Goal: Task Accomplishment & Management: Use online tool/utility

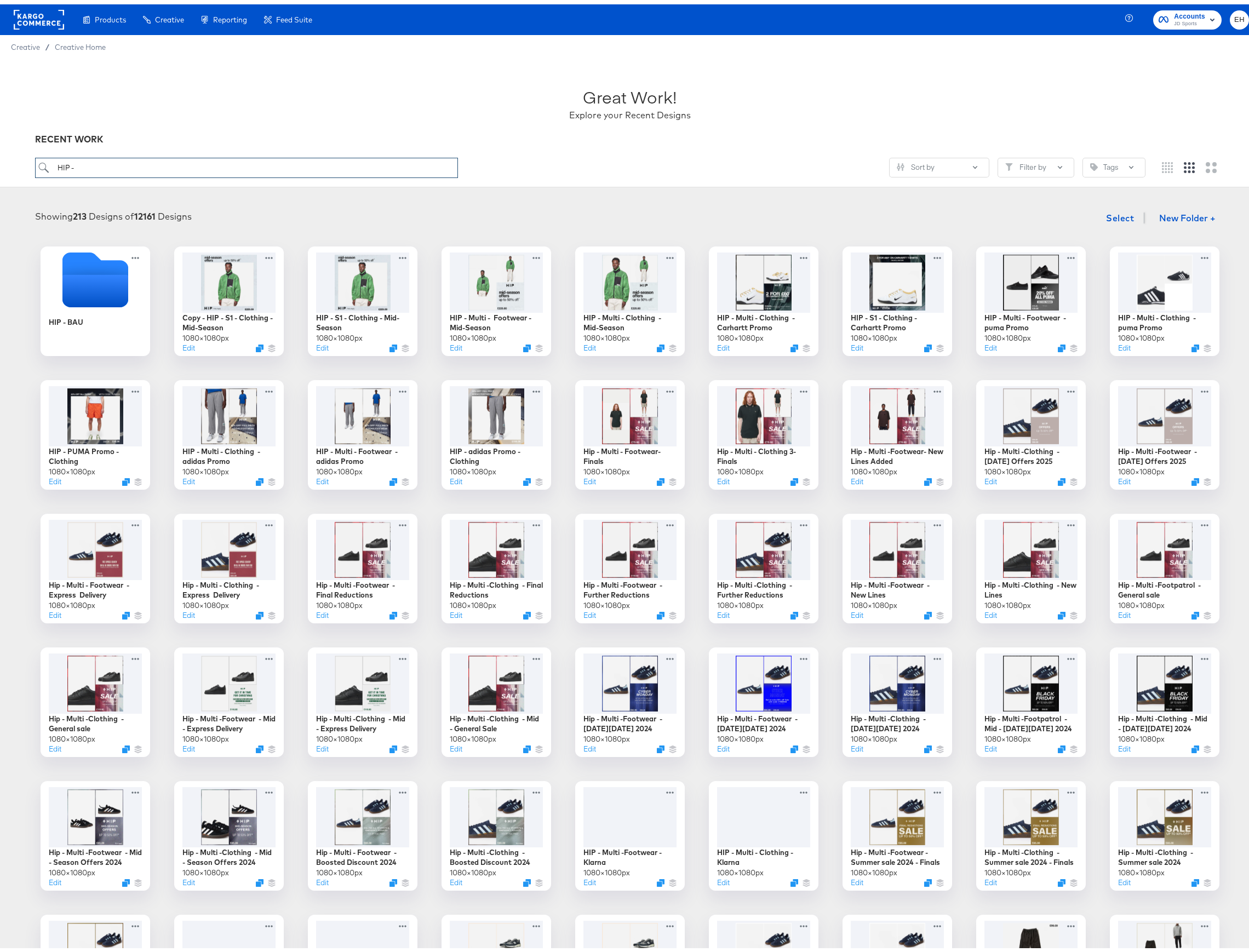
click at [143, 162] on input "HIP -" at bounding box center [246, 163] width 423 height 20
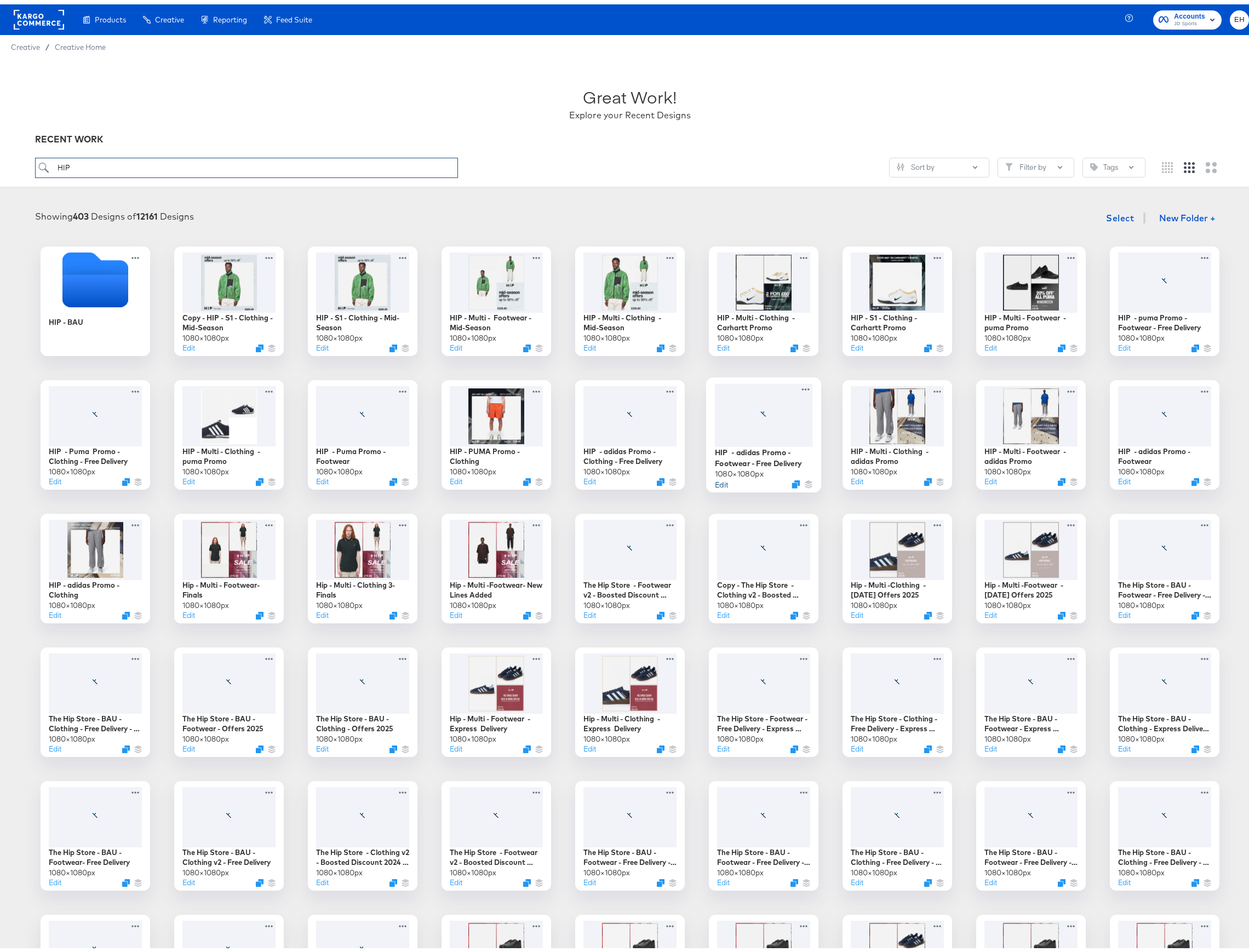
type input "HIP"
click at [715, 476] on button "Edit" at bounding box center [721, 479] width 13 height 10
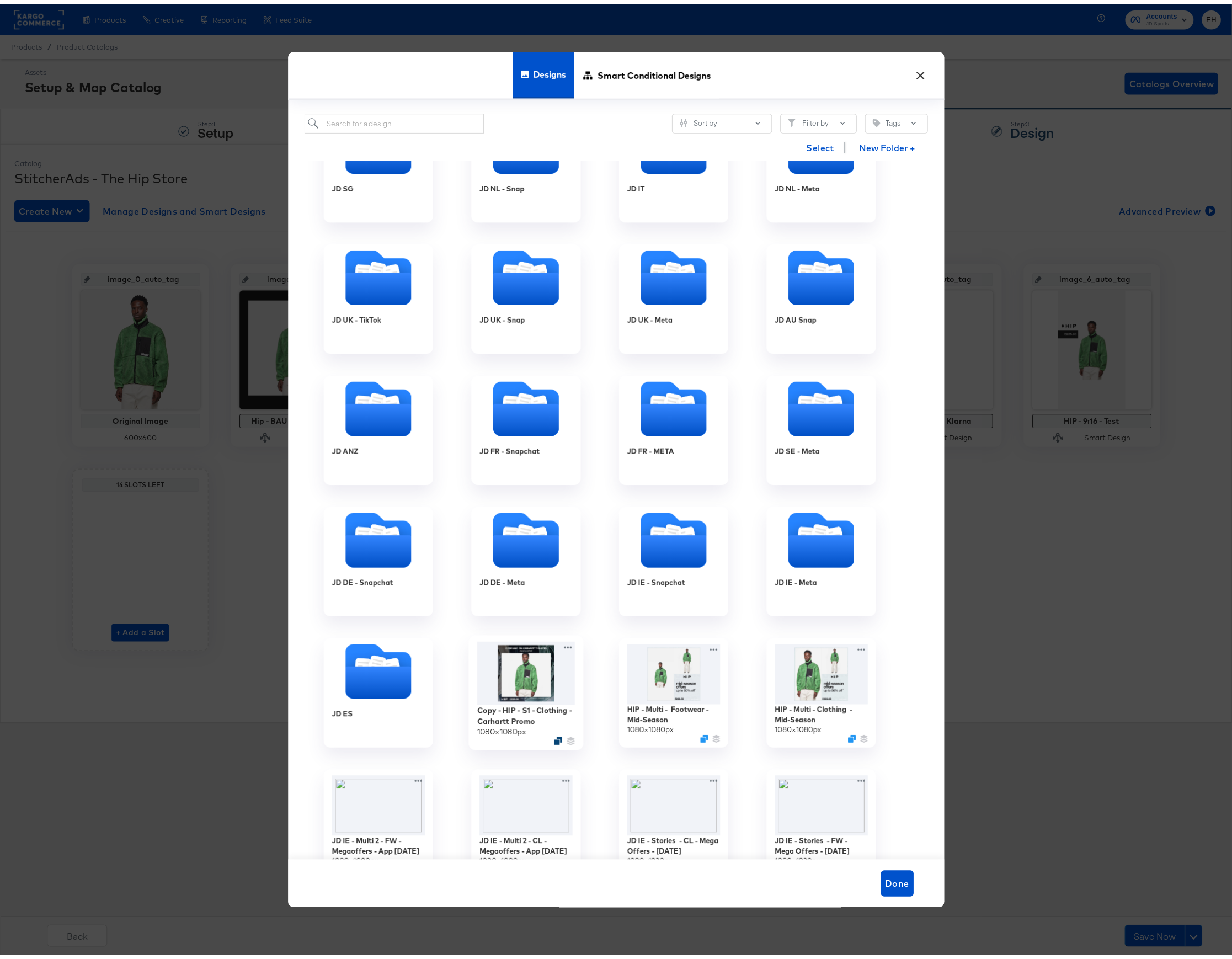
scroll to position [663, 0]
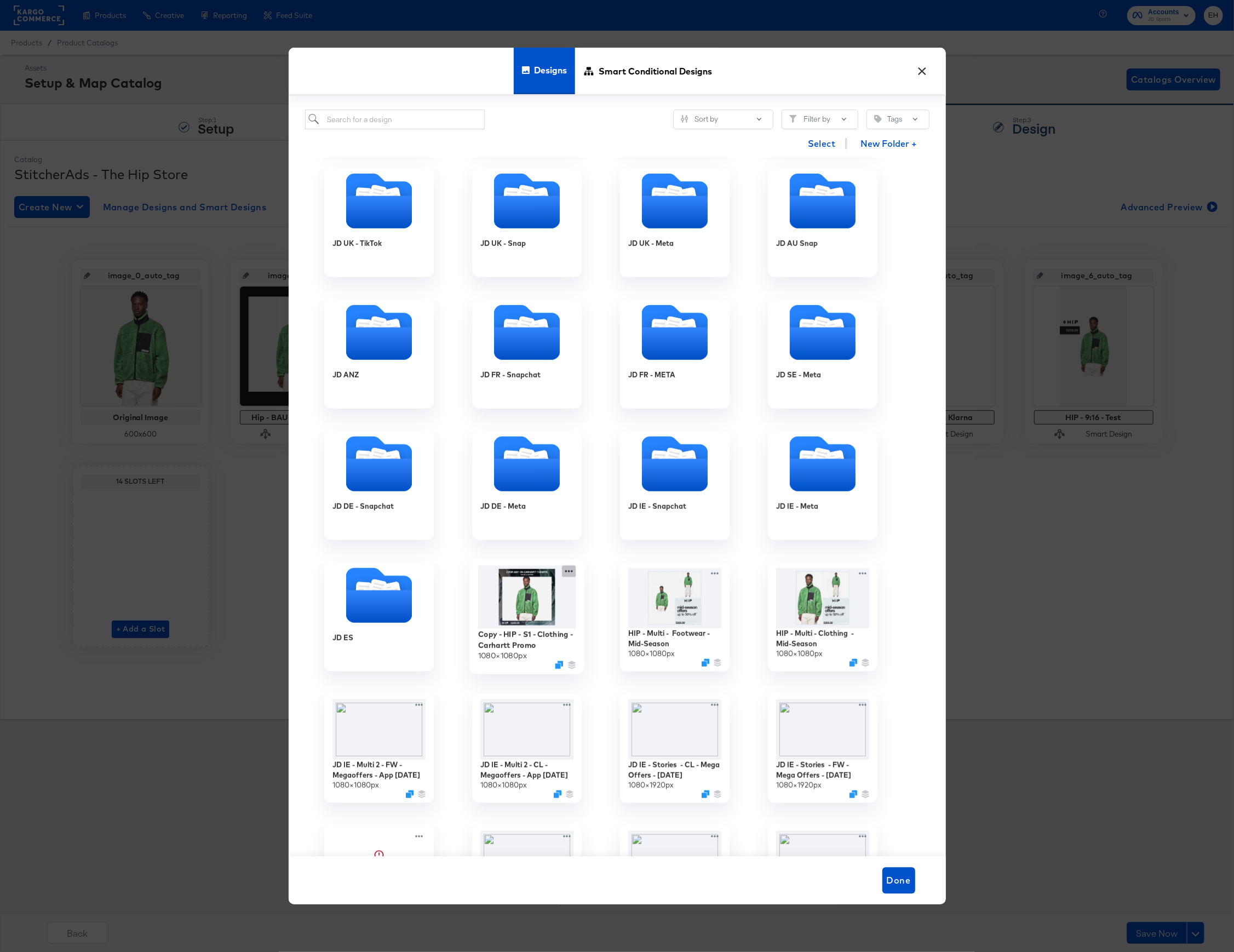
click at [568, 575] on icon at bounding box center [569, 572] width 14 height 12
click at [620, 596] on div "Advanced Preview Advanced Preview" at bounding box center [620, 596] width 0 height 0
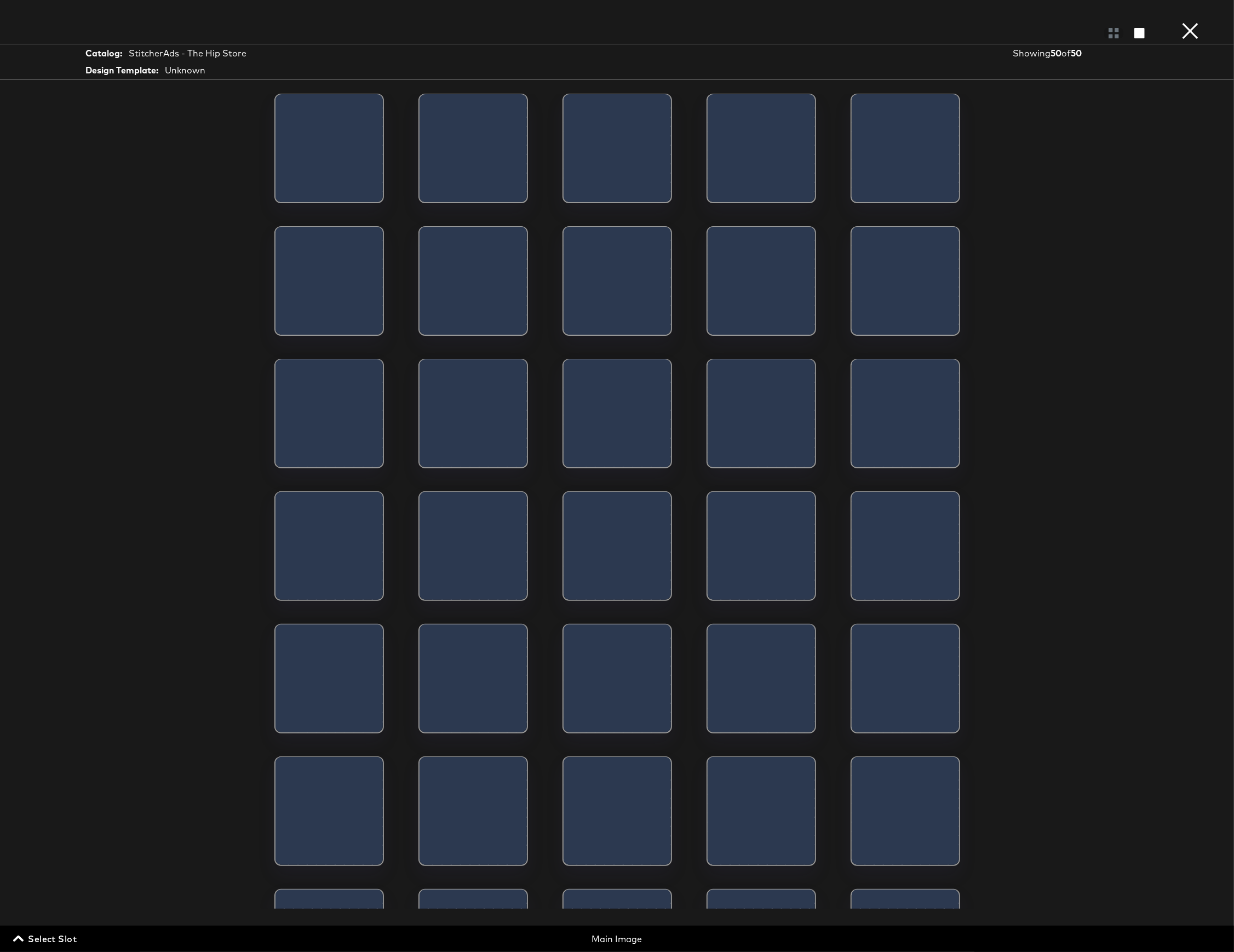
click at [1192, 22] on button "×" at bounding box center [1190, 11] width 22 height 22
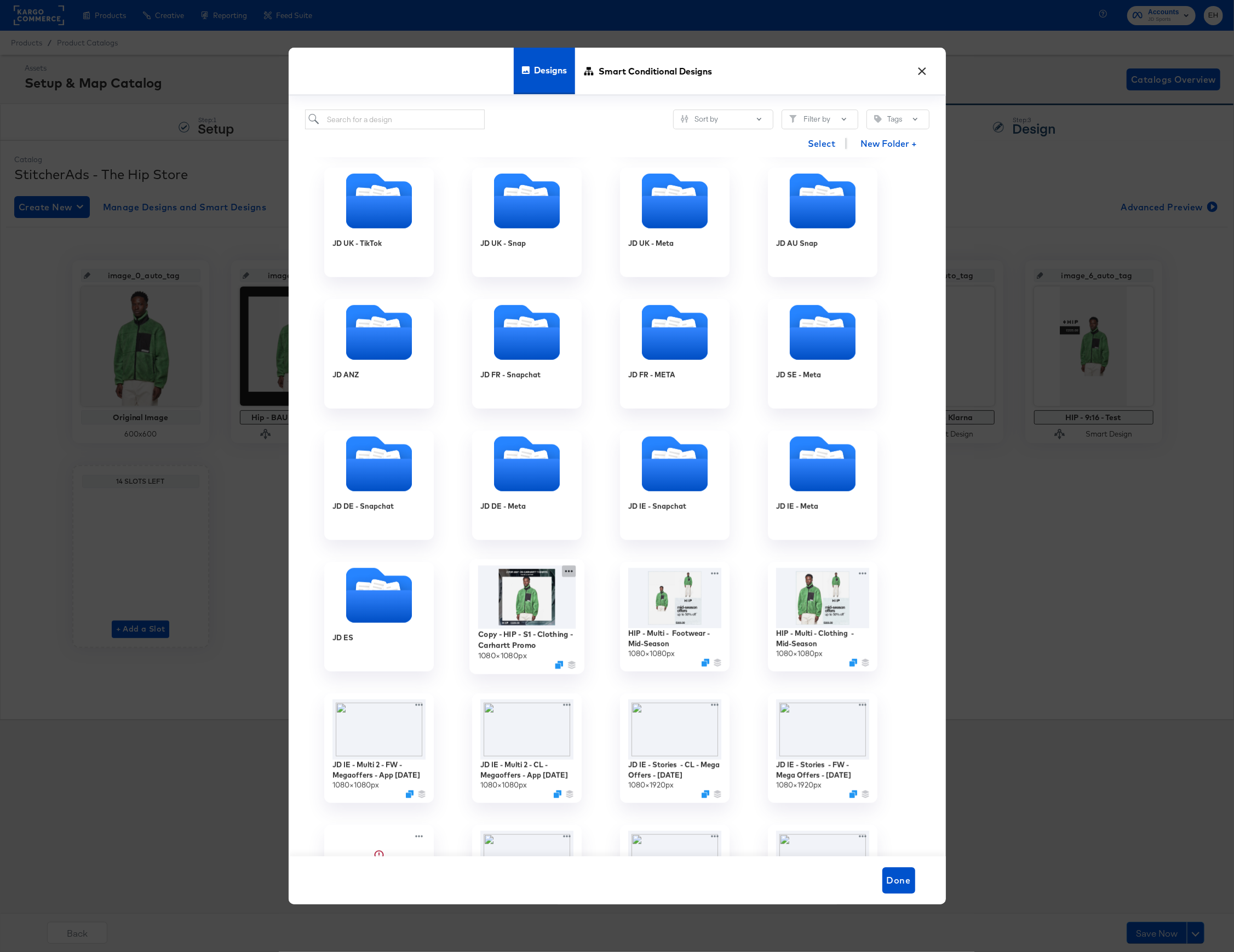
click at [570, 573] on icon at bounding box center [569, 572] width 14 height 12
click at [620, 616] on div "Edit Design Edit Design" at bounding box center [620, 616] width 0 height 0
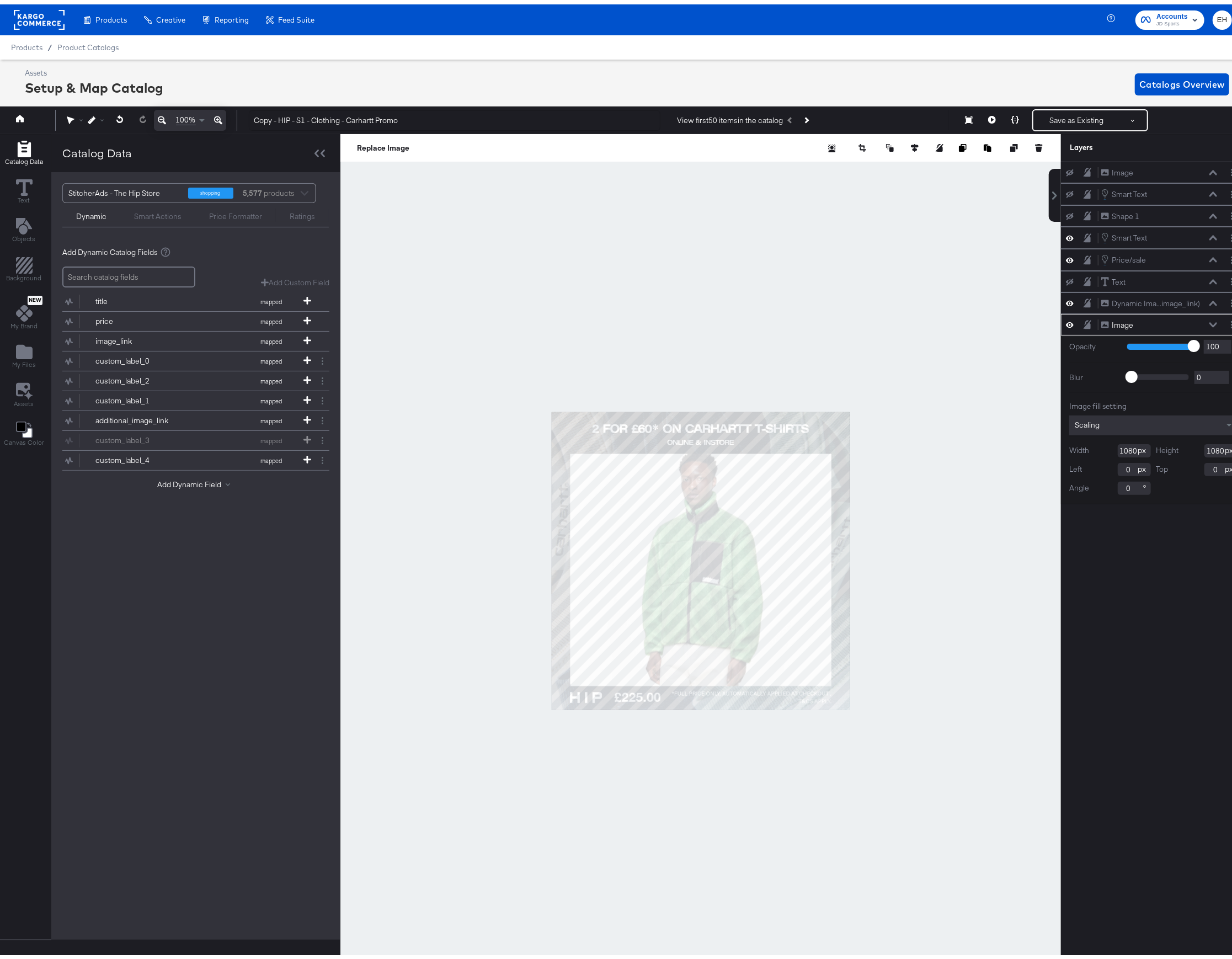
scroll to position [0, 3]
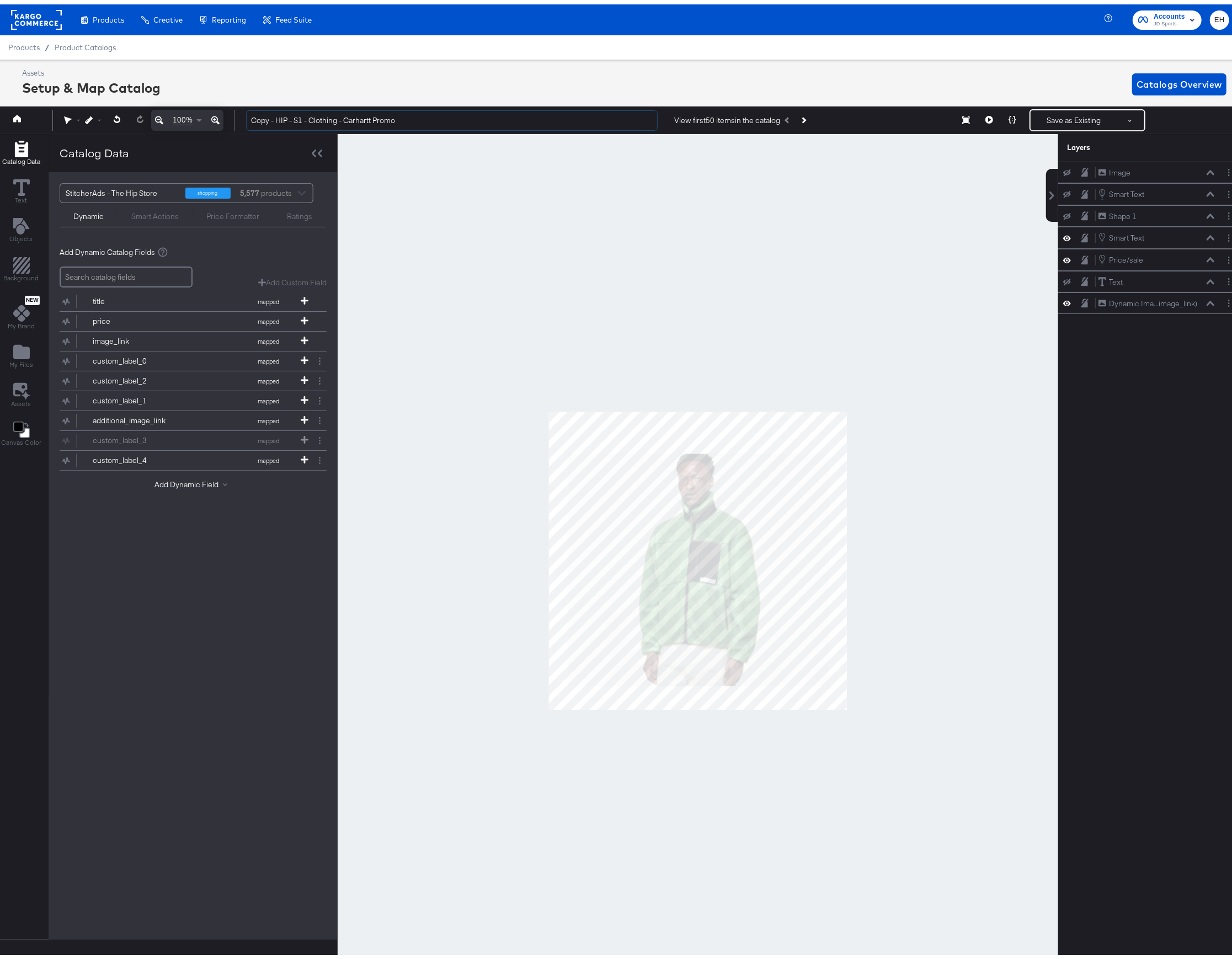
drag, startPoint x: 276, startPoint y: 115, endPoint x: 133, endPoint y: 91, distance: 145.0
click at [138, 95] on div "Assets Setup & Map Catalog Catalogs Overview 100% Copy - HIP - S1 - Clothing - …" at bounding box center [619, 513] width 1243 height 917
click at [400, 114] on input "HIP - S1 - Clothing - Carhartt Promo" at bounding box center [451, 116] width 412 height 21
type input "HIP - S1 - Clothing - Mid-Season"
click at [18, 356] on icon "Add Files" at bounding box center [21, 347] width 16 height 16
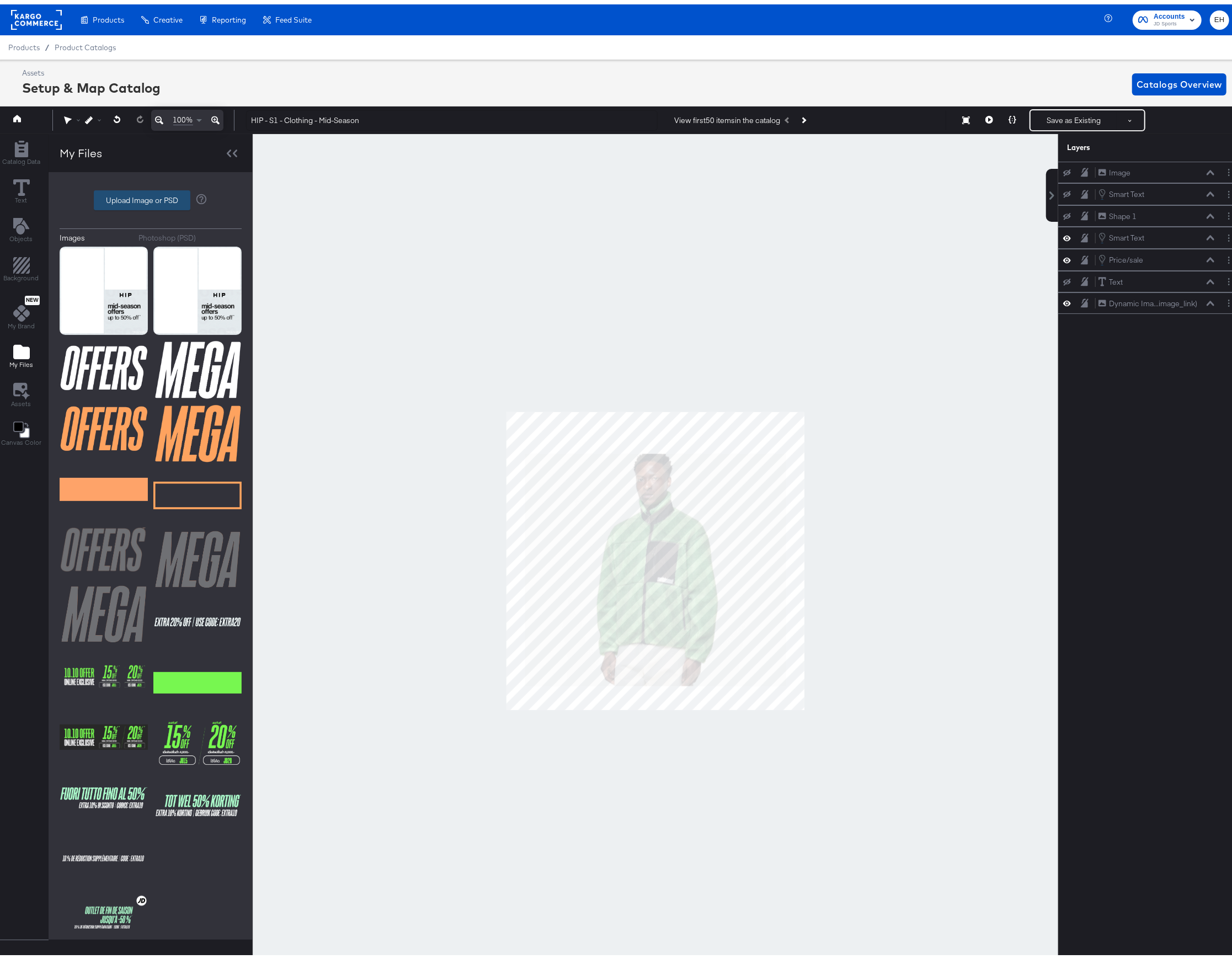
click at [159, 202] on label "Upload Image or PSD" at bounding box center [141, 196] width 95 height 19
click at [151, 196] on input "Upload Image or PSD" at bounding box center [151, 196] width 0 height 0
type input "C:\fakepath\1 Image border.jpg"
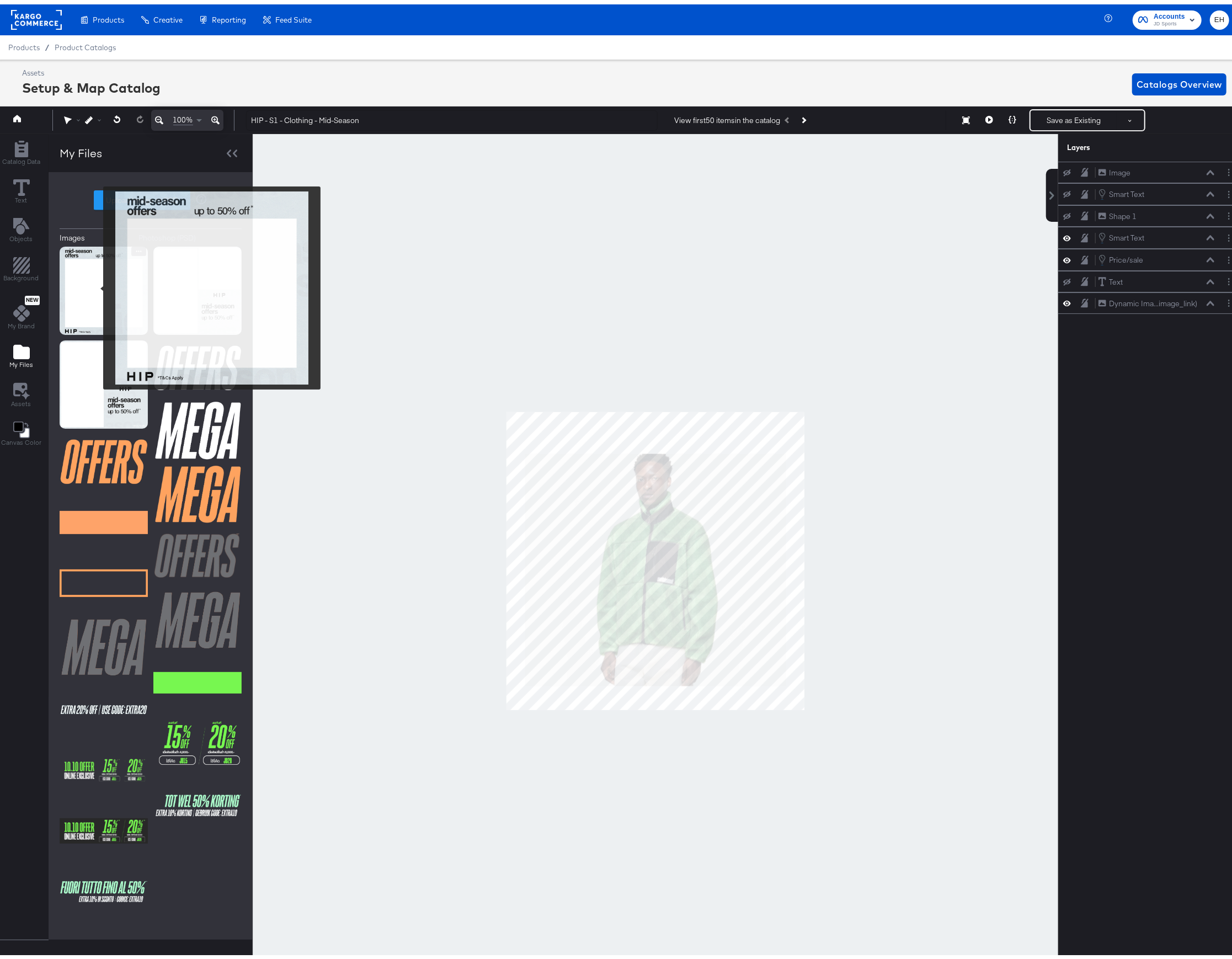
click at [96, 283] on img at bounding box center [104, 286] width 88 height 88
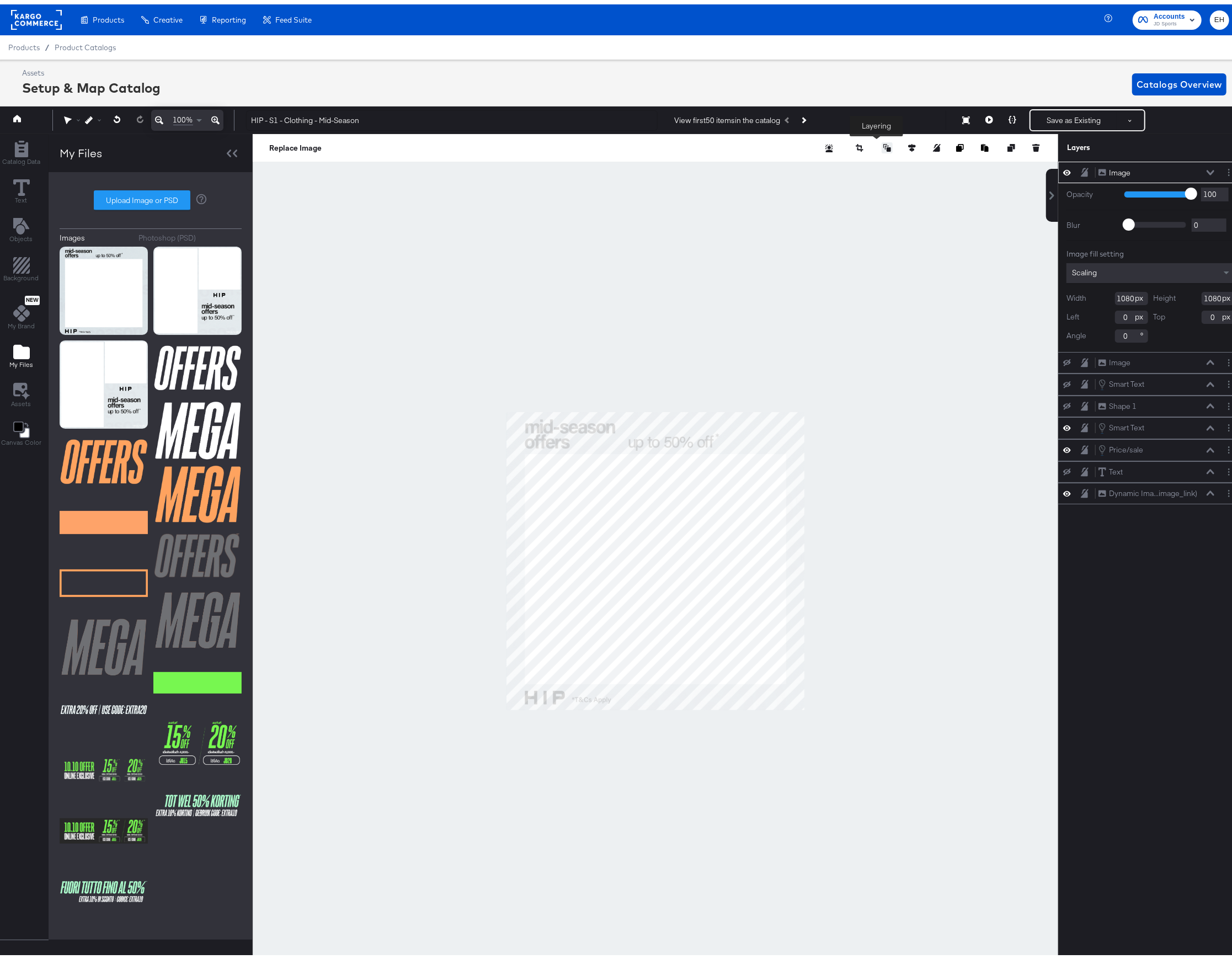
click at [884, 146] on icon at bounding box center [887, 143] width 8 height 8
click at [861, 229] on button "Send to Back" at bounding box center [858, 231] width 85 height 21
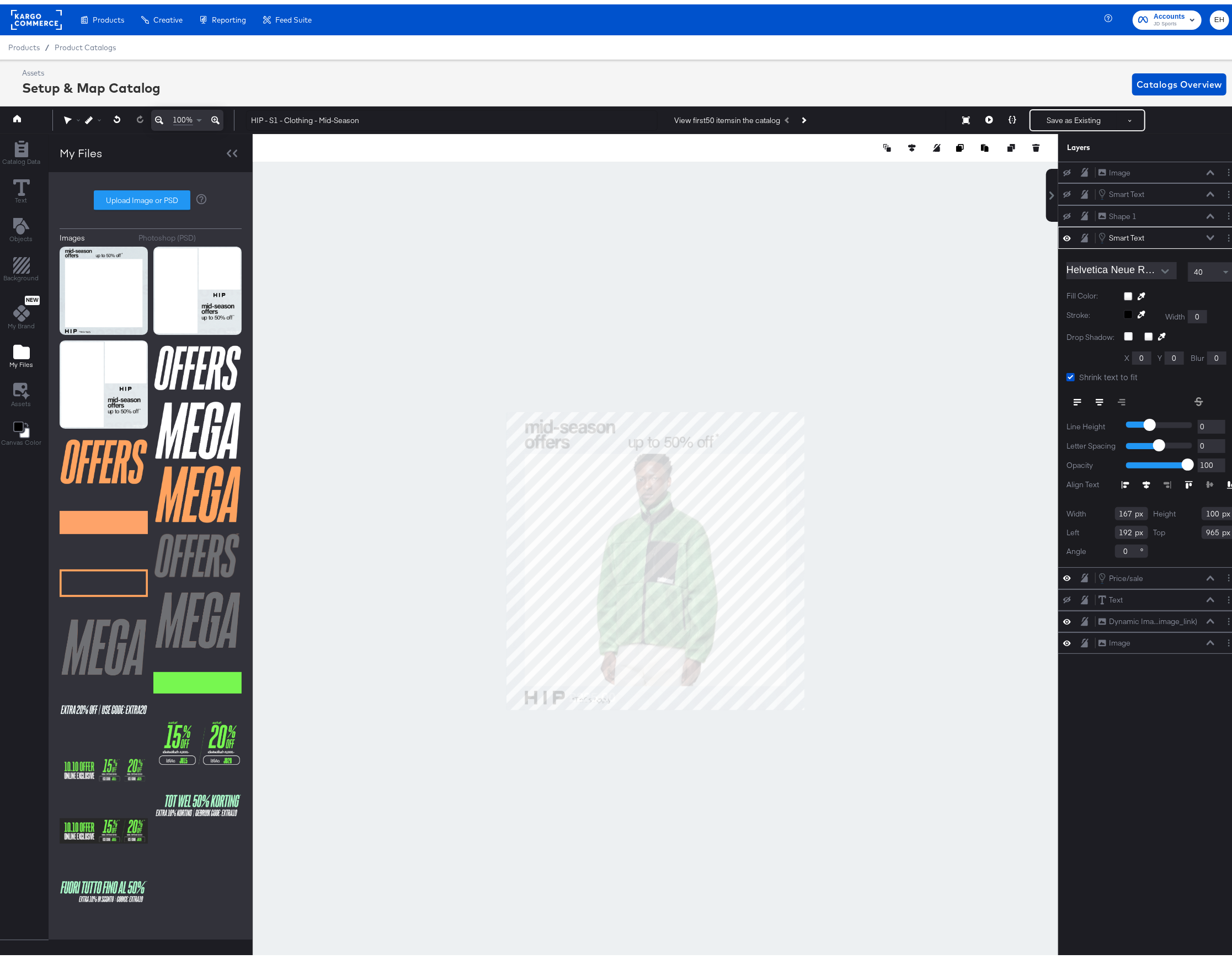
type input "866"
type input "983"
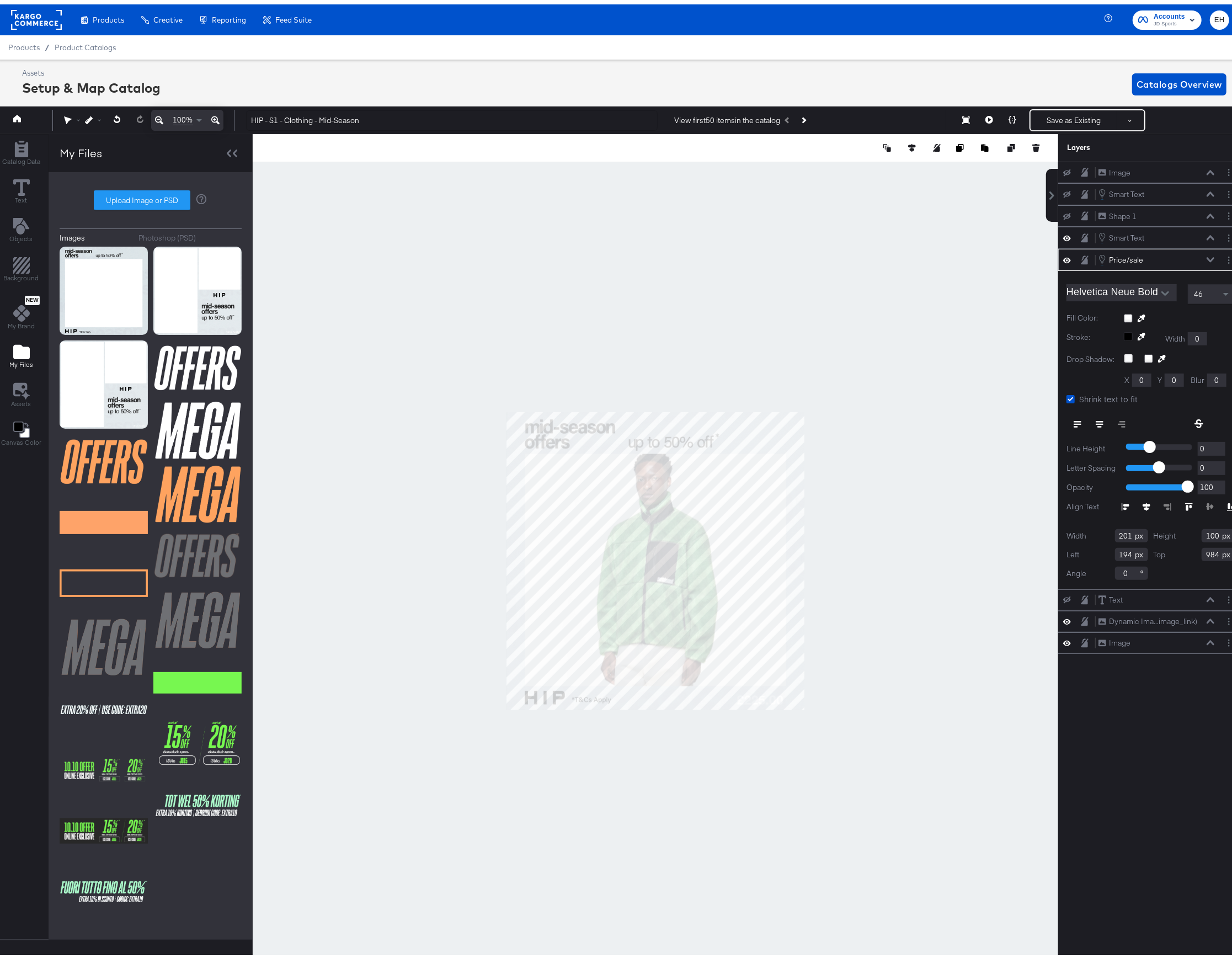
type input "802"
type input "994"
click at [886, 696] on div at bounding box center [655, 556] width 806 height 854
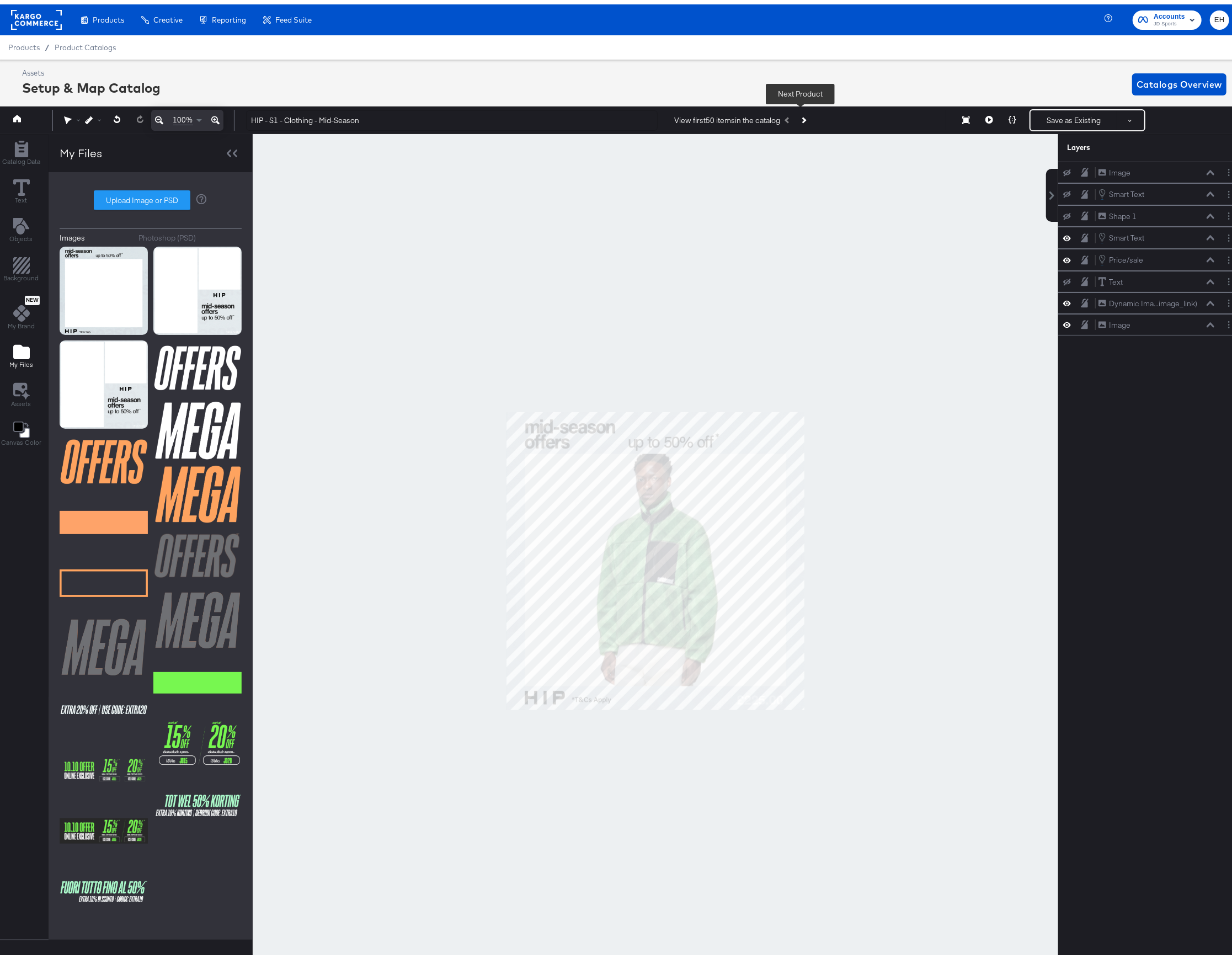
click at [795, 119] on button "Next Product" at bounding box center [803, 116] width 15 height 20
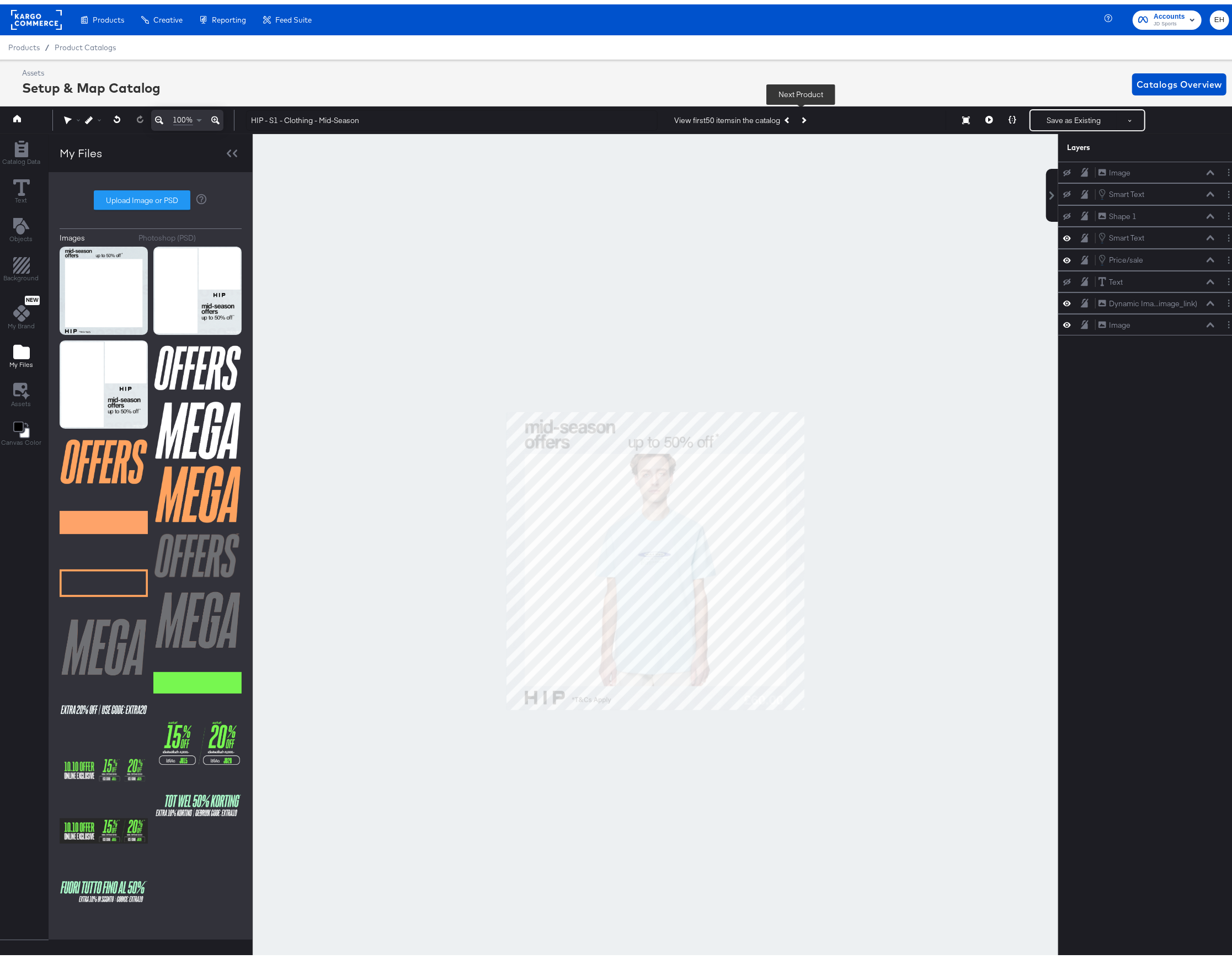
click at [796, 119] on button "Next Product" at bounding box center [803, 116] width 15 height 20
click at [797, 119] on button "Next Product" at bounding box center [803, 116] width 15 height 20
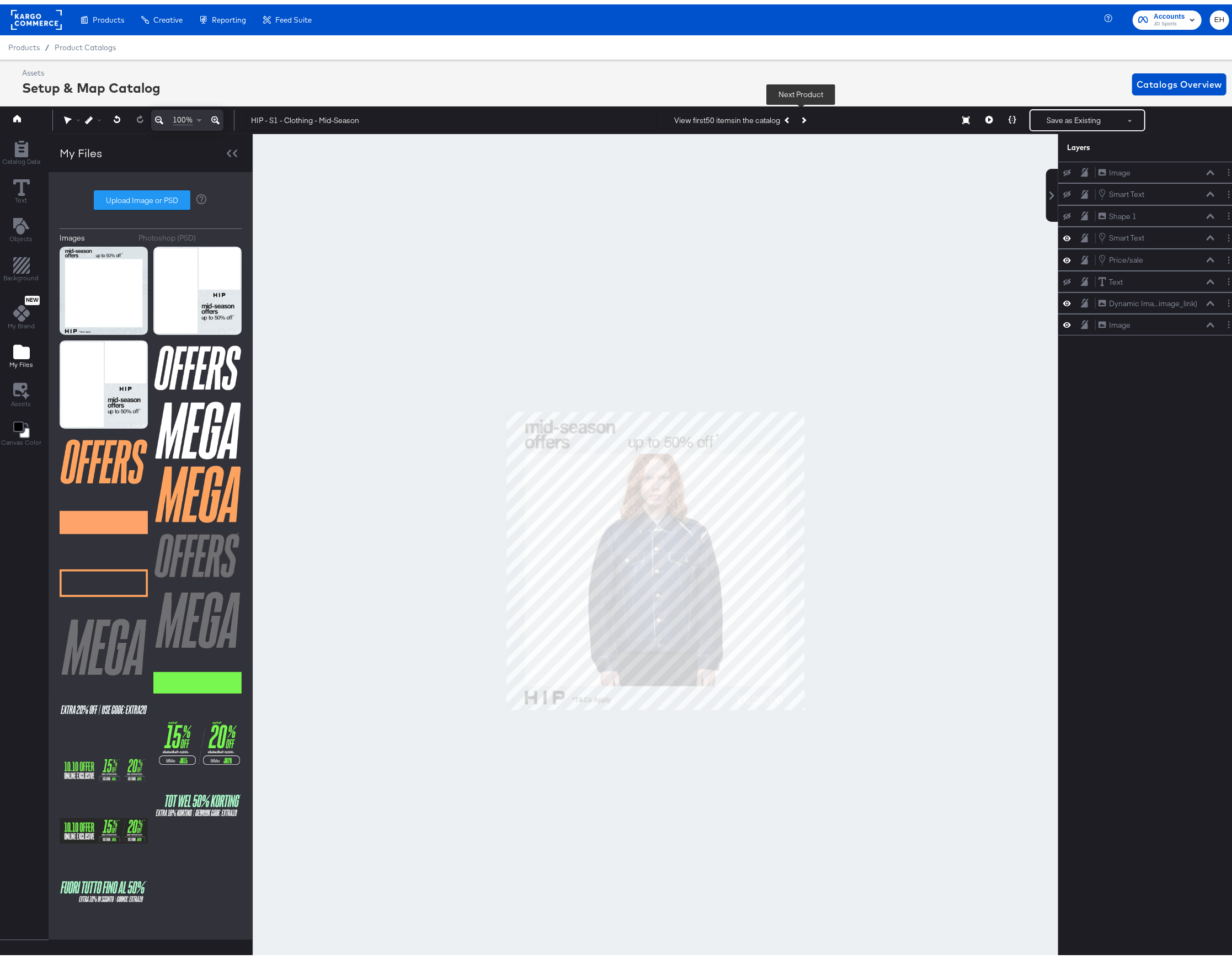
click at [797, 119] on button "Next Product" at bounding box center [803, 116] width 15 height 20
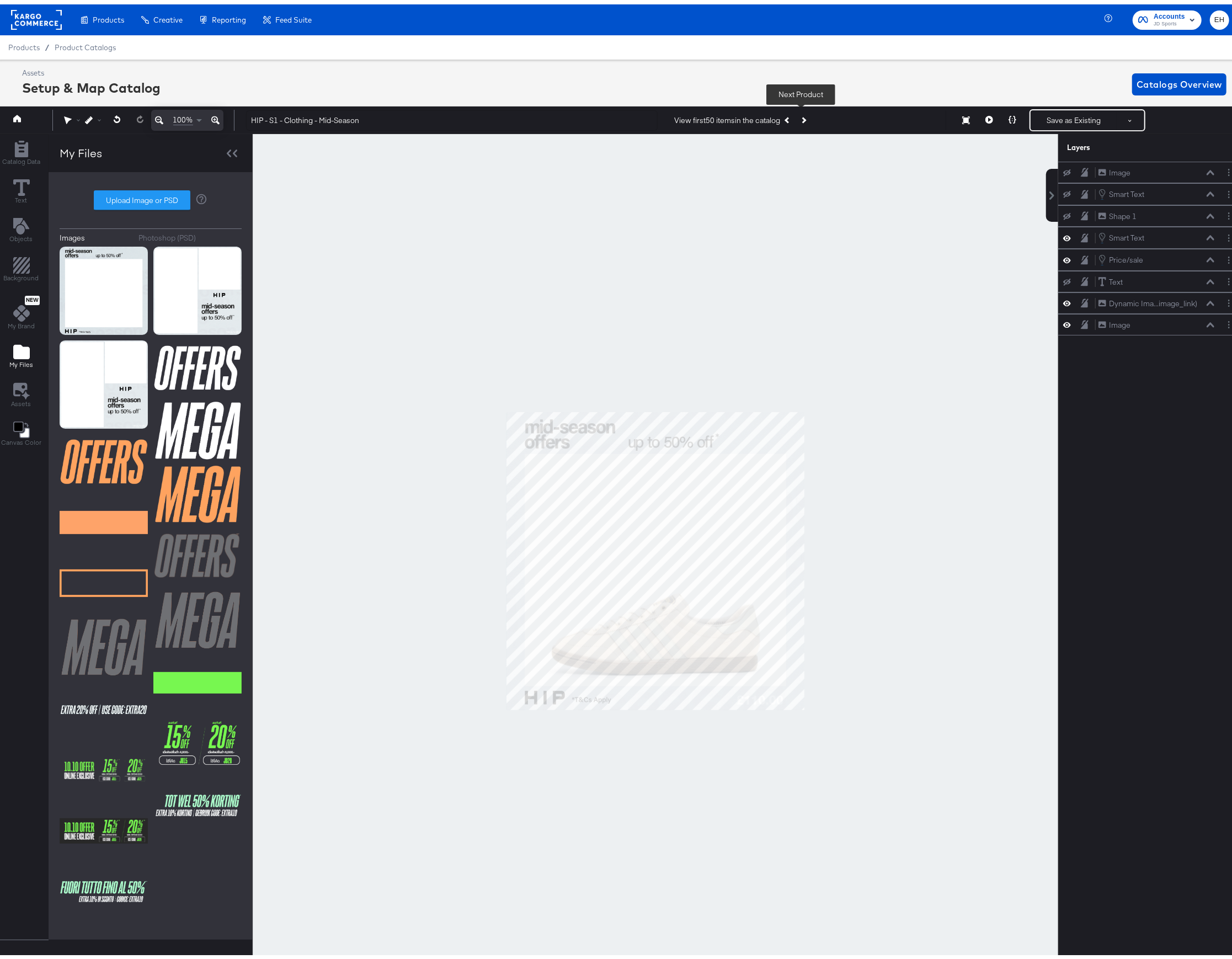
click at [797, 119] on button "Next Product" at bounding box center [803, 116] width 15 height 20
click at [798, 119] on button "Next Product" at bounding box center [803, 116] width 15 height 20
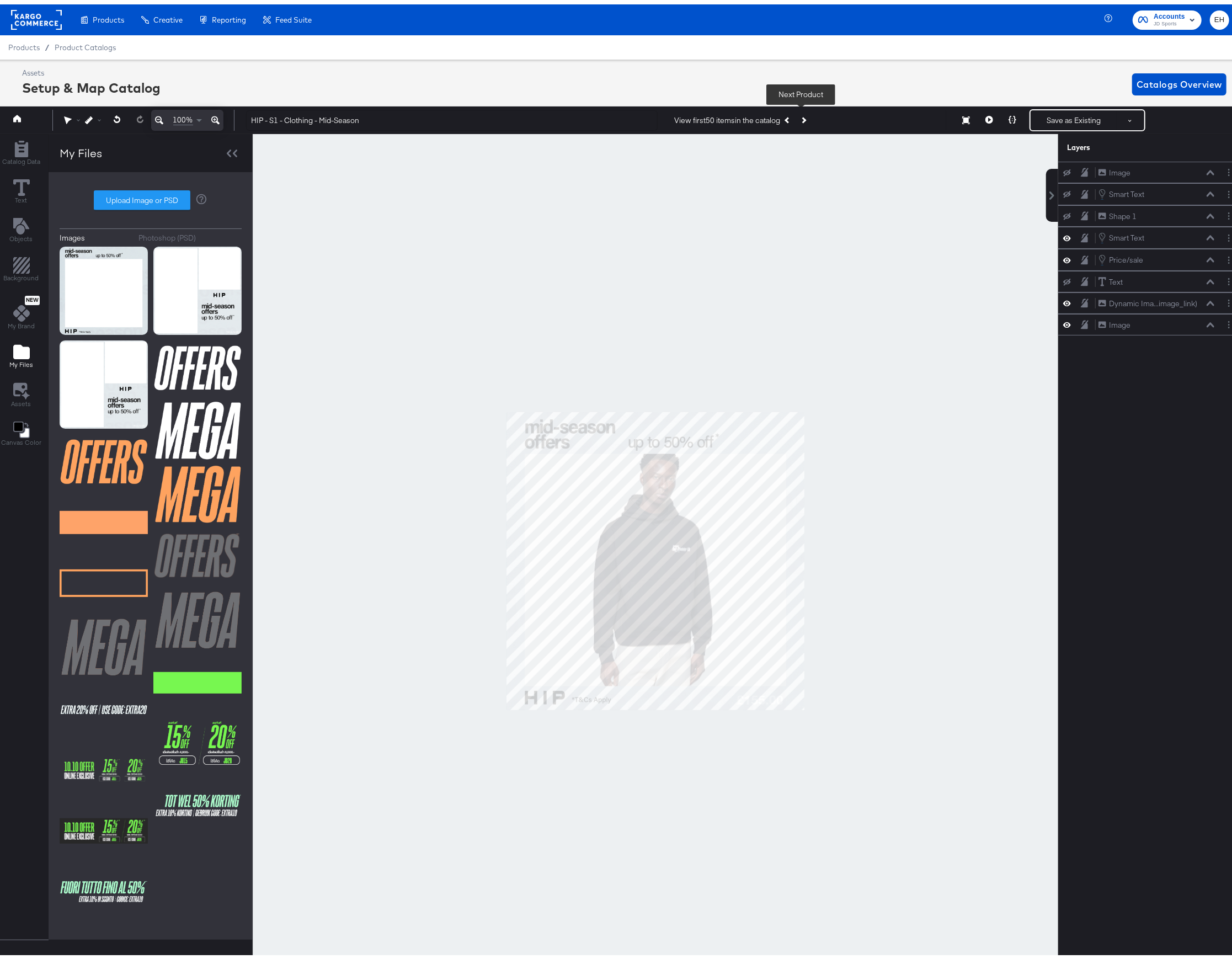
click at [798, 119] on button "Next Product" at bounding box center [803, 116] width 15 height 20
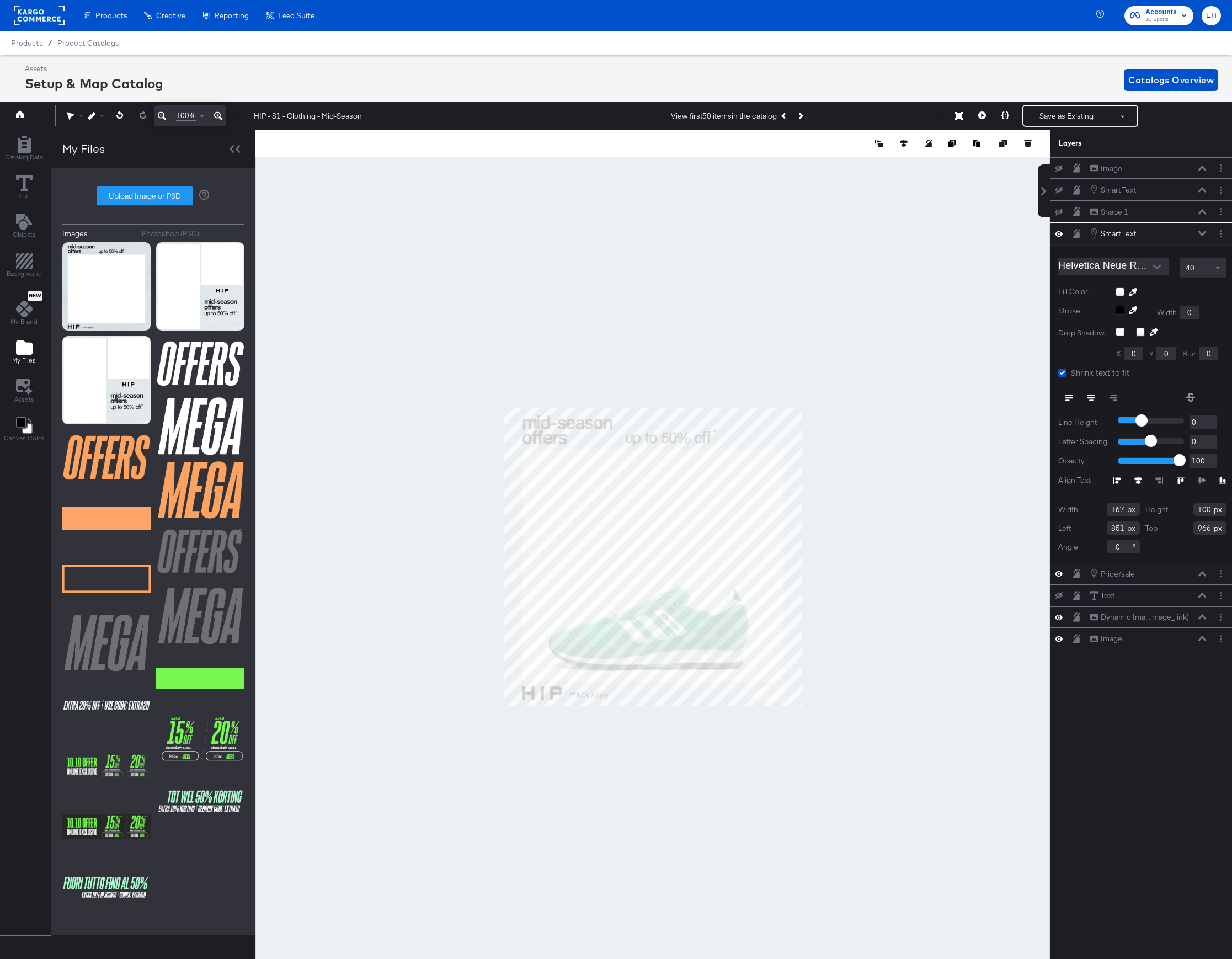
scroll to position [0, 3]
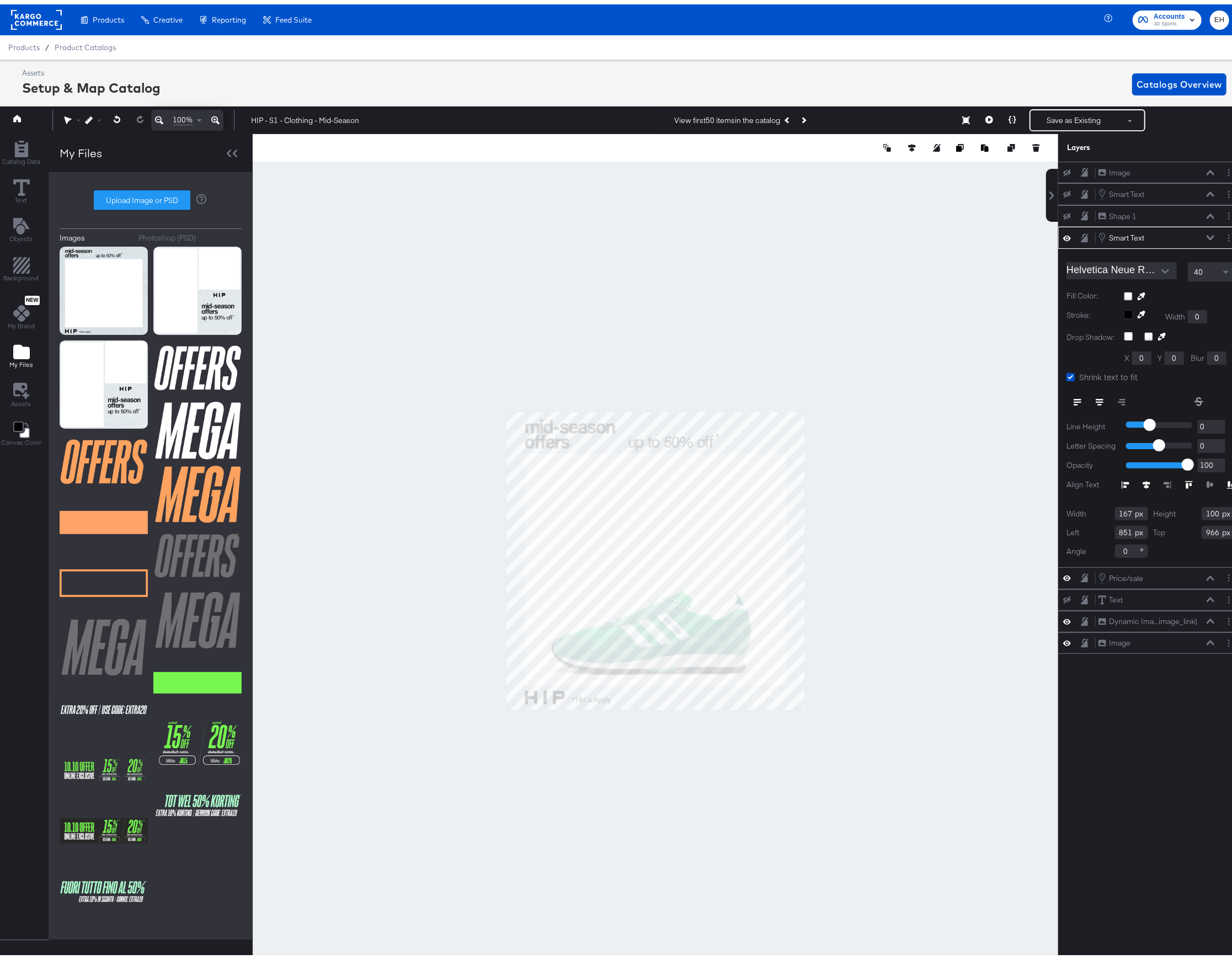
click at [824, 696] on div at bounding box center [655, 556] width 806 height 854
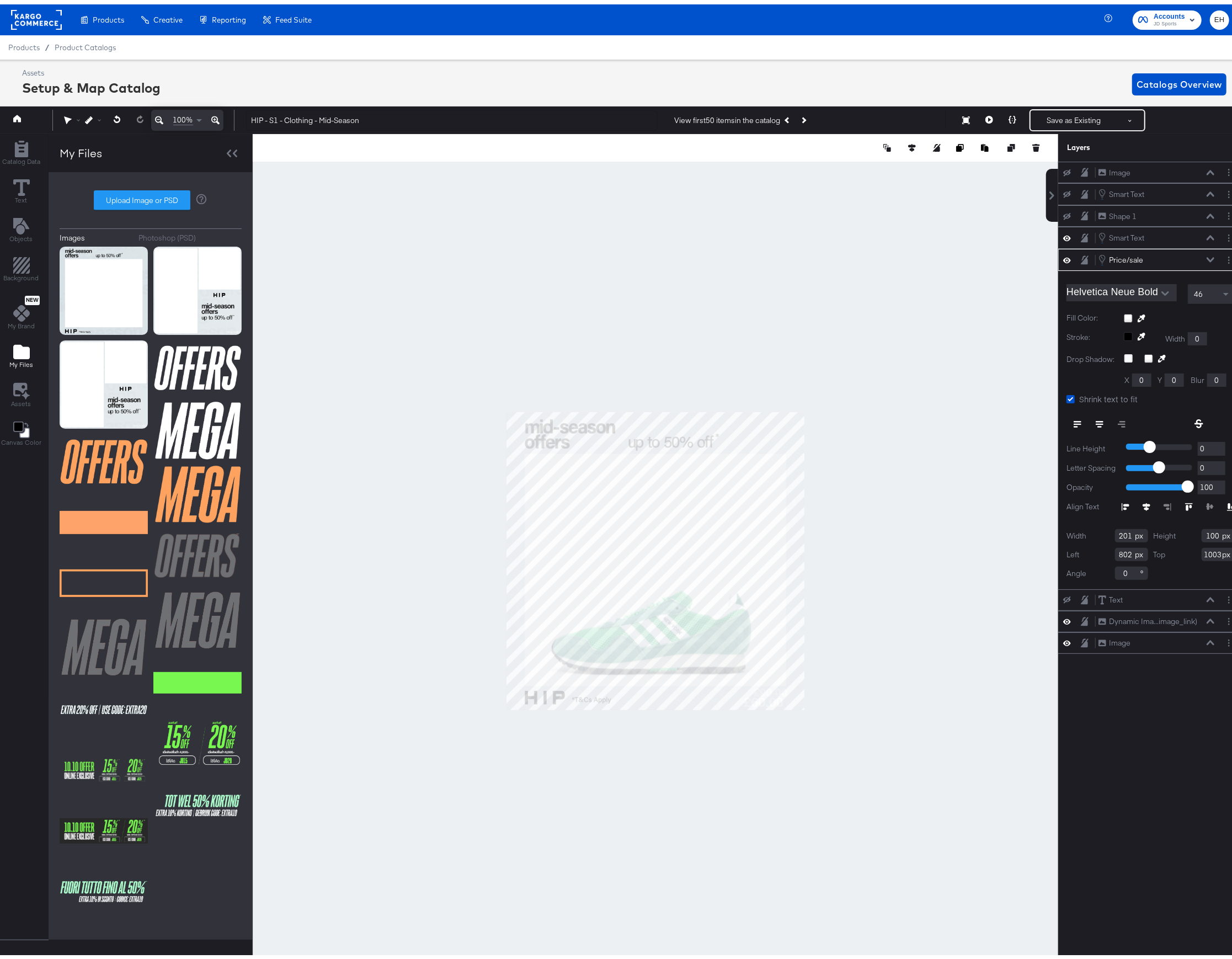
type input "1004"
type input "803"
type input "1003"
type input "806"
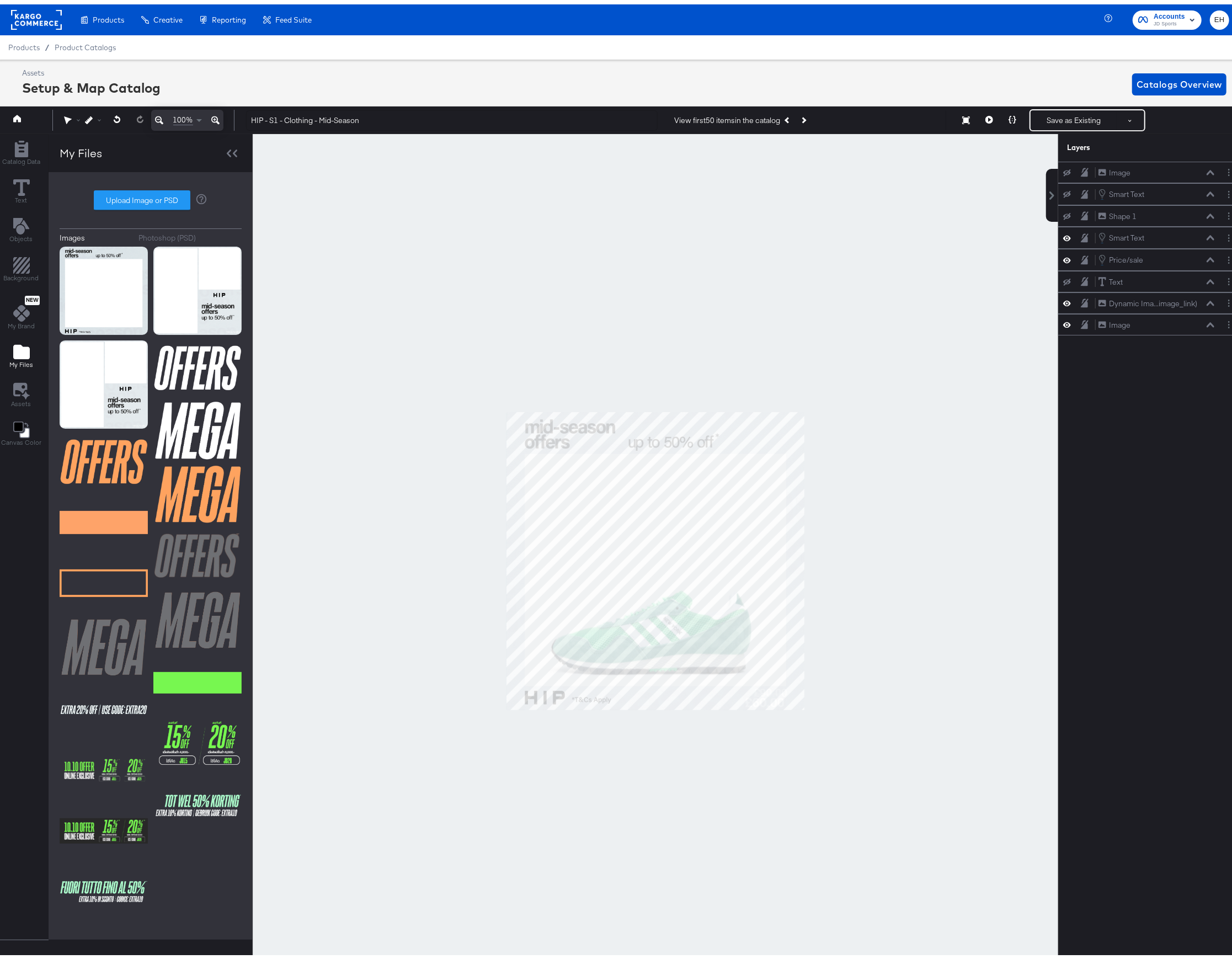
click at [874, 704] on div at bounding box center [655, 556] width 806 height 854
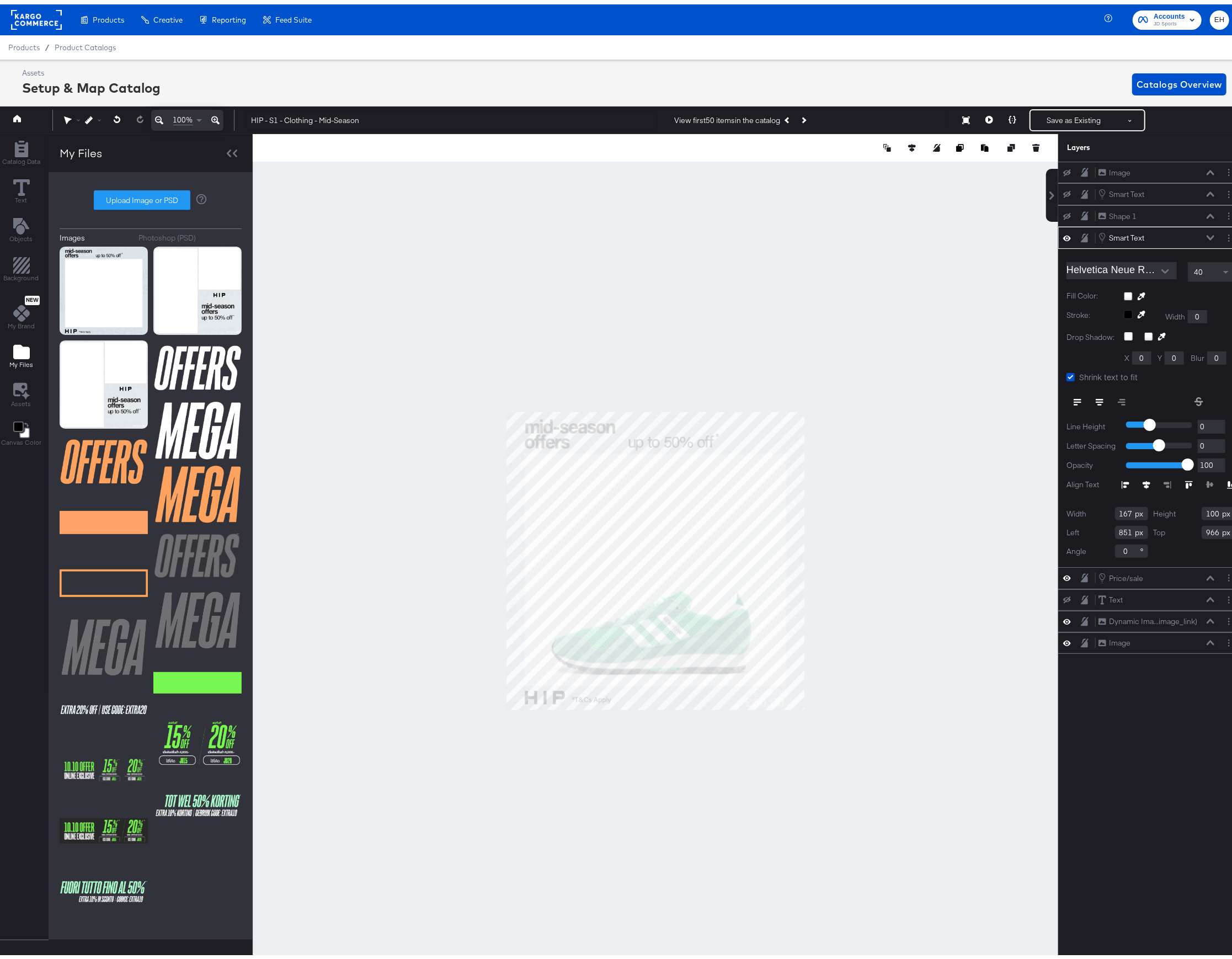
click at [761, 733] on div at bounding box center [655, 556] width 806 height 854
type input "851"
click at [794, 735] on div at bounding box center [655, 556] width 806 height 854
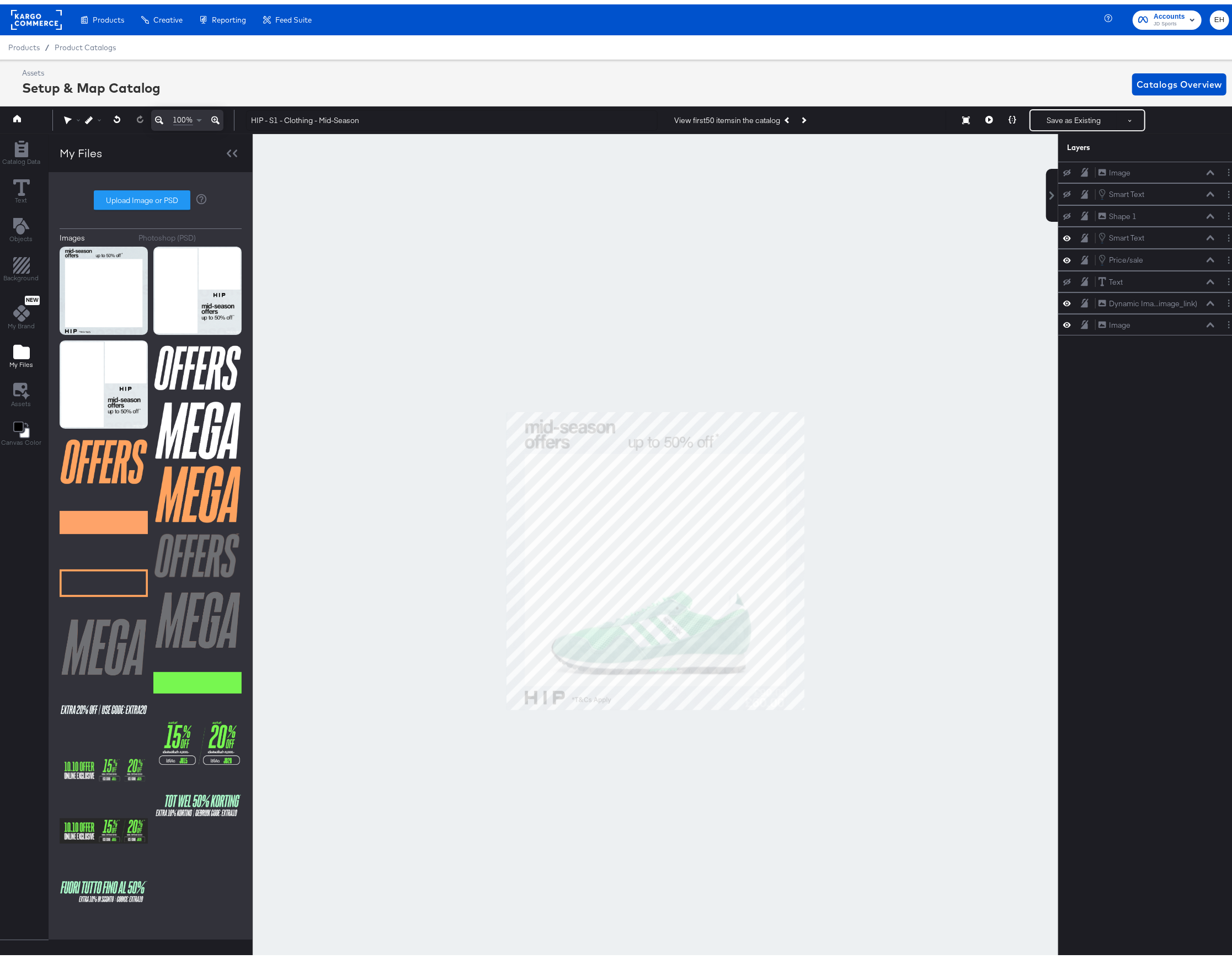
click at [769, 716] on div at bounding box center [655, 556] width 806 height 854
click at [760, 706] on div at bounding box center [655, 556] width 806 height 854
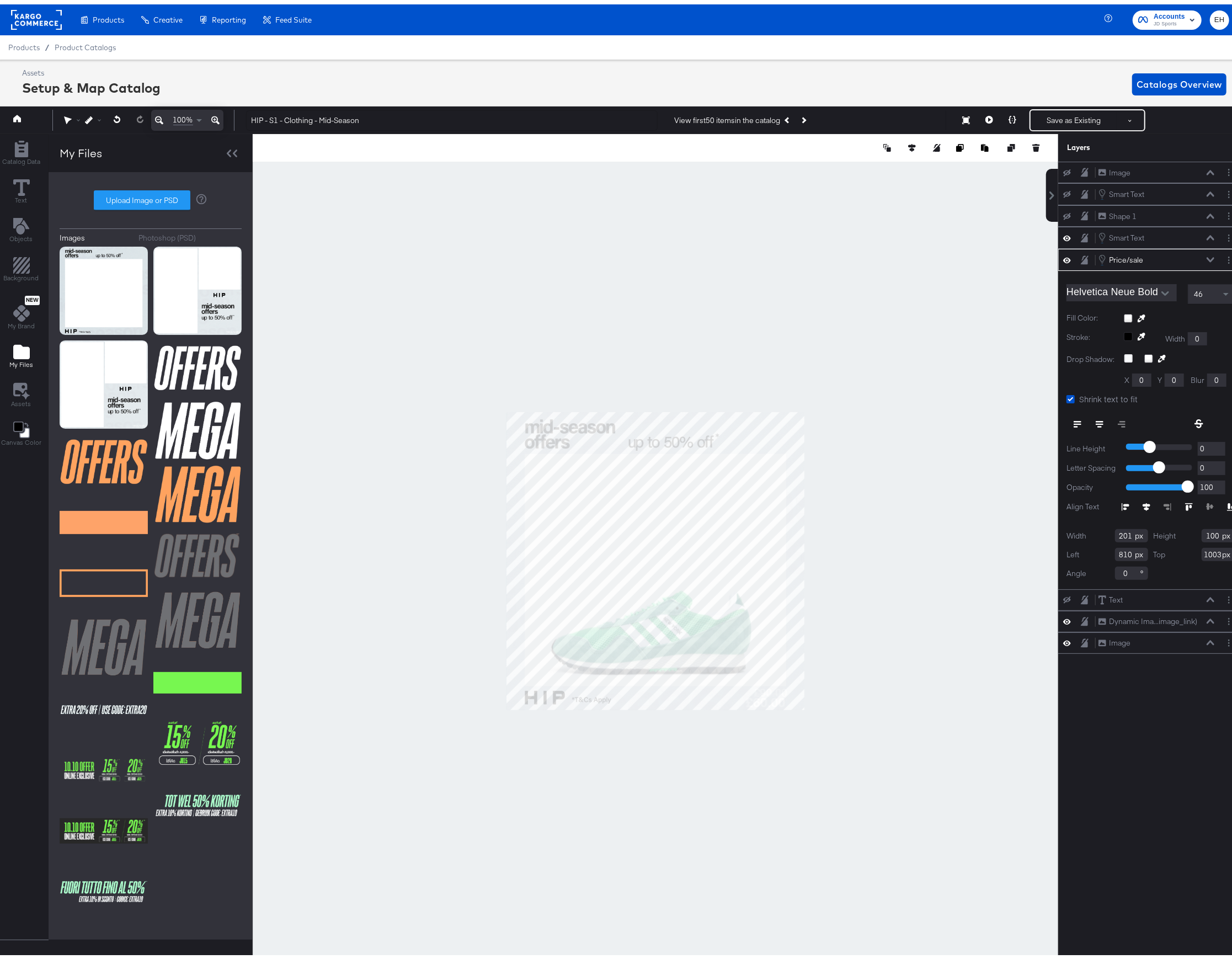
type input "813"
click at [215, 116] on icon at bounding box center [216, 116] width 9 height 13
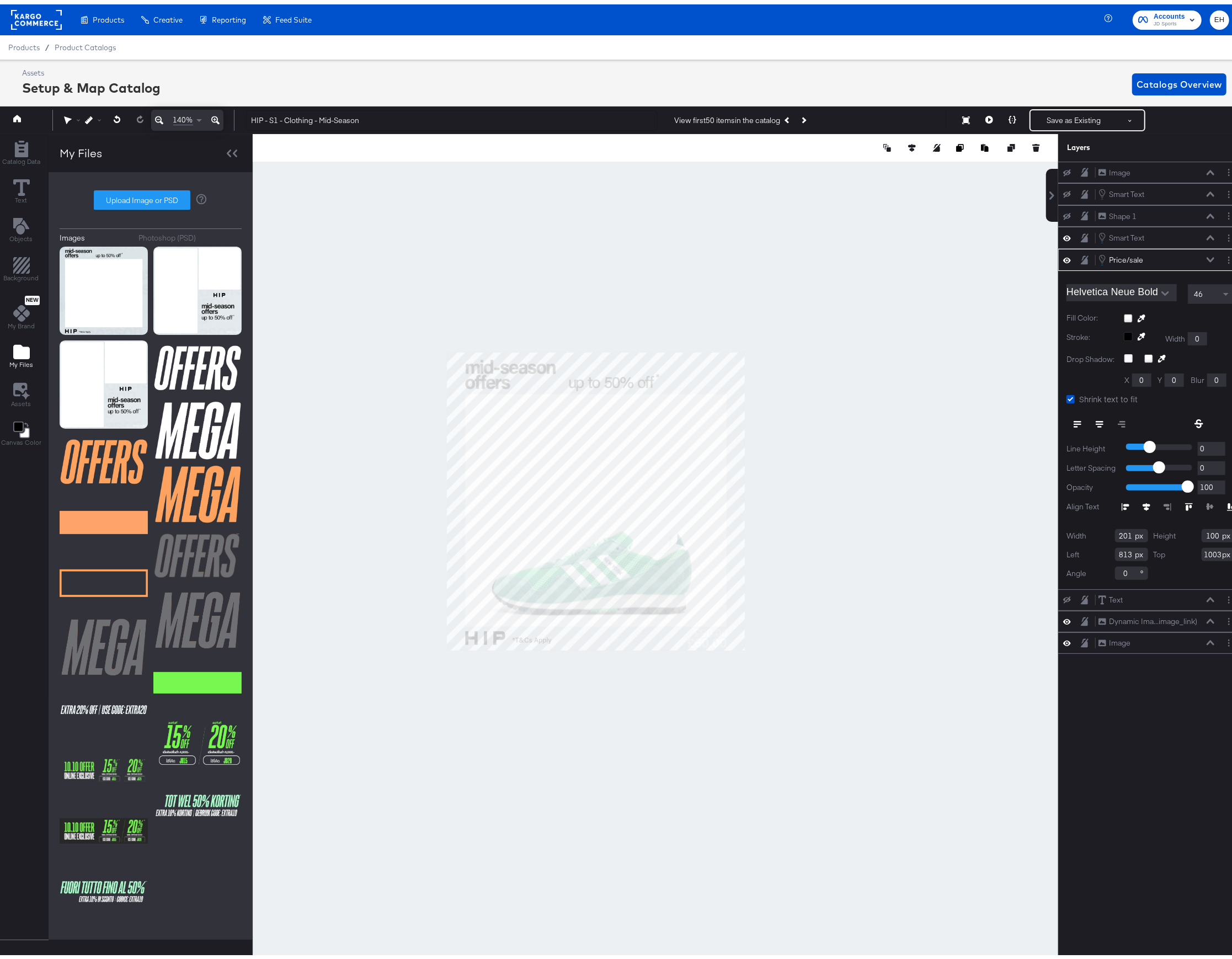
click at [215, 116] on icon at bounding box center [216, 116] width 9 height 13
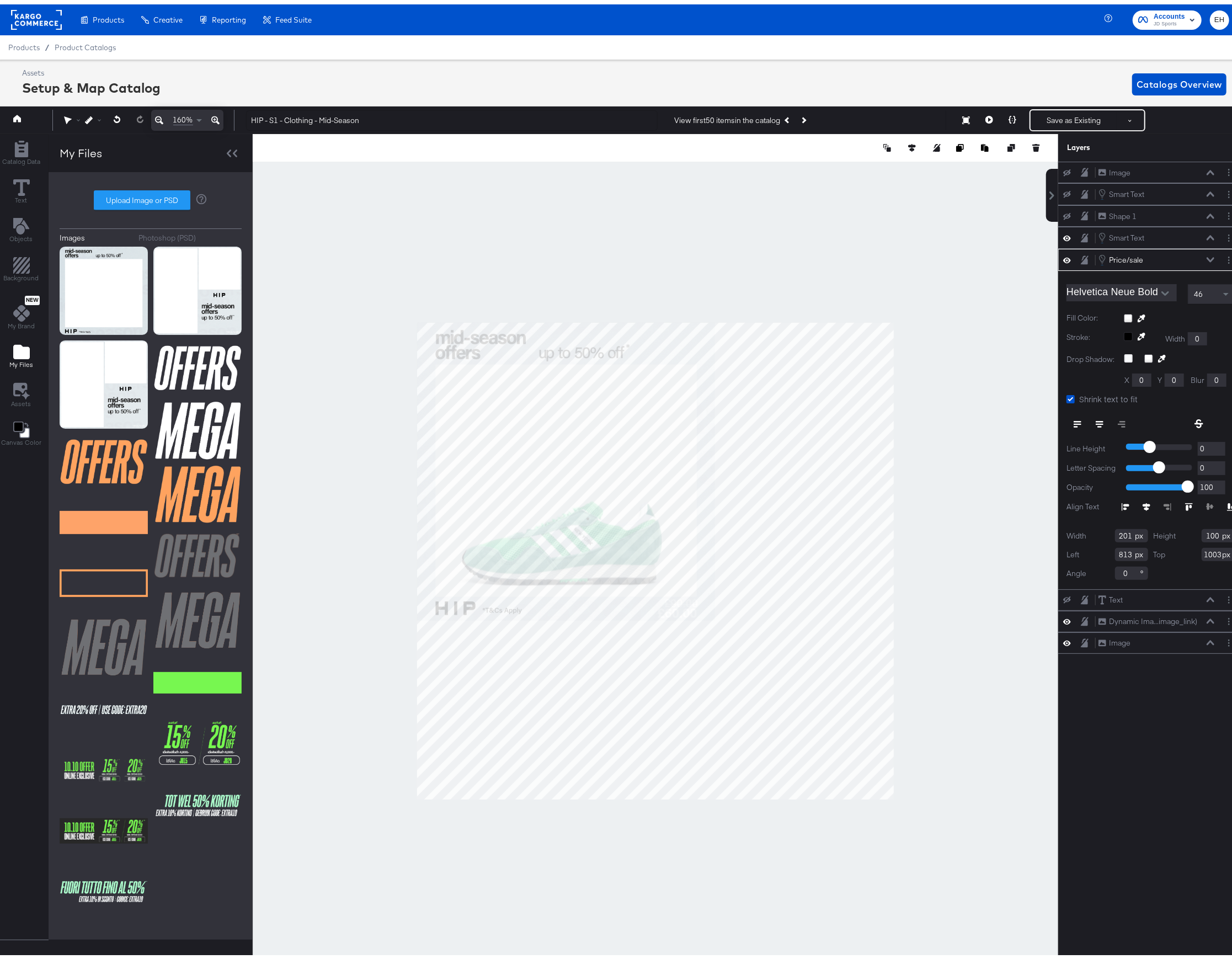
click at [215, 116] on icon at bounding box center [216, 116] width 9 height 13
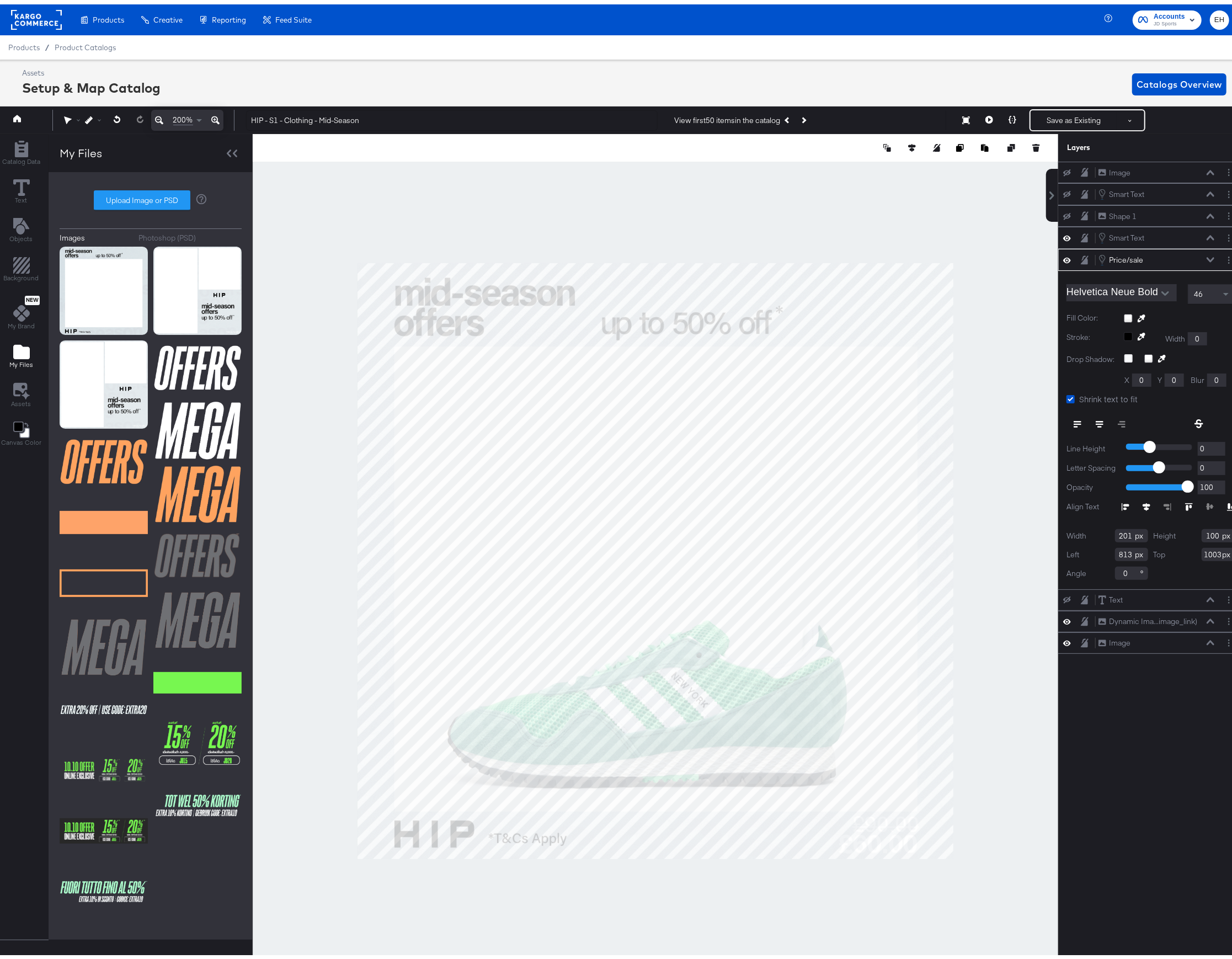
click at [215, 116] on icon at bounding box center [216, 116] width 9 height 13
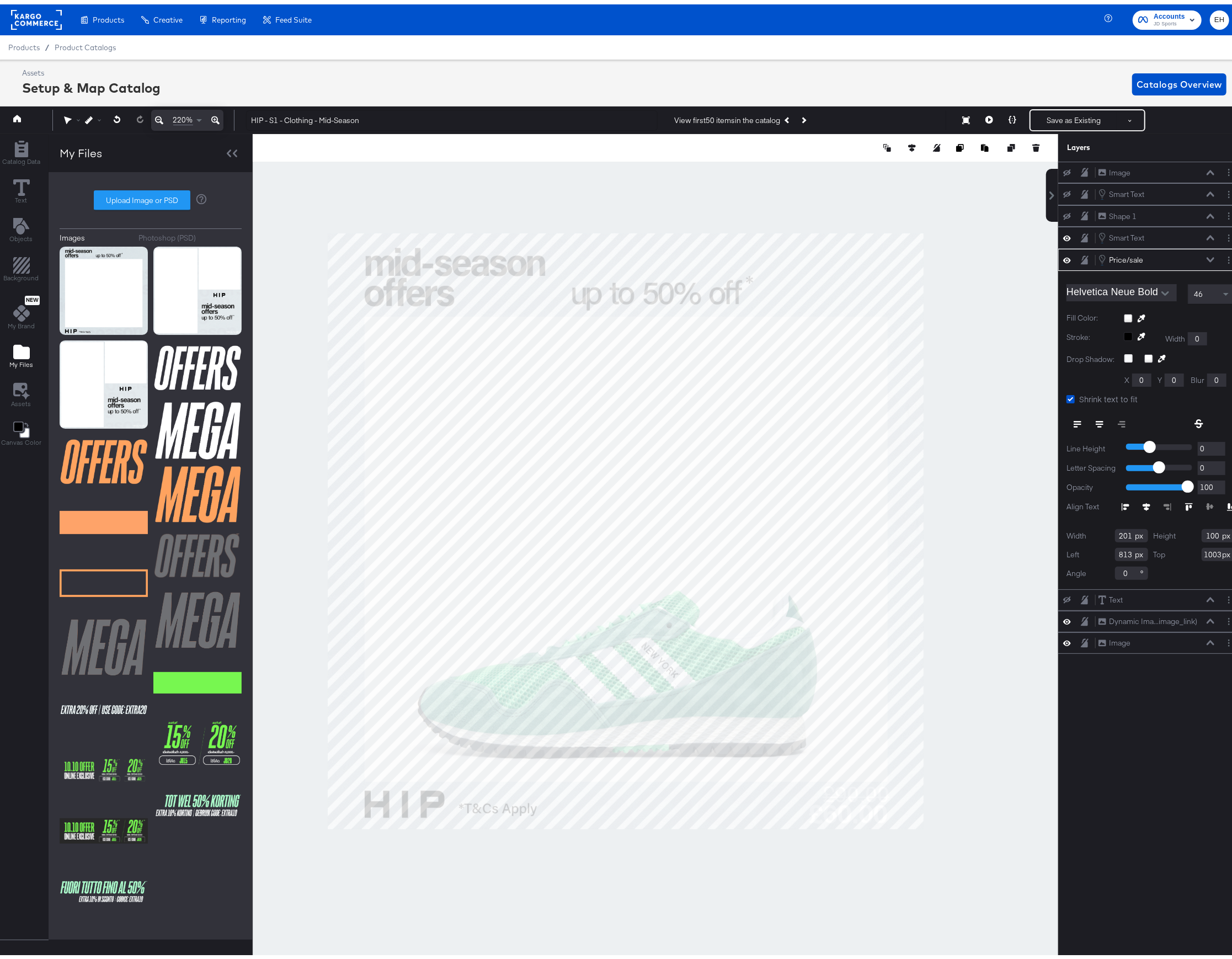
click at [215, 116] on icon at bounding box center [216, 116] width 9 height 13
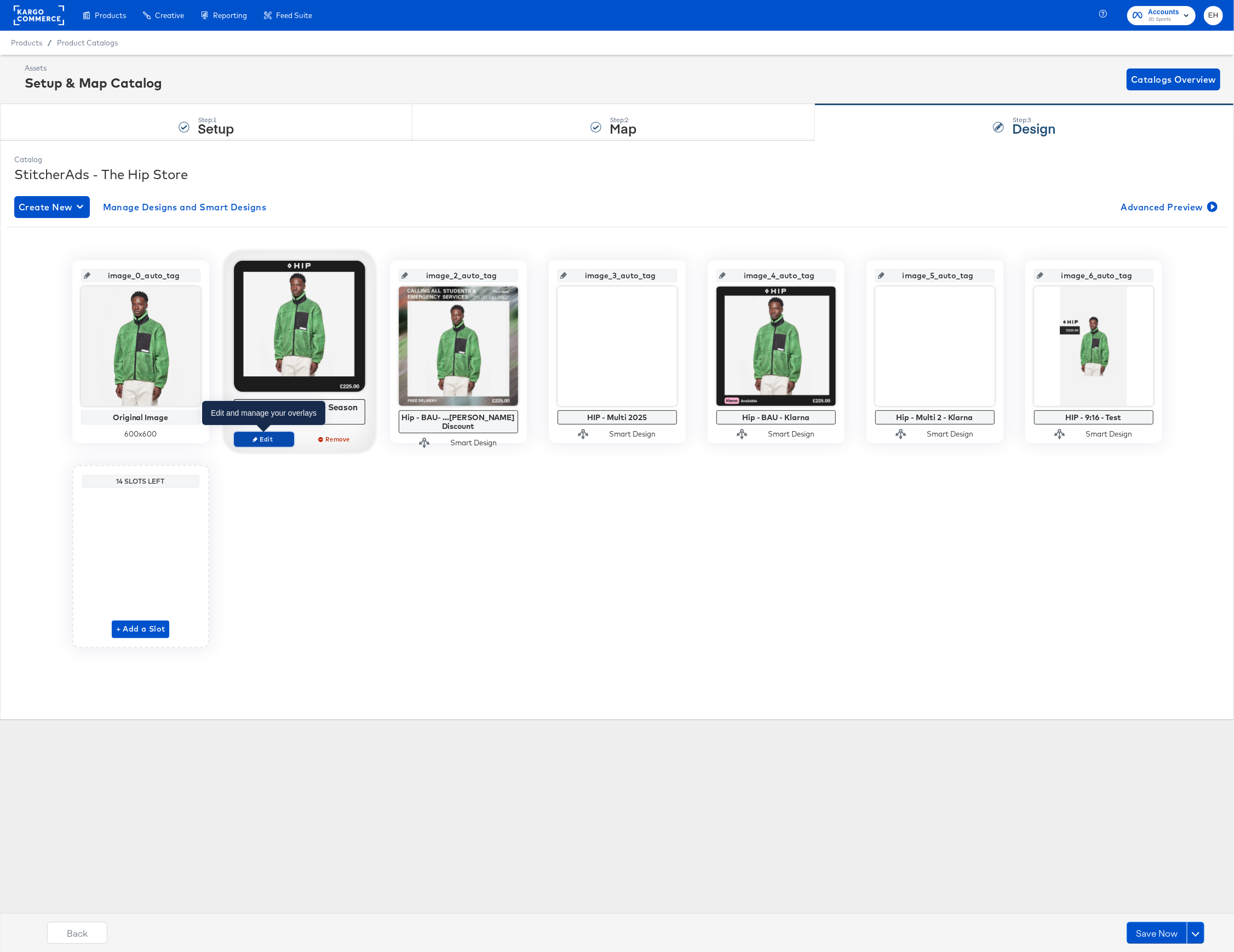
click at [264, 441] on span "Edit" at bounding box center [263, 439] width 50 height 8
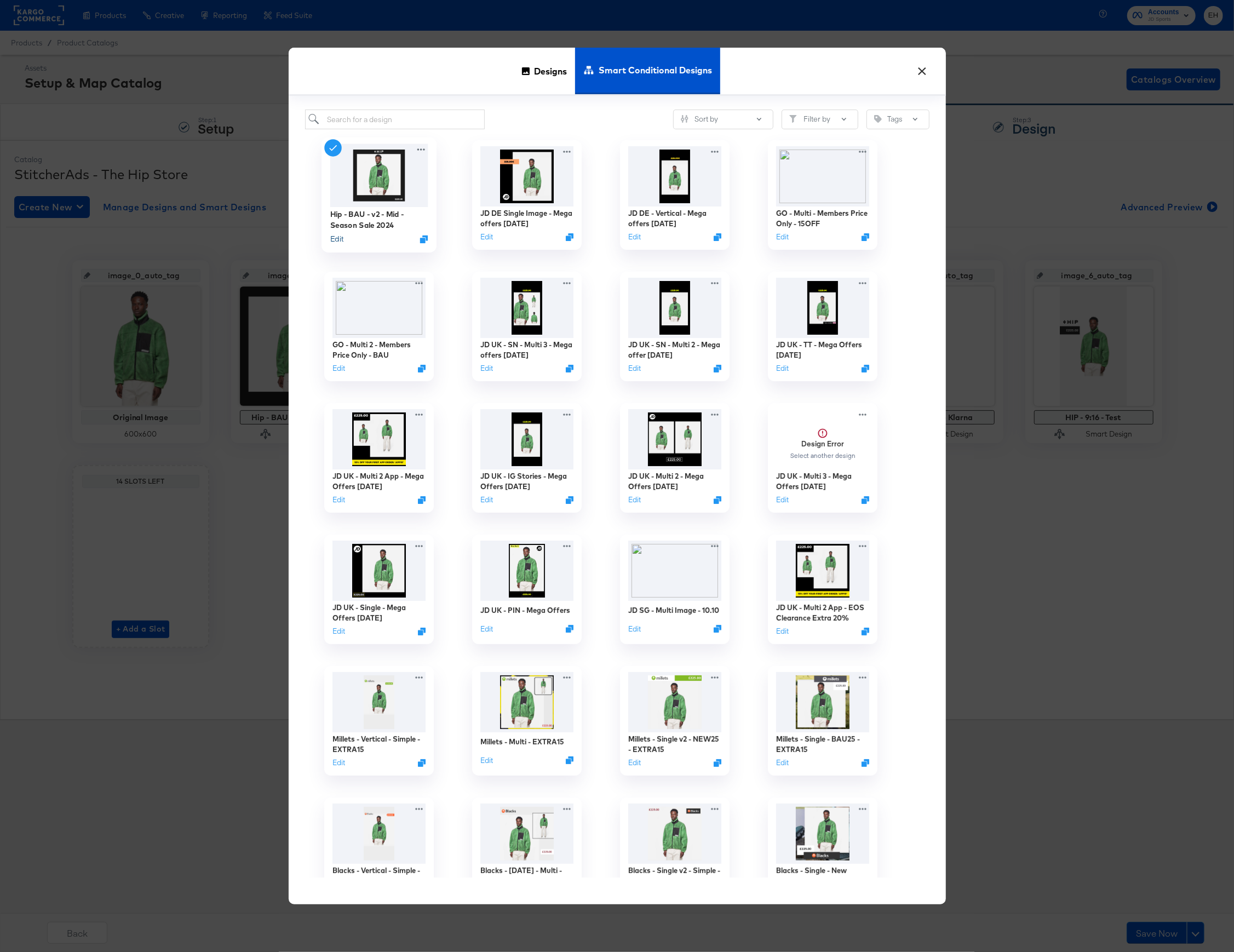
click at [337, 240] on button "Edit" at bounding box center [336, 239] width 13 height 10
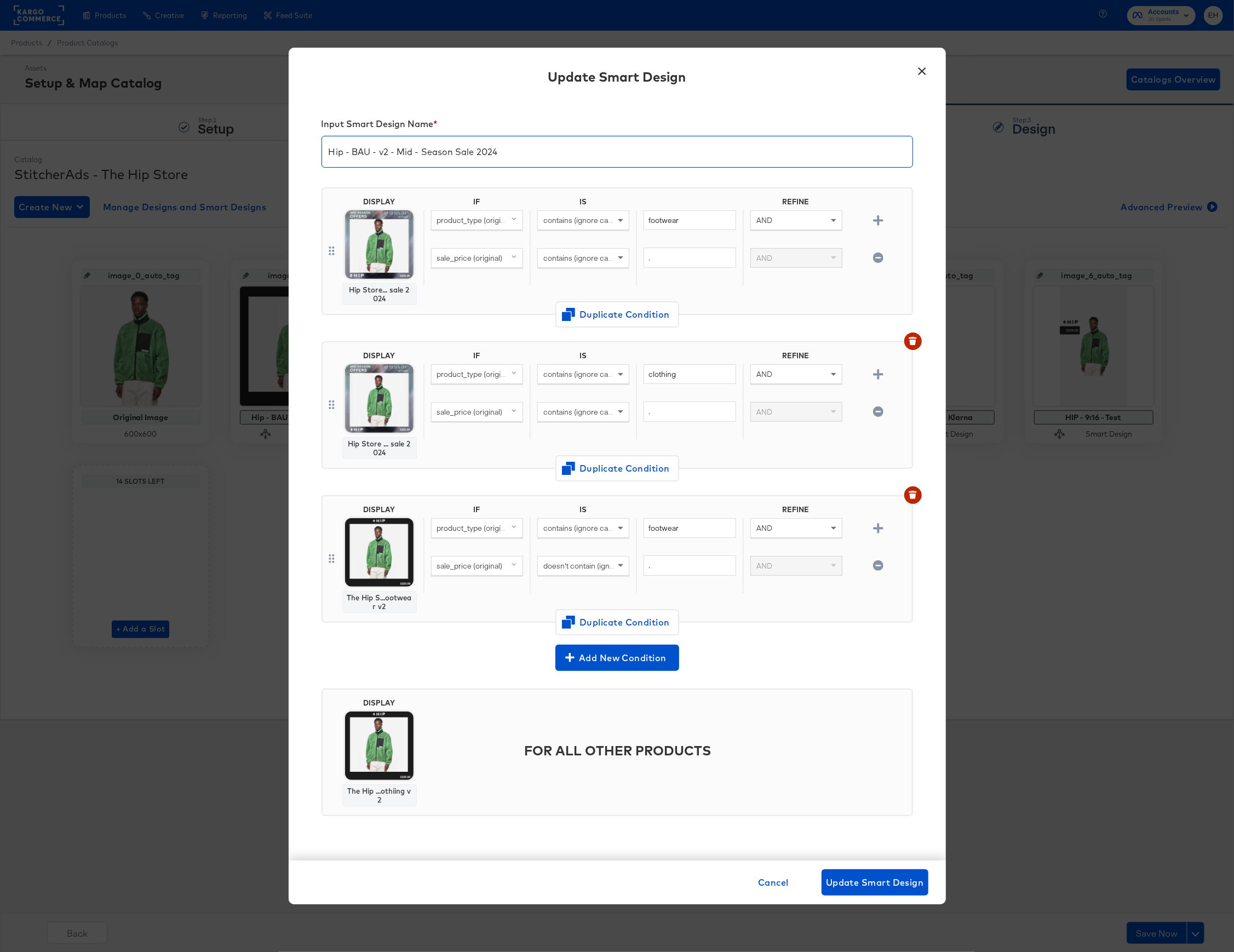
click at [342, 149] on input "Hip - BAU - v2 - Mid - Season Sale 2024" at bounding box center [617, 147] width 591 height 31
click at [388, 150] on input "HIP - BAU - v2 - Mid - Season Sale 2024" at bounding box center [617, 147] width 591 height 31
click at [356, 151] on input "HIP - Mid-Season" at bounding box center [617, 147] width 591 height 31
type input "HIP - S1 - Mid-Season"
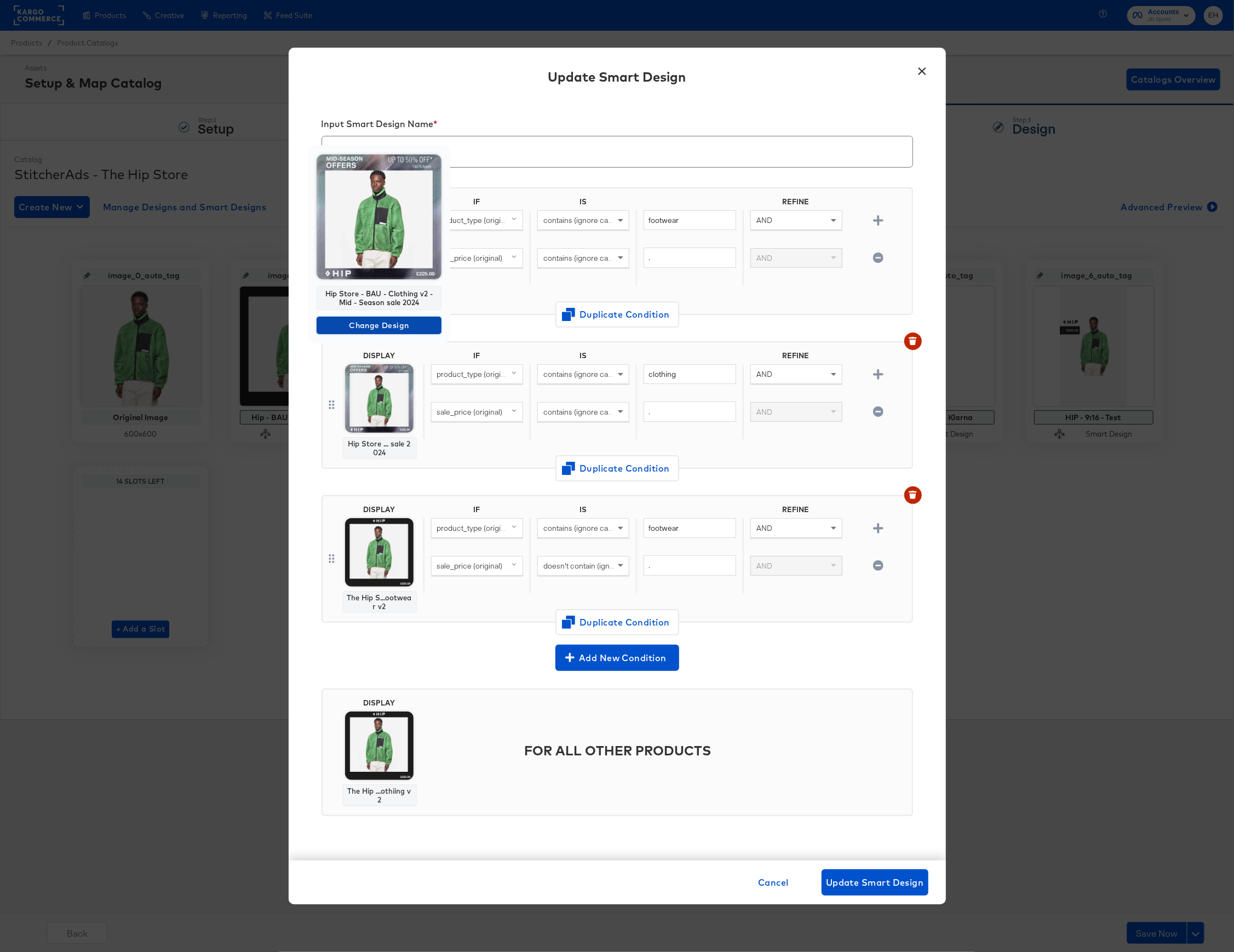
click at [359, 322] on span "Change Design" at bounding box center [379, 326] width 116 height 14
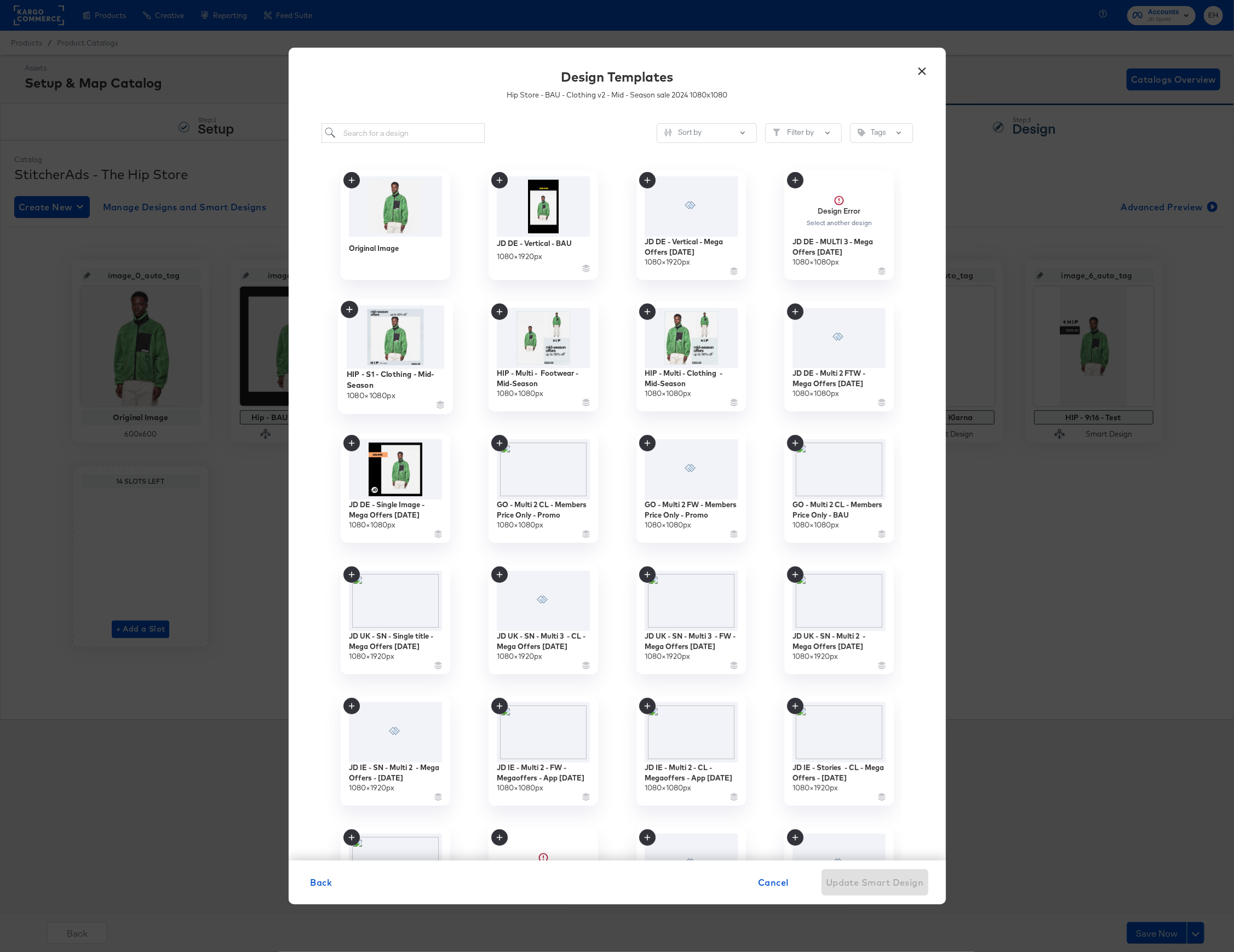
click at [391, 347] on img at bounding box center [394, 337] width 98 height 64
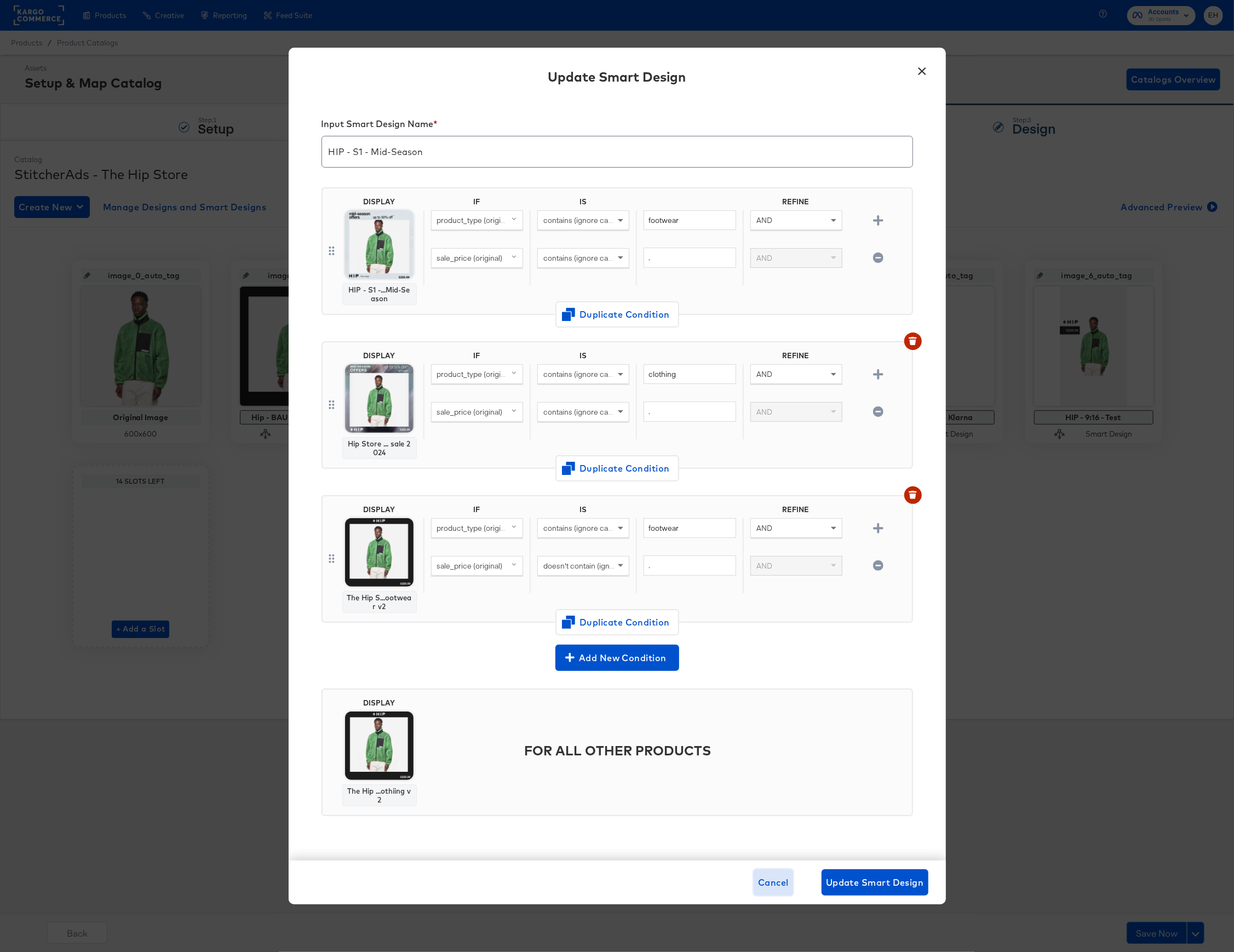
click at [778, 877] on span "Cancel" at bounding box center [773, 882] width 31 height 15
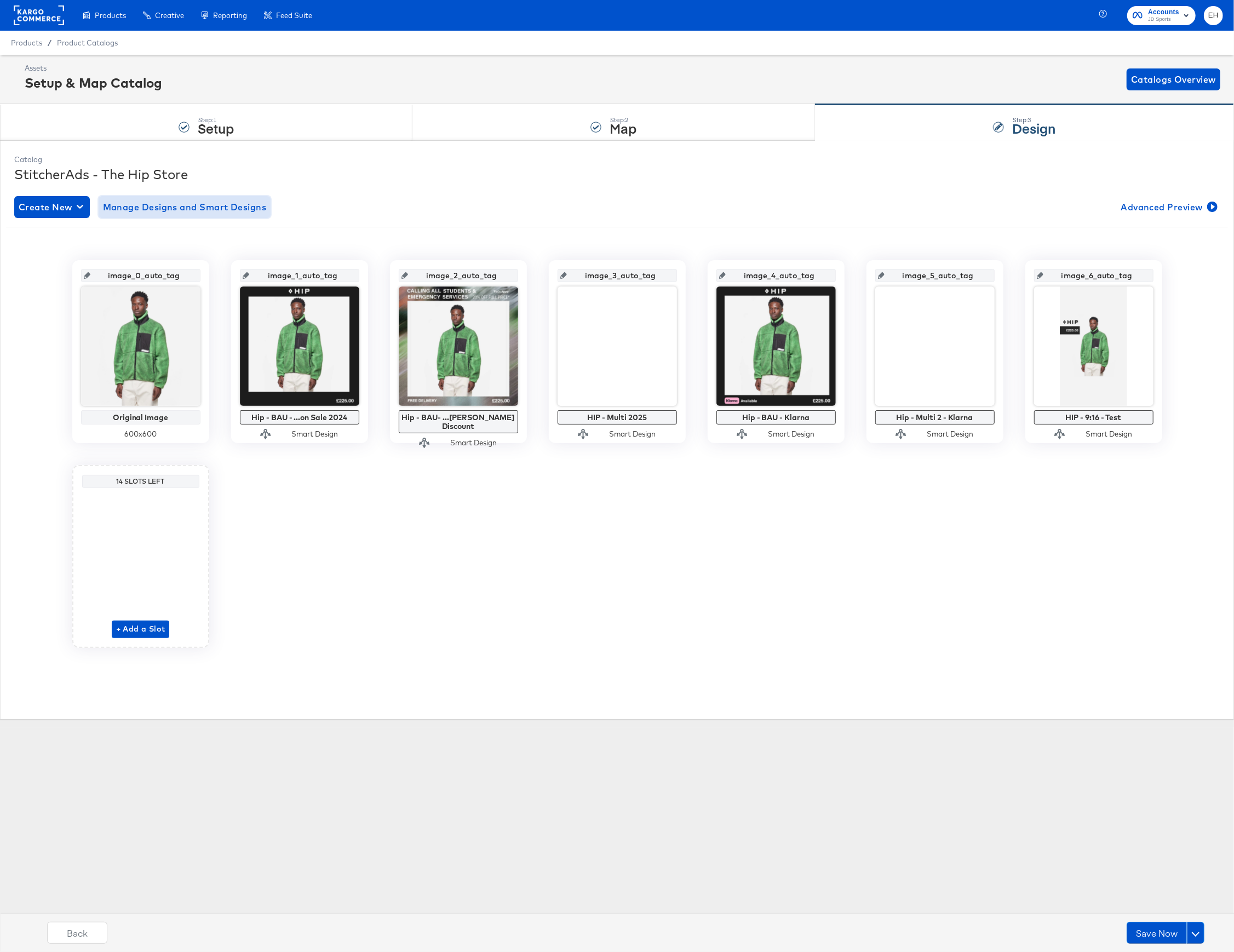
click at [130, 207] on span "Manage Designs and Smart Designs" at bounding box center [184, 207] width 164 height 15
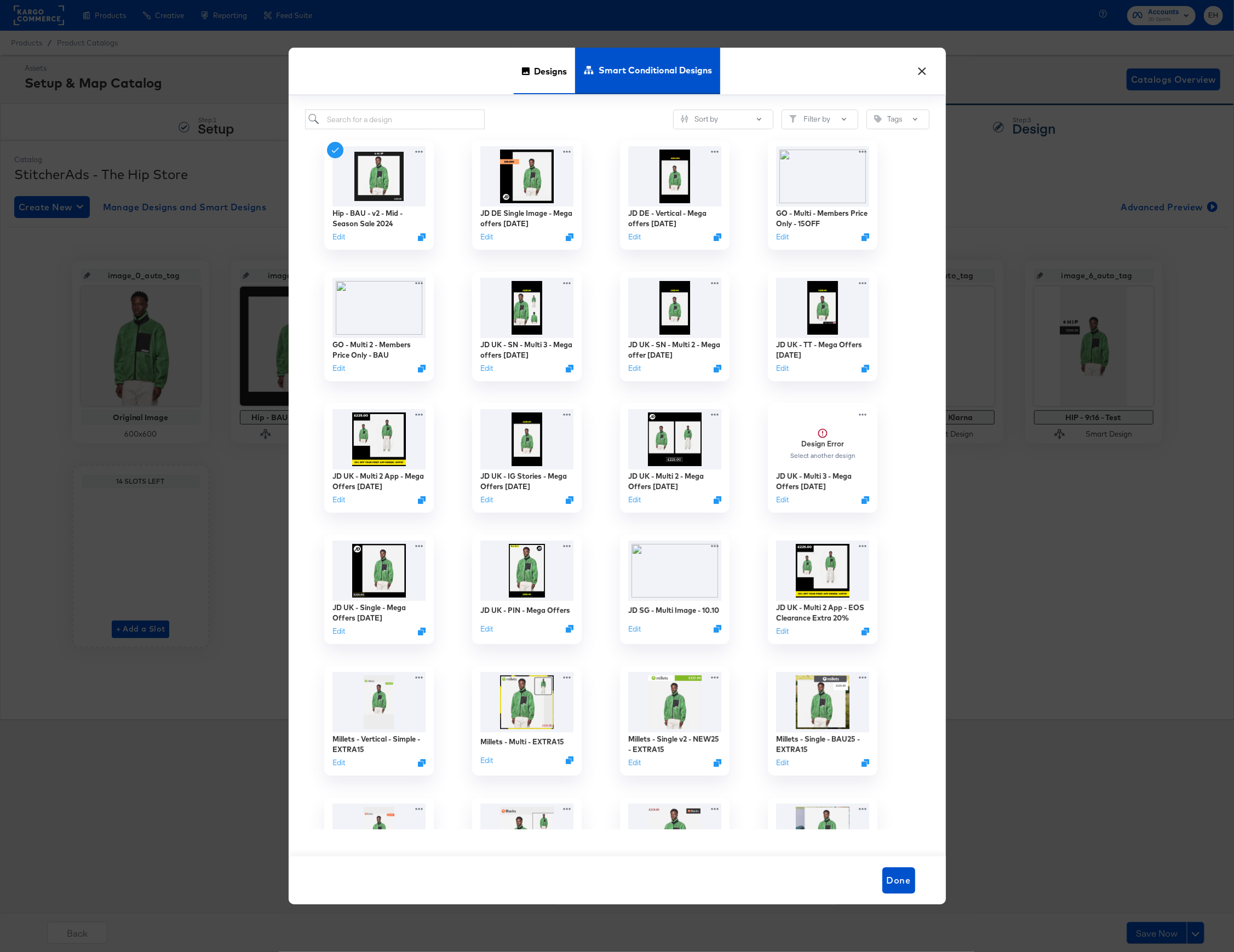
click at [542, 78] on span "Designs" at bounding box center [550, 71] width 33 height 48
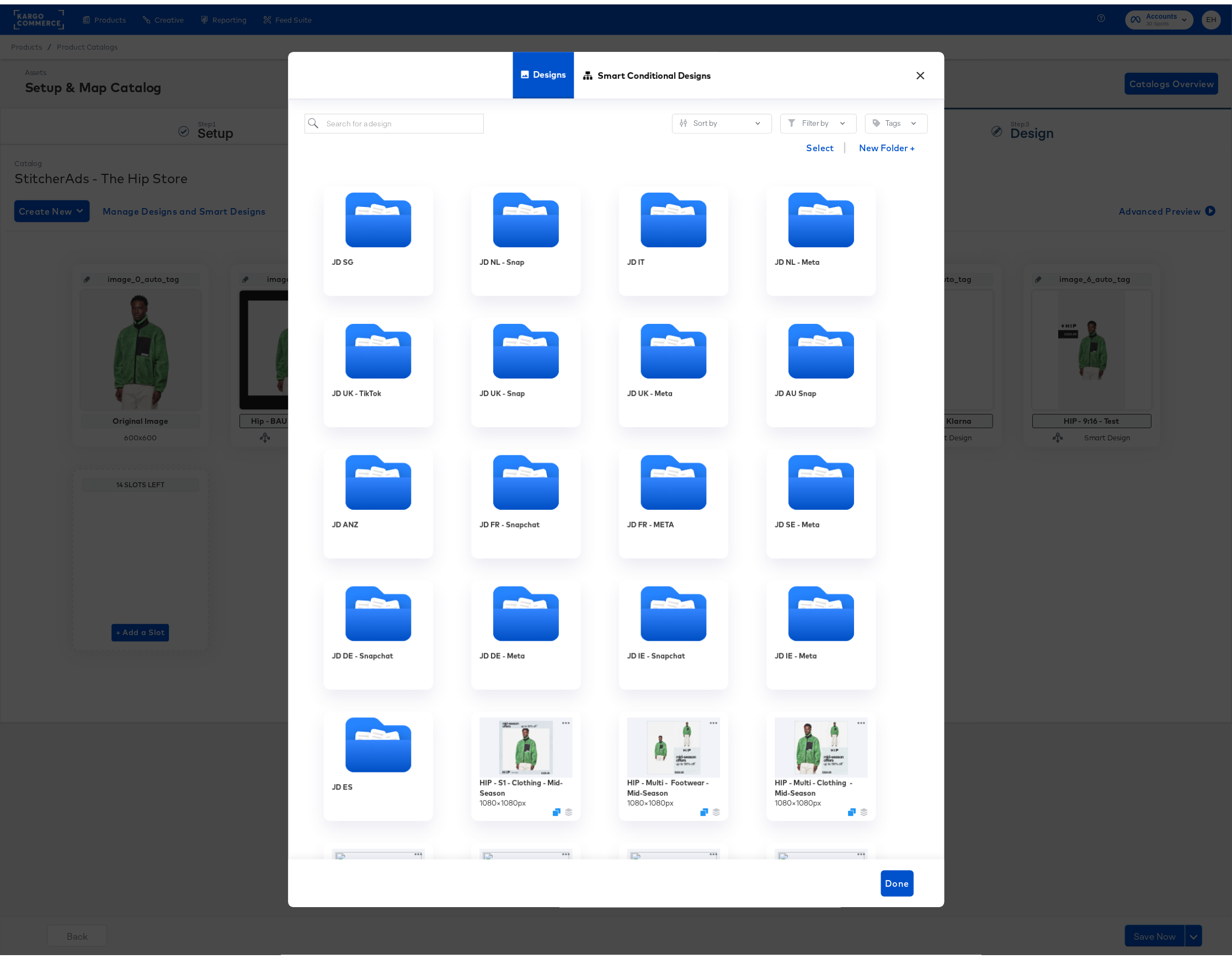
scroll to position [736, 0]
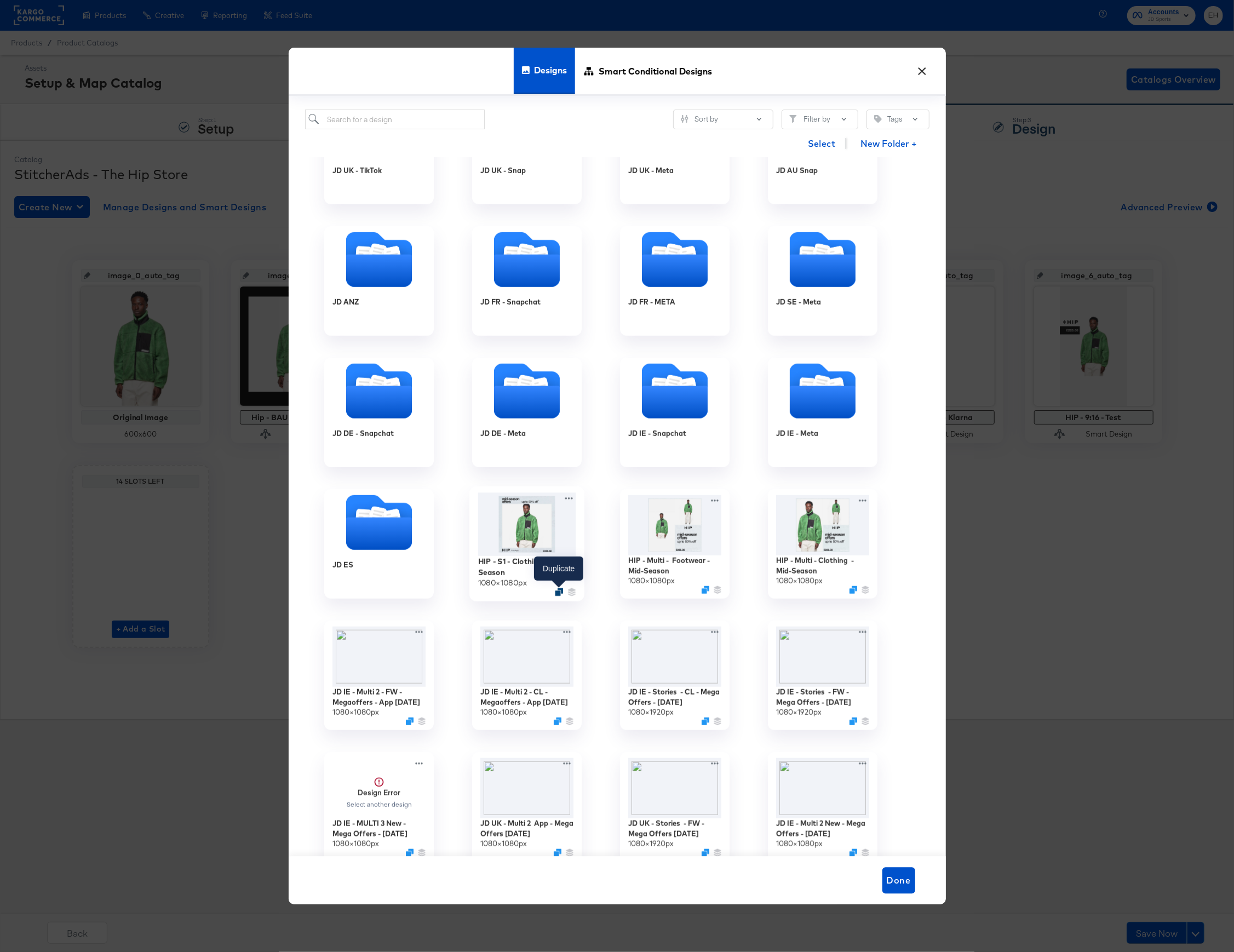
click at [558, 594] on icon "Duplicate" at bounding box center [559, 592] width 8 height 8
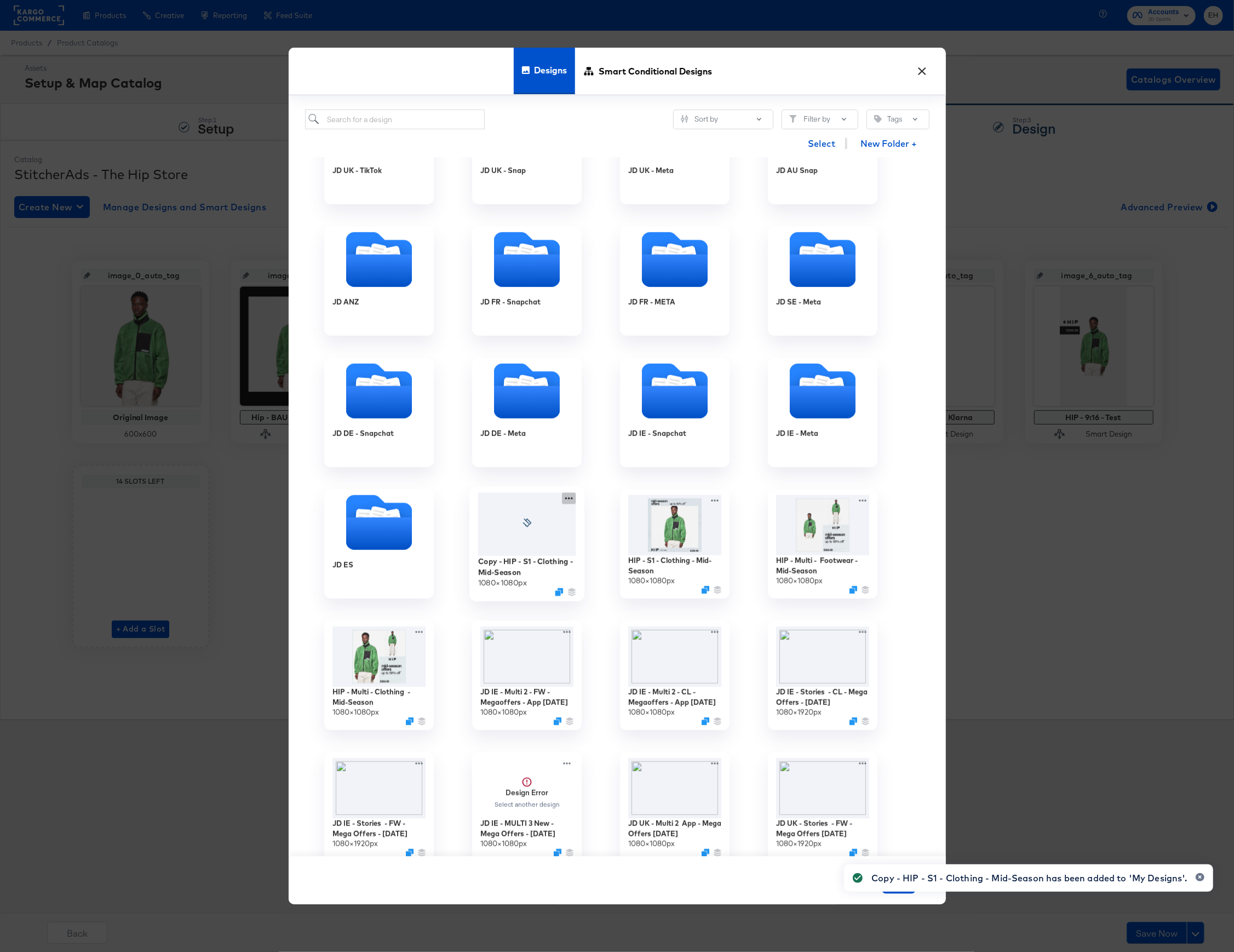
click at [566, 502] on icon at bounding box center [569, 499] width 14 height 12
click at [620, 543] on div "Edit Design Edit Design" at bounding box center [620, 543] width 0 height 0
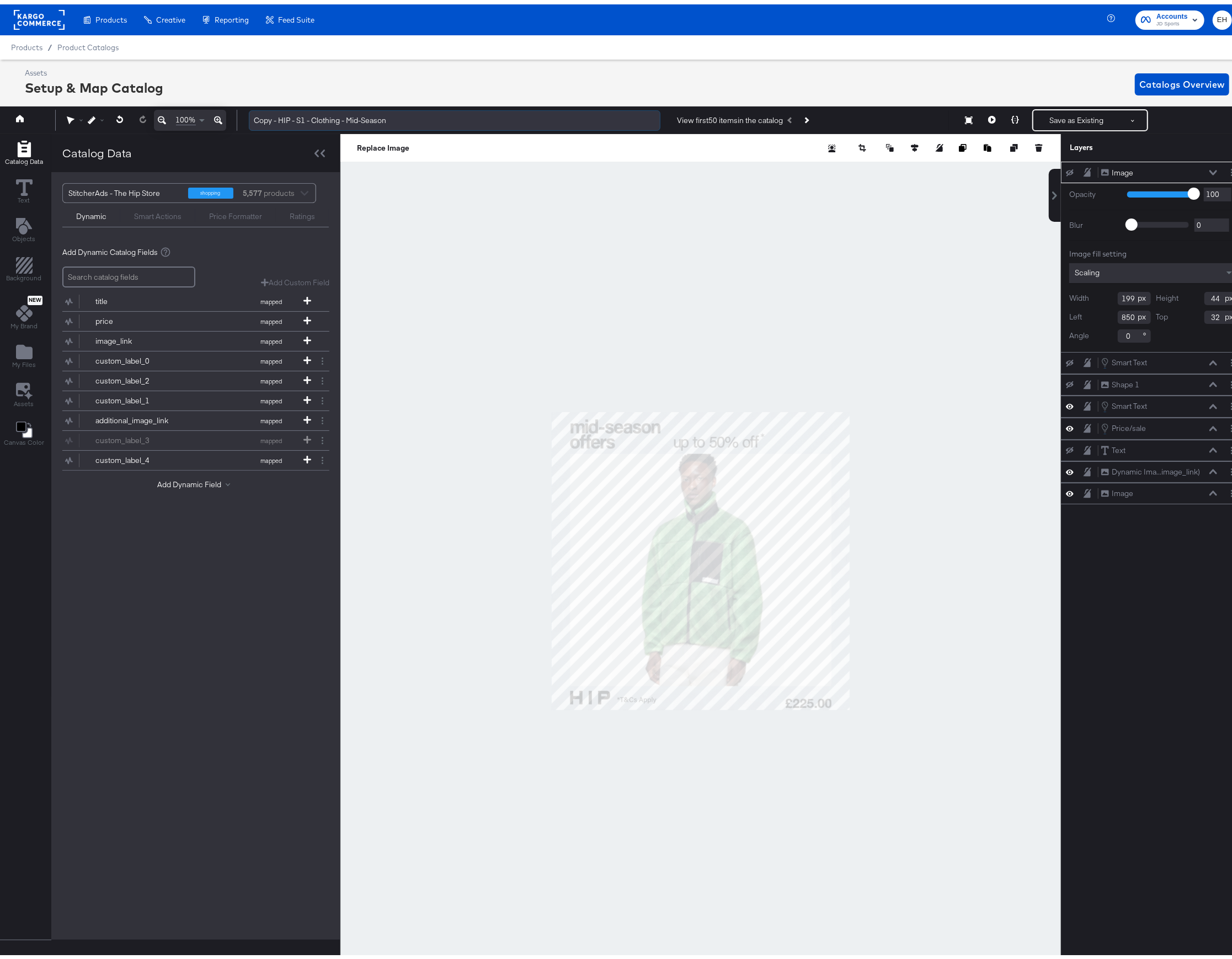
click at [278, 115] on input "Copy - HIP - S1 - Clothing - Mid-Season" at bounding box center [455, 116] width 412 height 21
click at [316, 113] on input "HIP - S1 - Clothing - Mid-Season" at bounding box center [455, 116] width 412 height 21
type input "HIP - S1 - Footwear - Mid-Season"
click at [267, 611] on div "StitcherAds - The Hip Store shopping 5,577 products Dynamic Smart Actions Price…" at bounding box center [196, 551] width 289 height 767
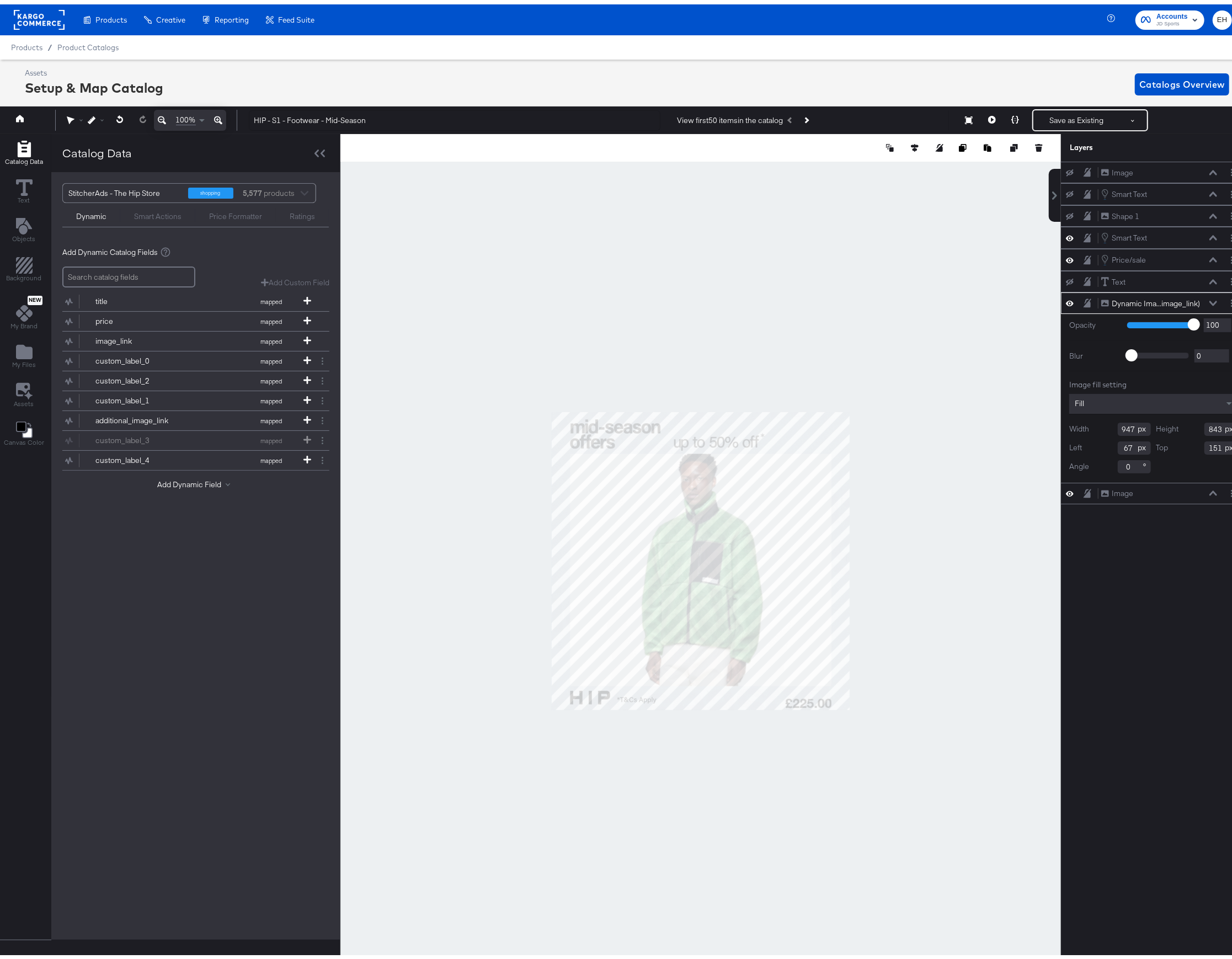
scroll to position [0, 3]
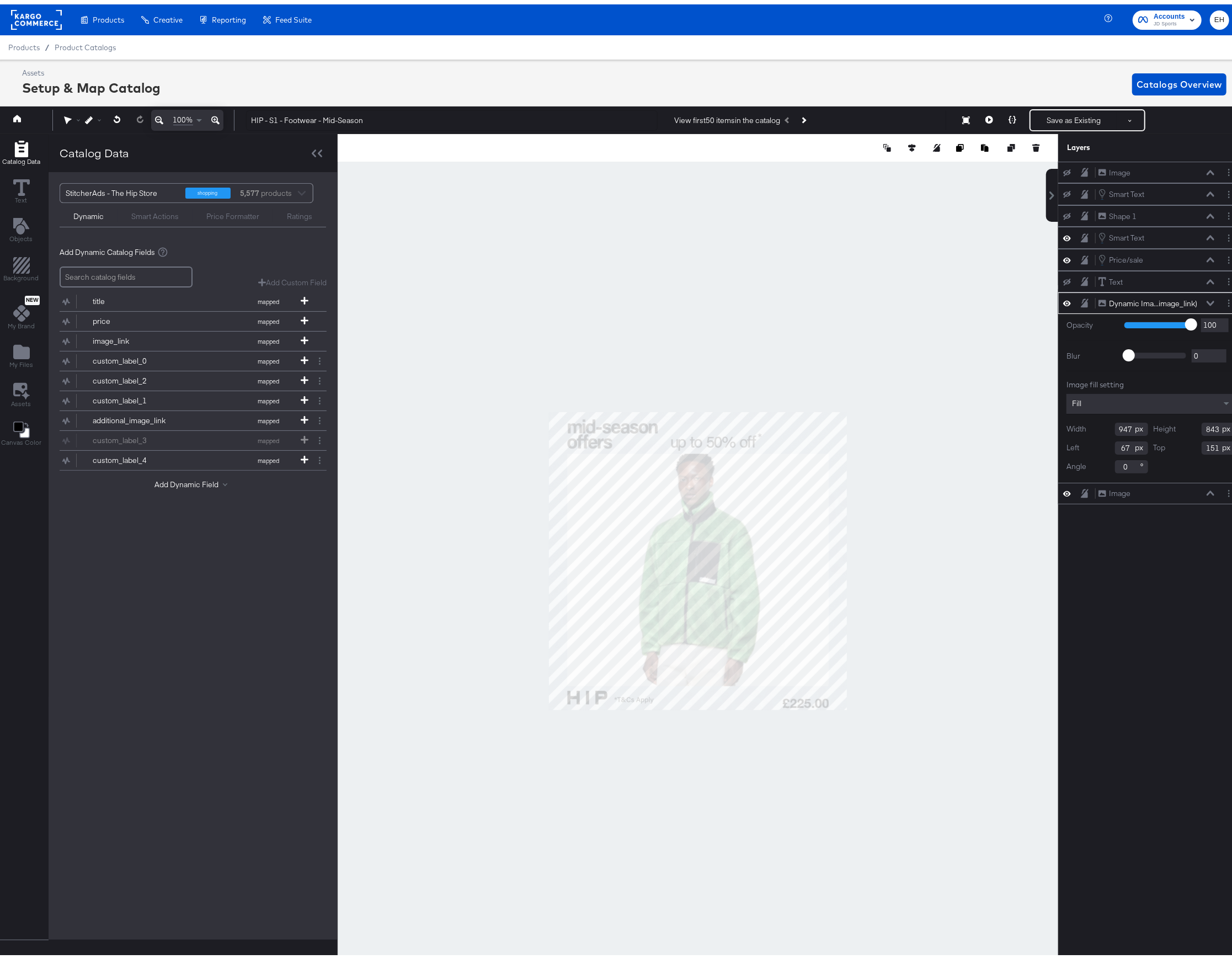
click at [1096, 398] on div "Fill" at bounding box center [1151, 399] width 169 height 20
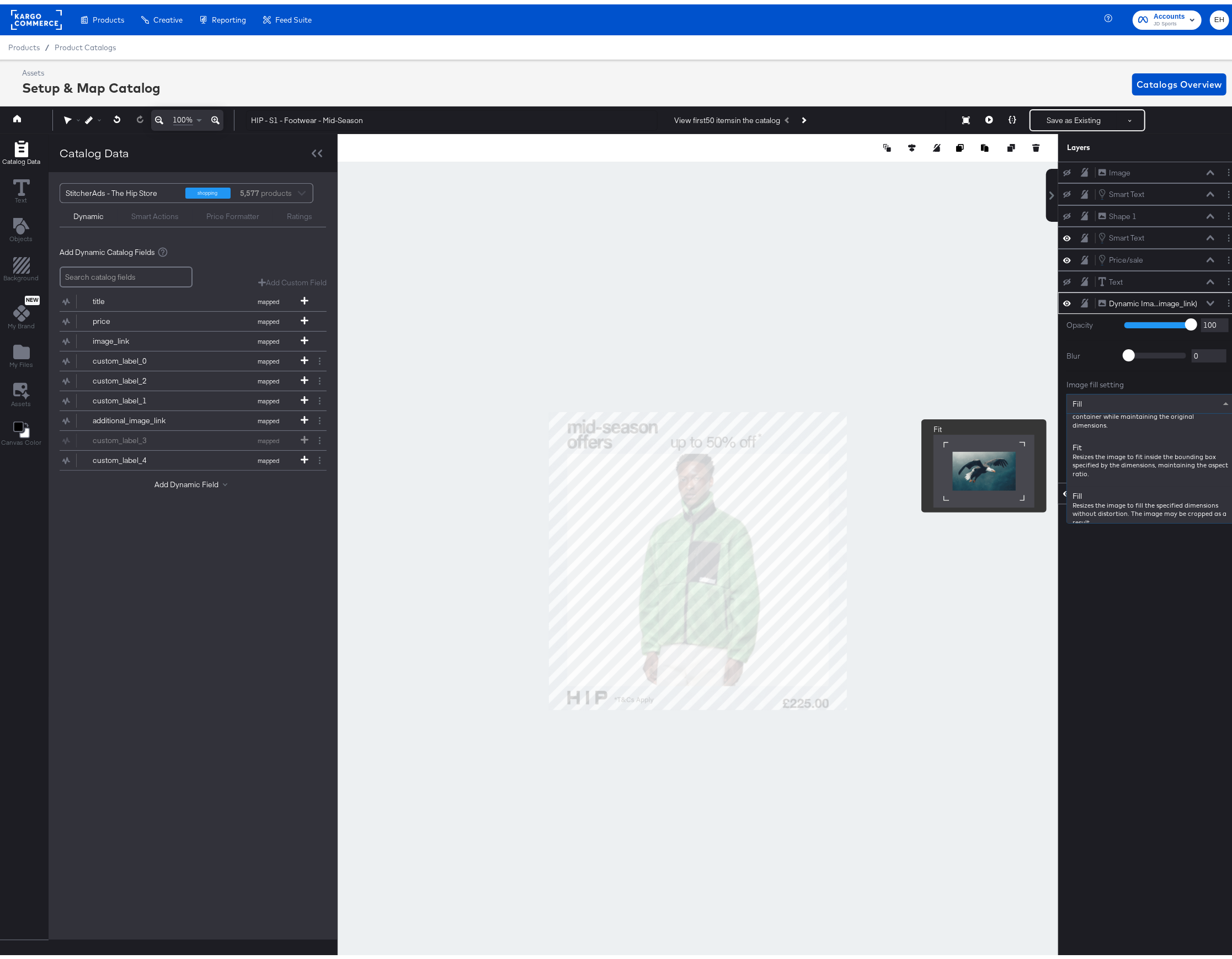
scroll to position [47, 0]
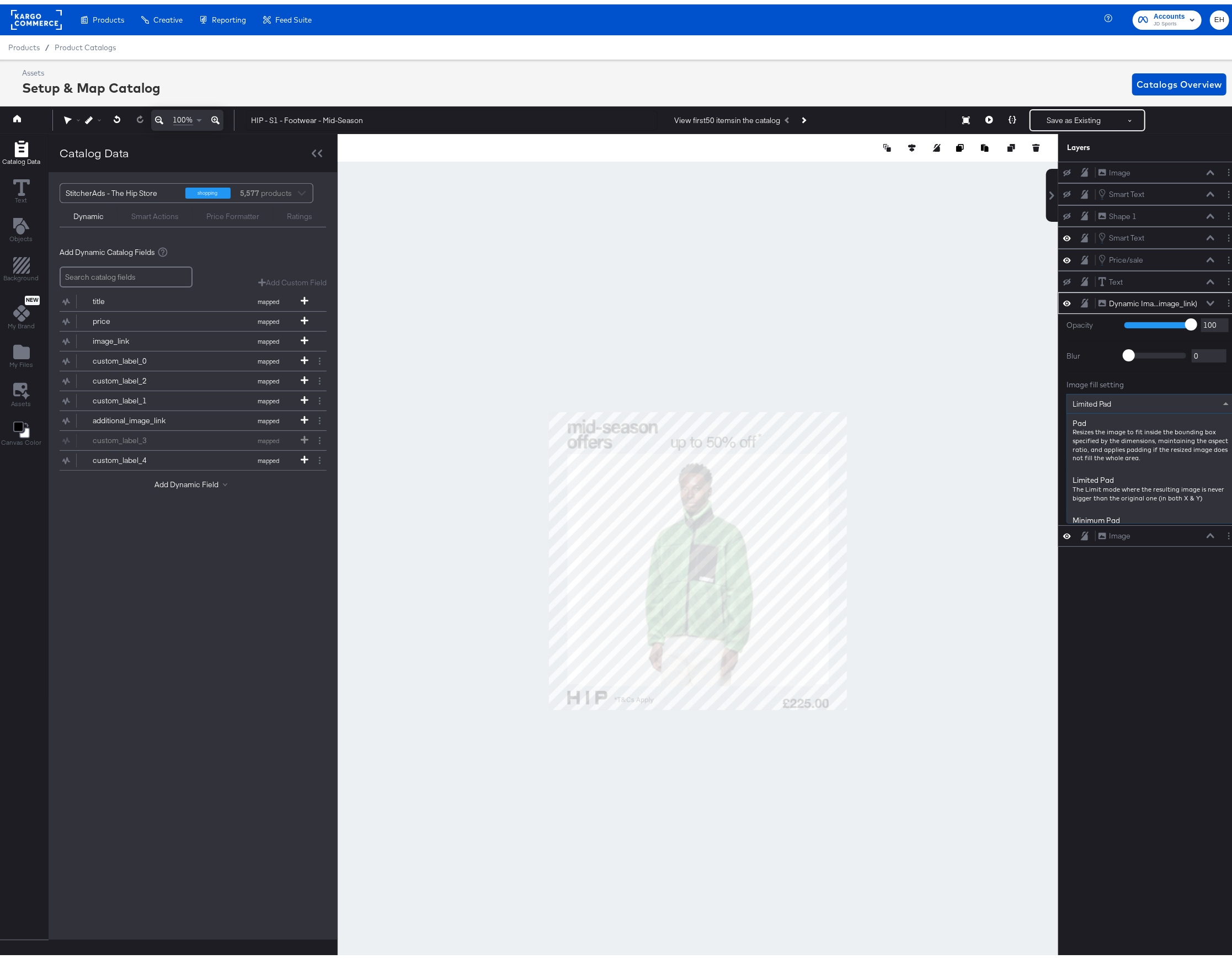
click at [1151, 402] on div "Limited Pad" at bounding box center [1150, 400] width 167 height 19
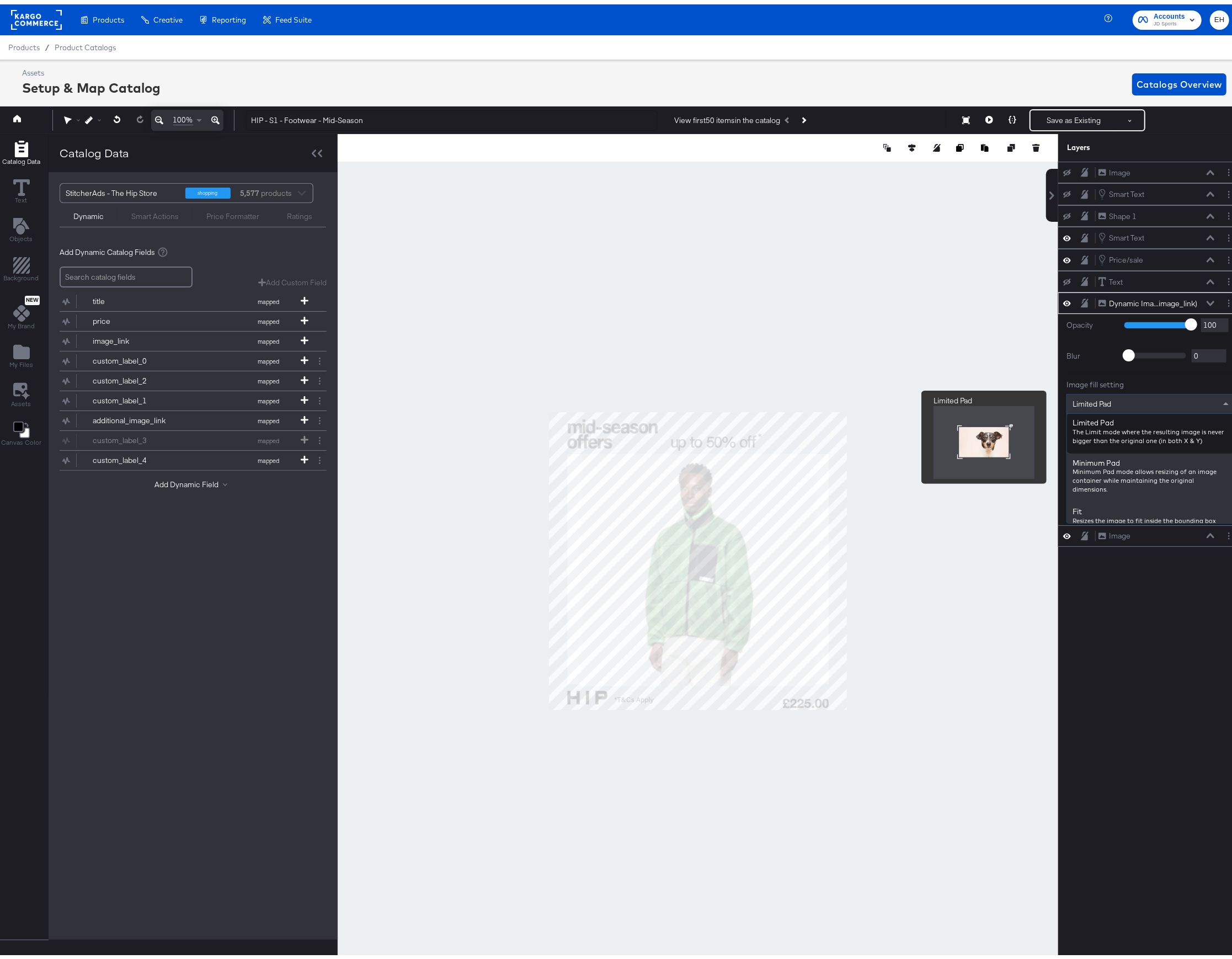
scroll to position [131, 0]
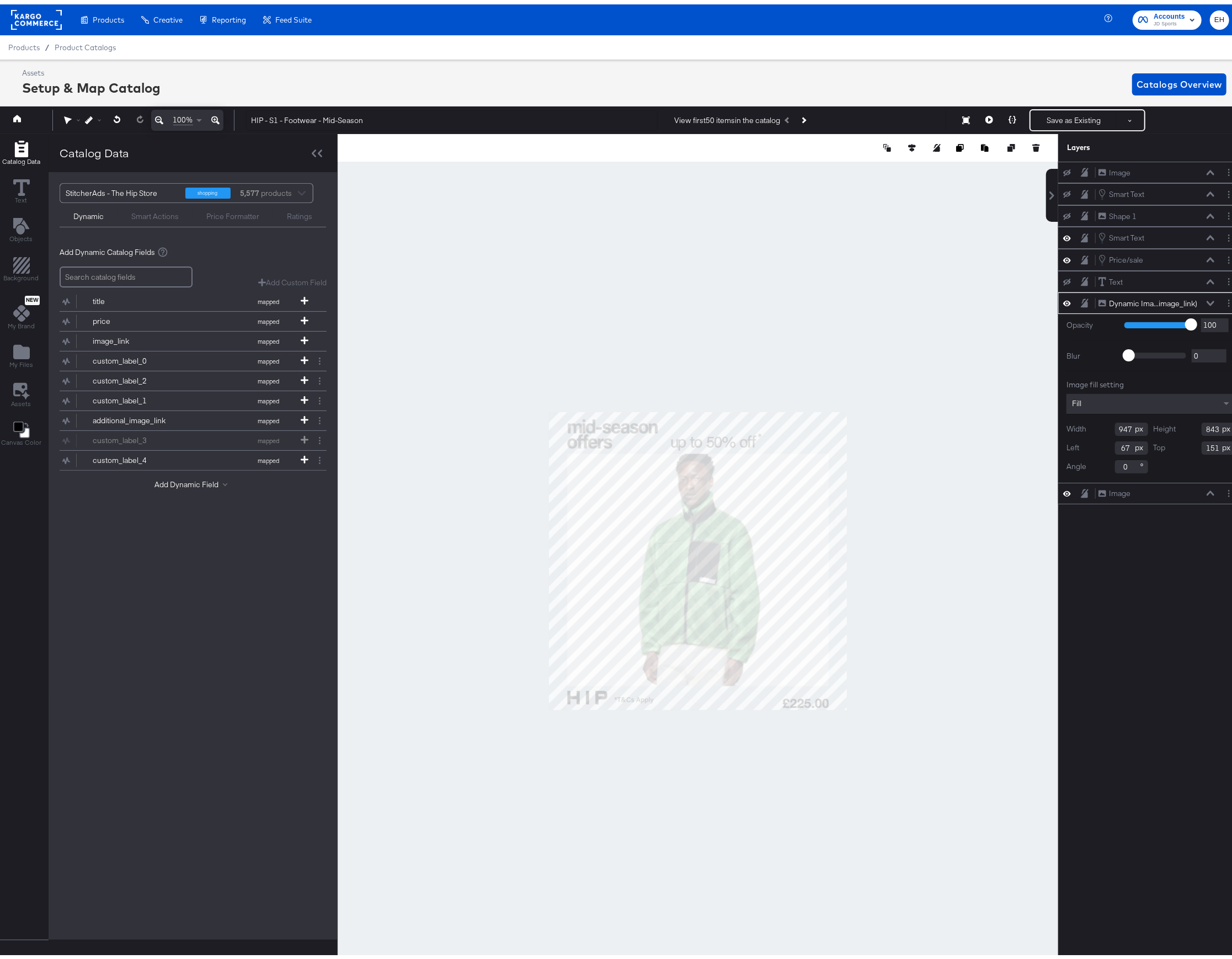
click at [1181, 402] on div "Fill" at bounding box center [1151, 399] width 169 height 20
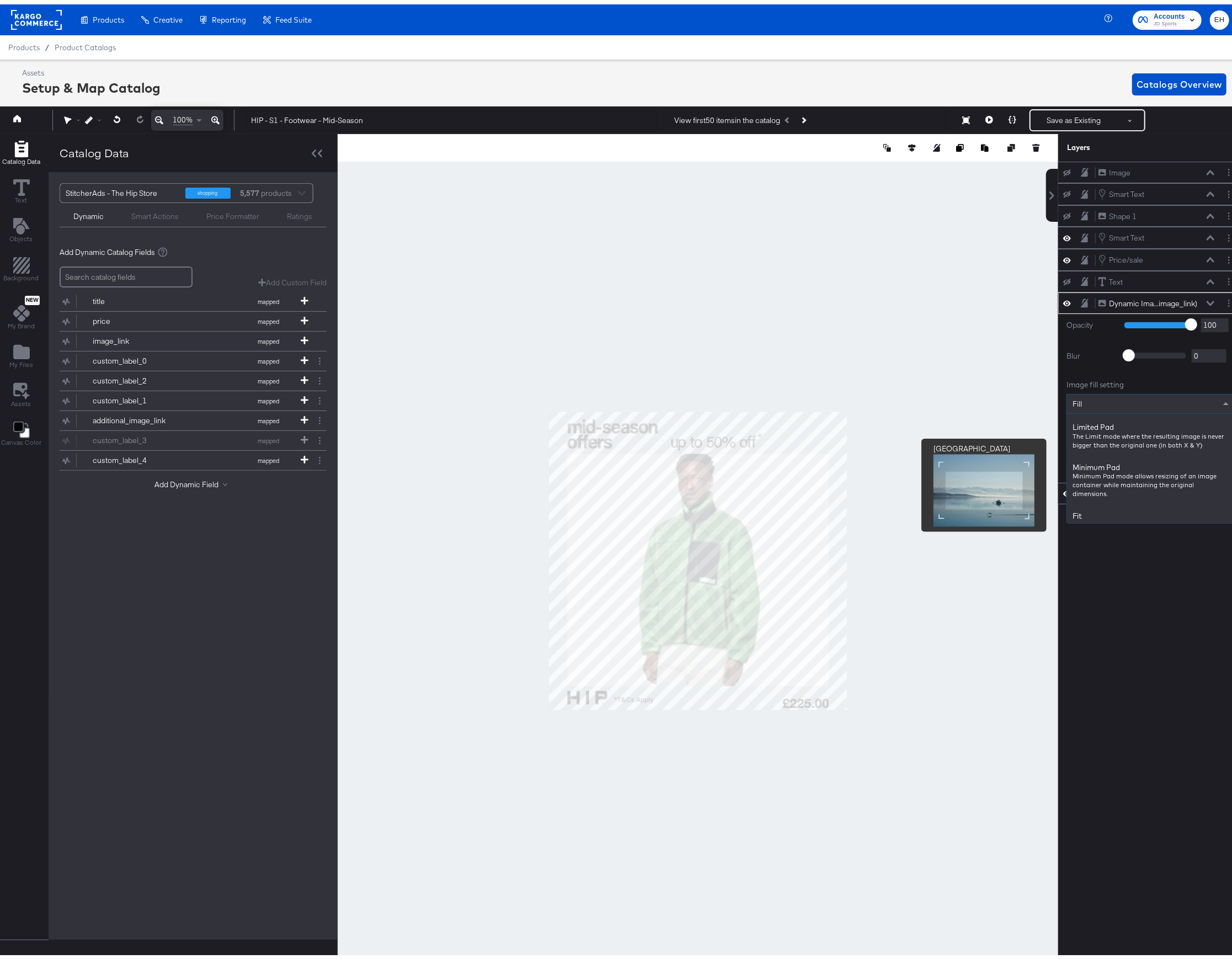
scroll to position [47, 0]
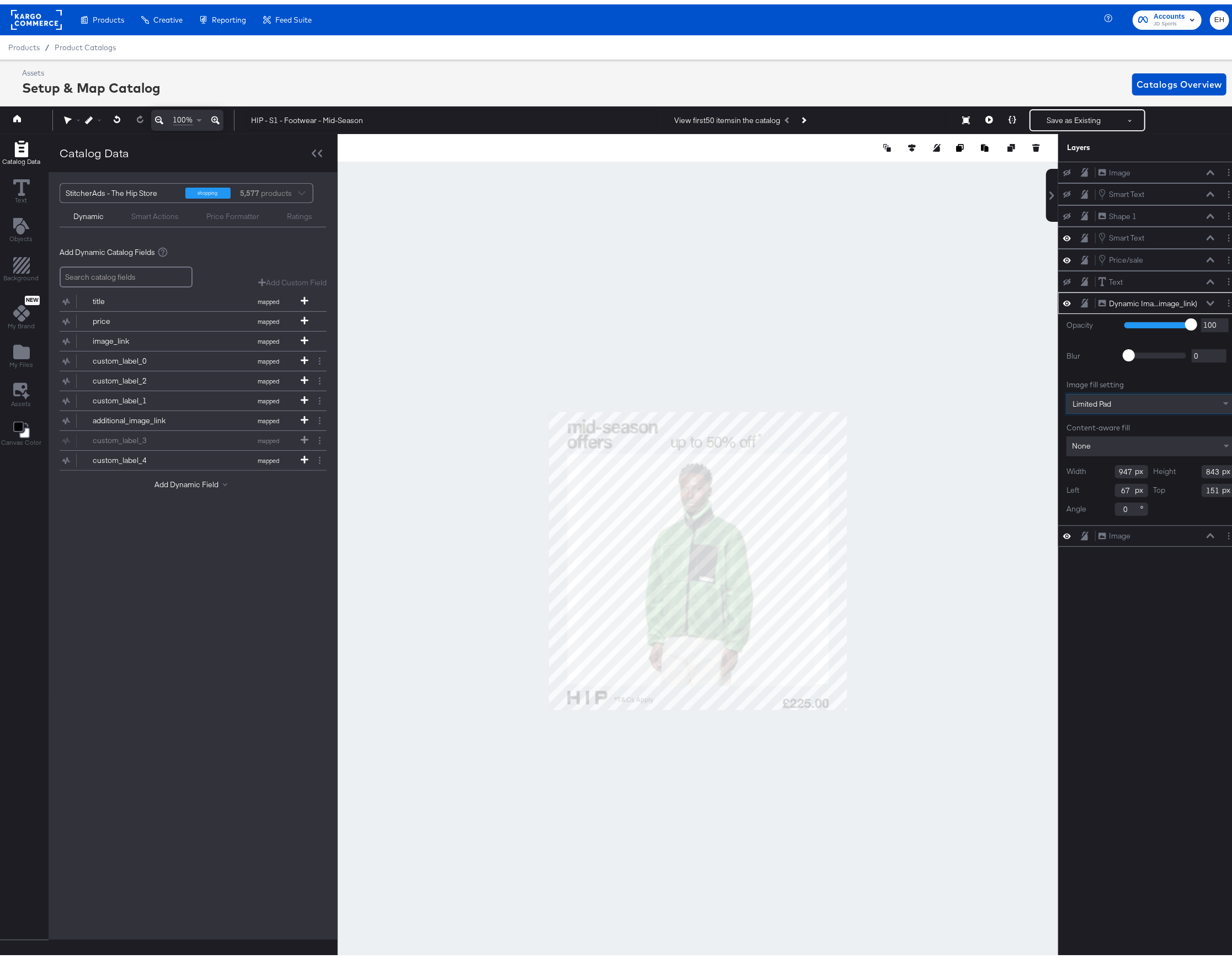
click at [1121, 444] on div "None" at bounding box center [1151, 442] width 169 height 20
click at [951, 413] on div at bounding box center [698, 556] width 721 height 854
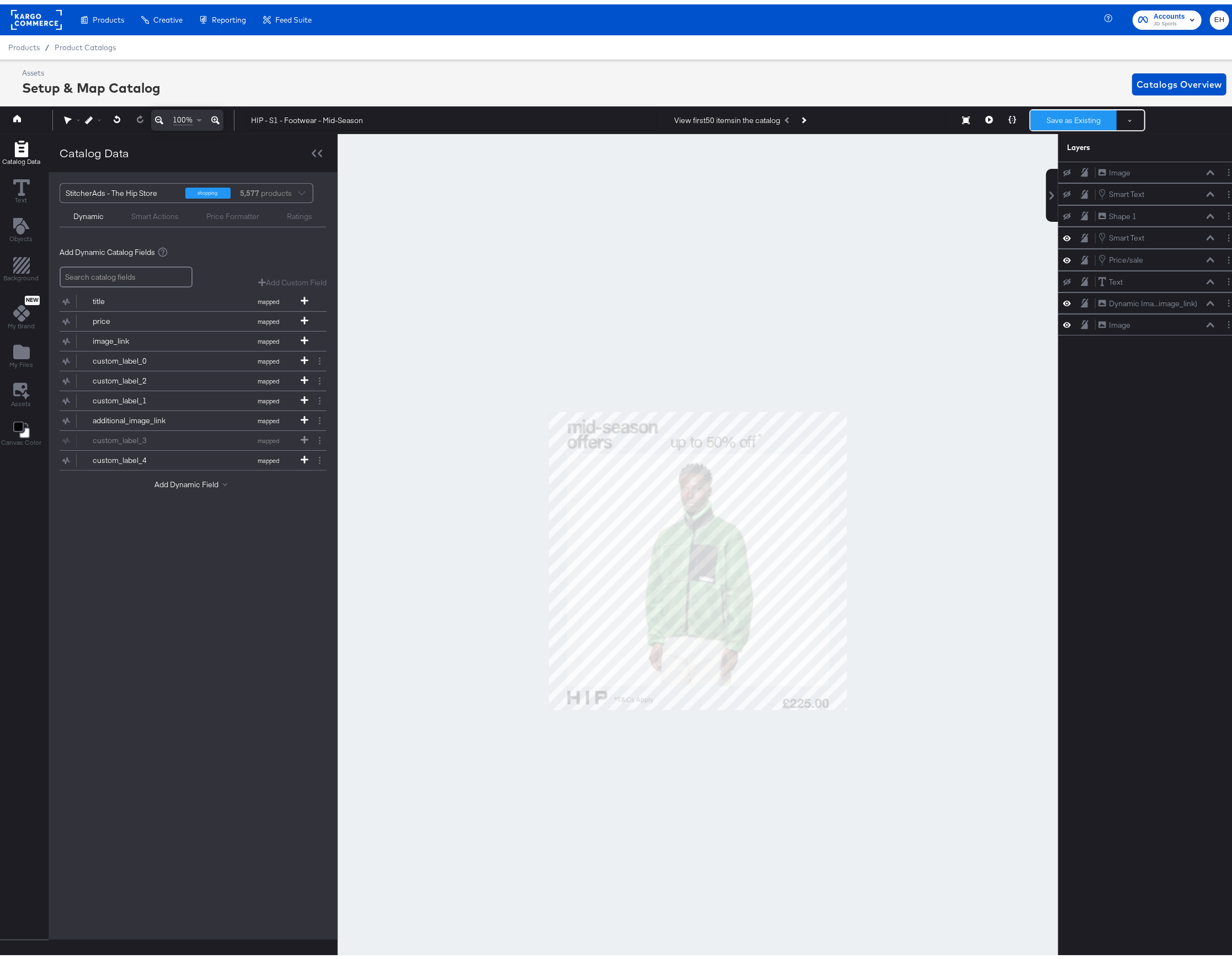
click at [1062, 122] on button "Save as Existing" at bounding box center [1074, 116] width 86 height 20
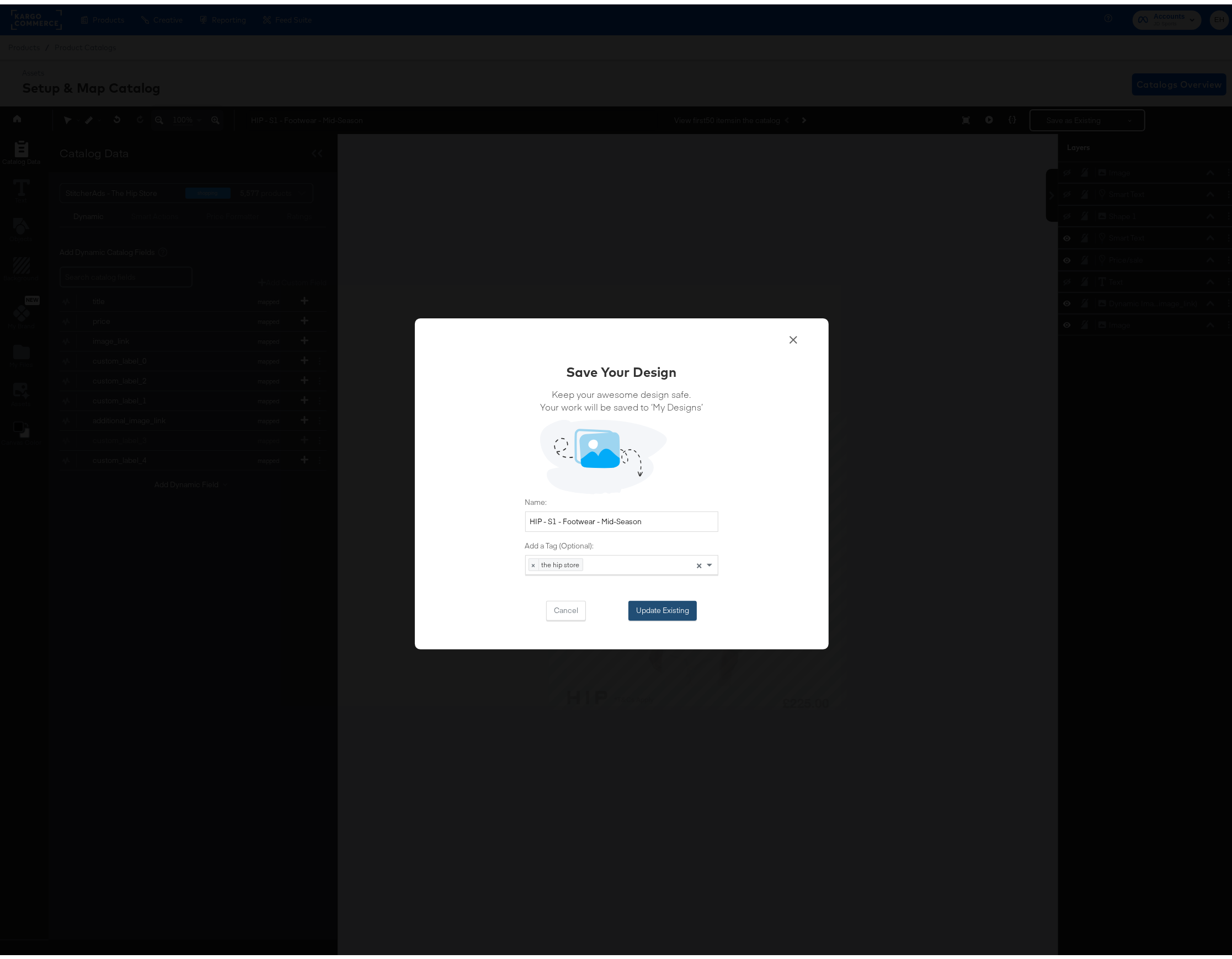
click at [676, 614] on button "Update Existing" at bounding box center [663, 606] width 68 height 20
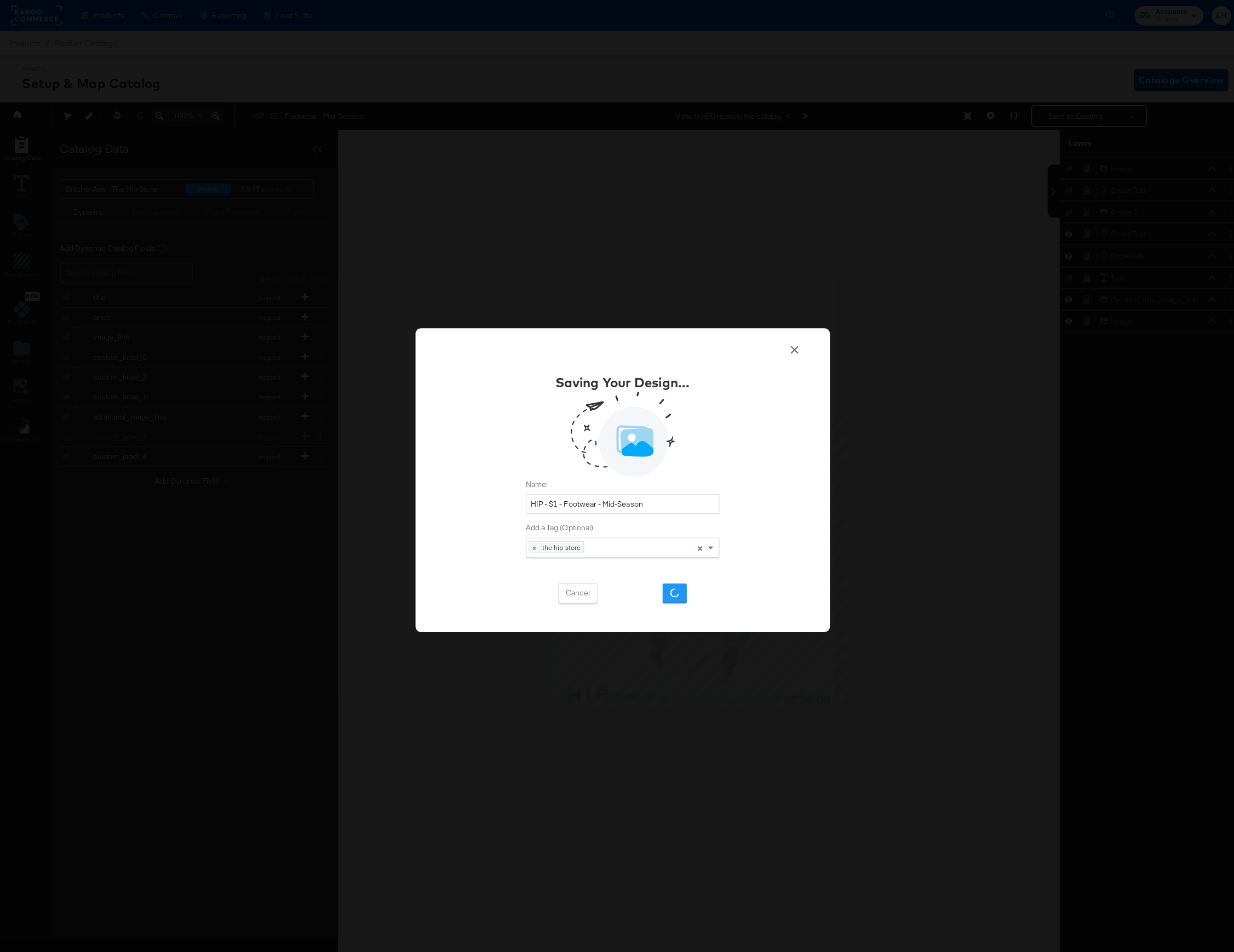
scroll to position [0, 0]
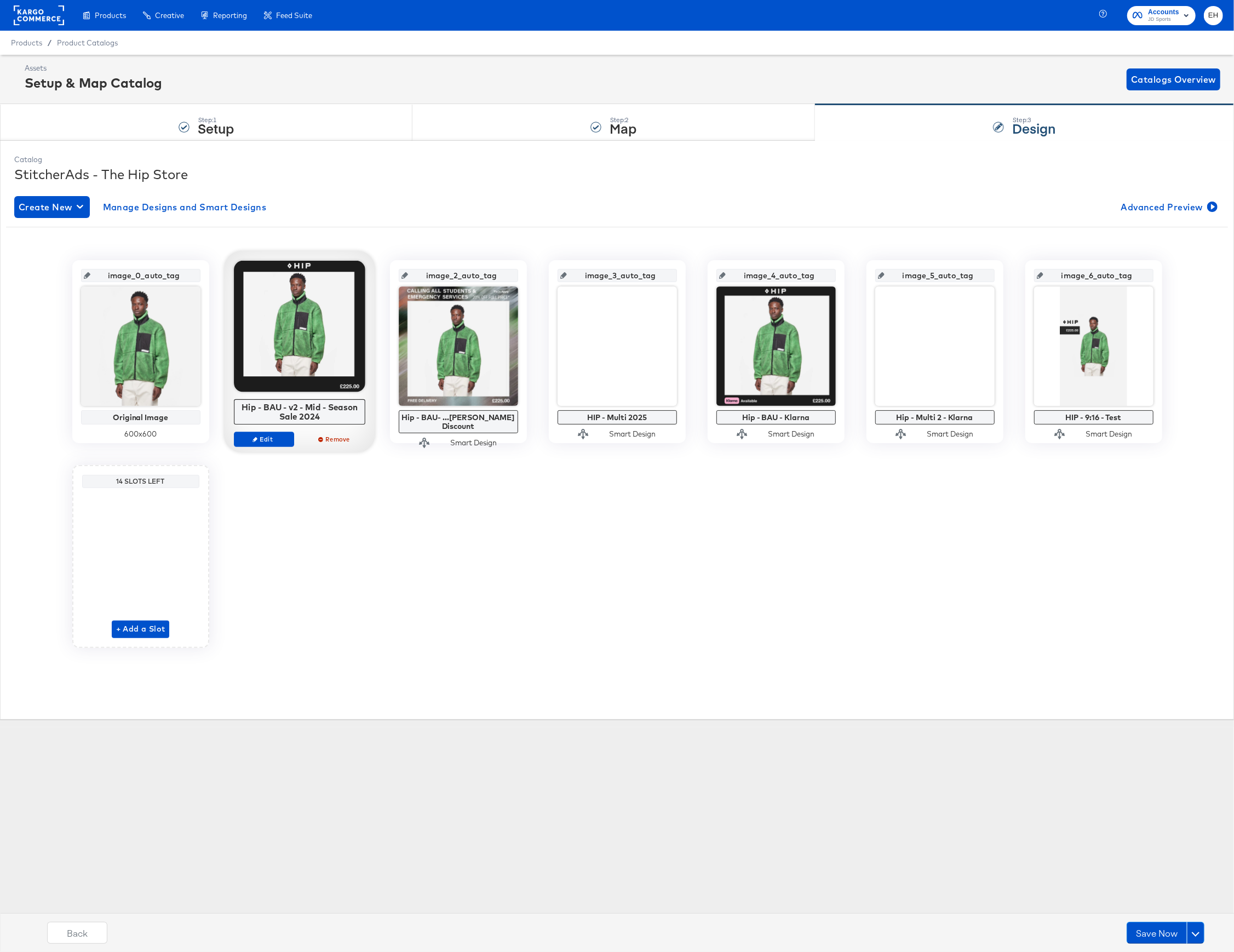
click at [292, 362] on div at bounding box center [299, 326] width 132 height 132
click at [270, 445] on button "Edit" at bounding box center [263, 439] width 60 height 15
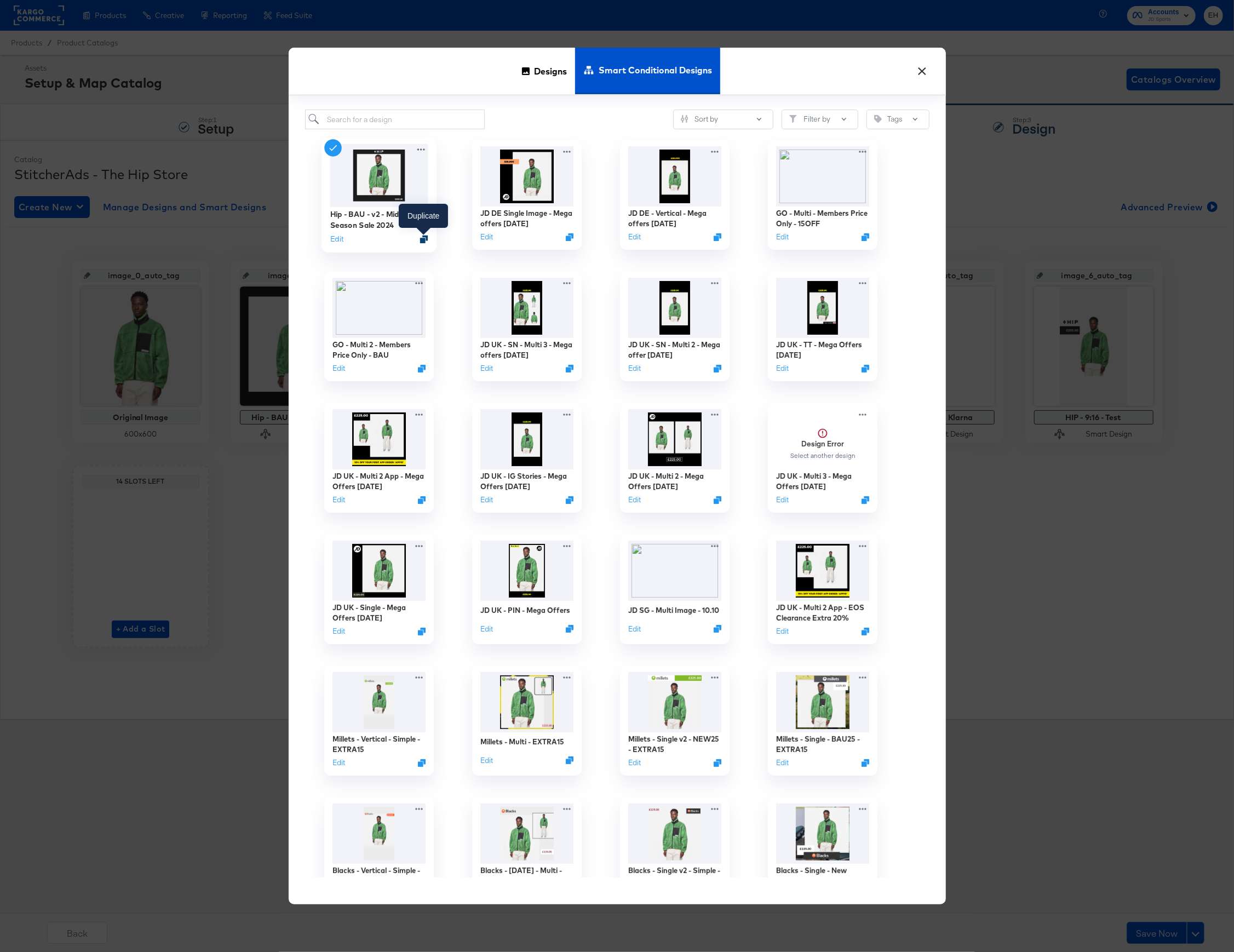
click at [423, 235] on icon "Duplicate" at bounding box center [424, 240] width 8 height 8
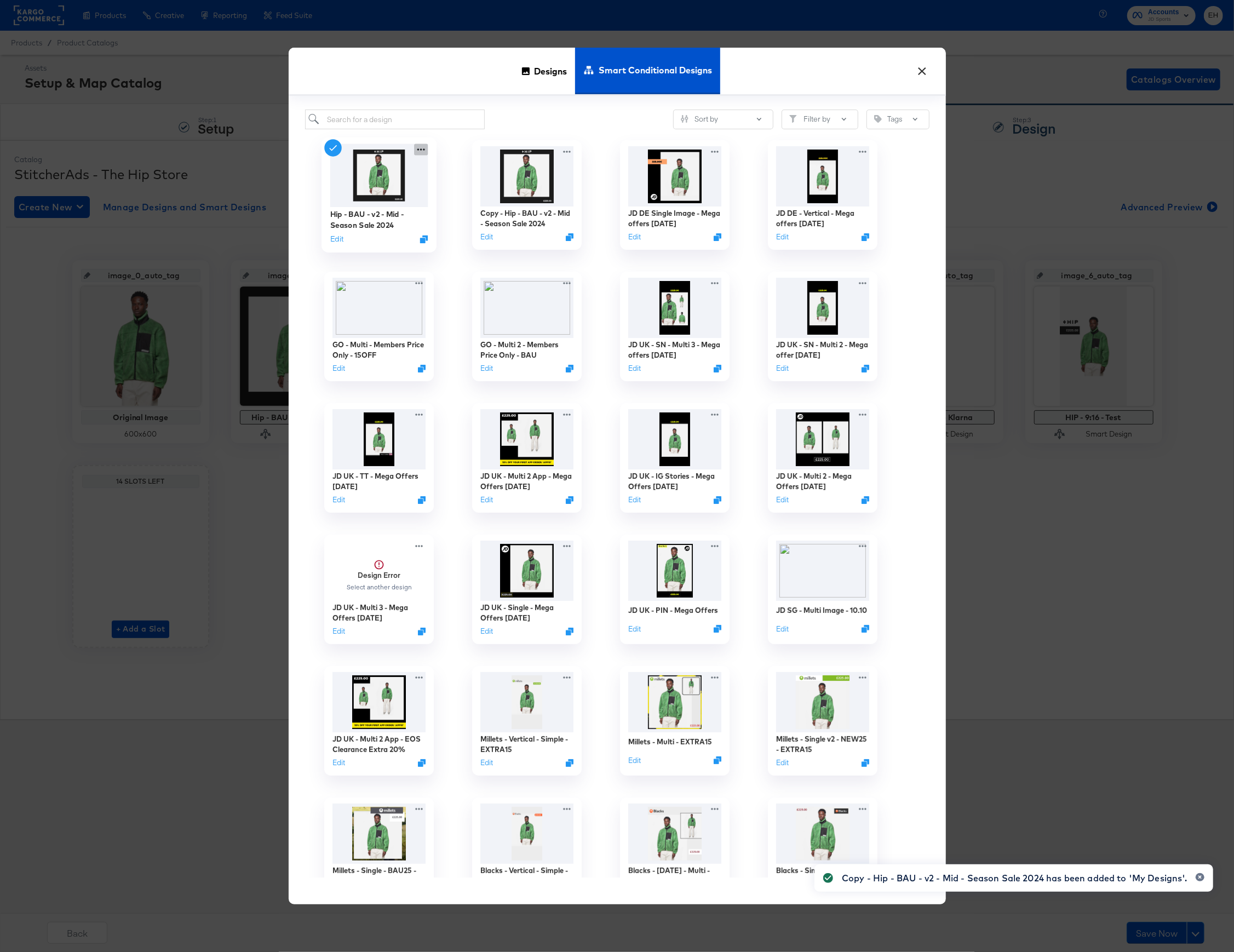
click at [421, 150] on icon at bounding box center [421, 150] width 14 height 12
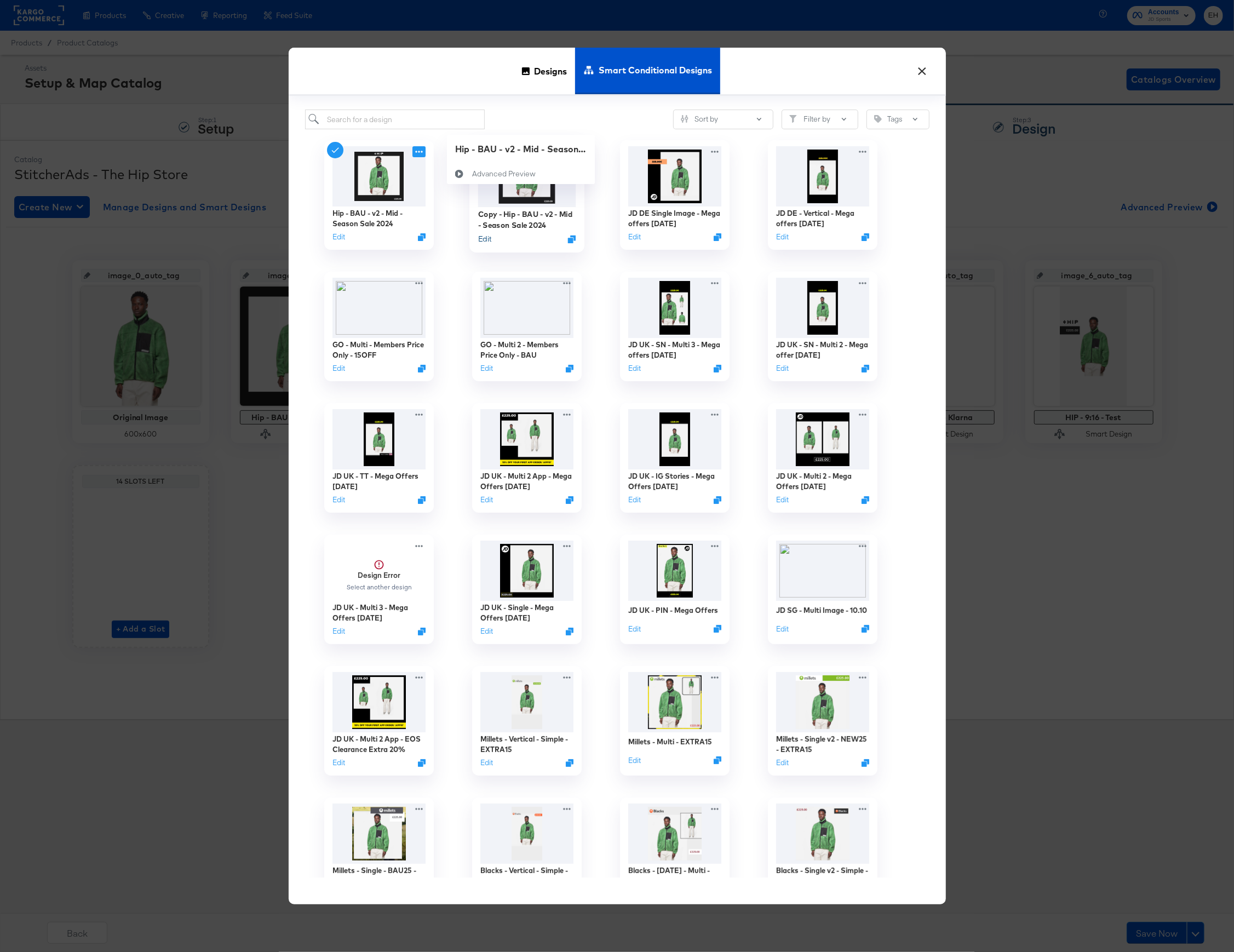
click at [489, 241] on button "Edit" at bounding box center [484, 239] width 13 height 10
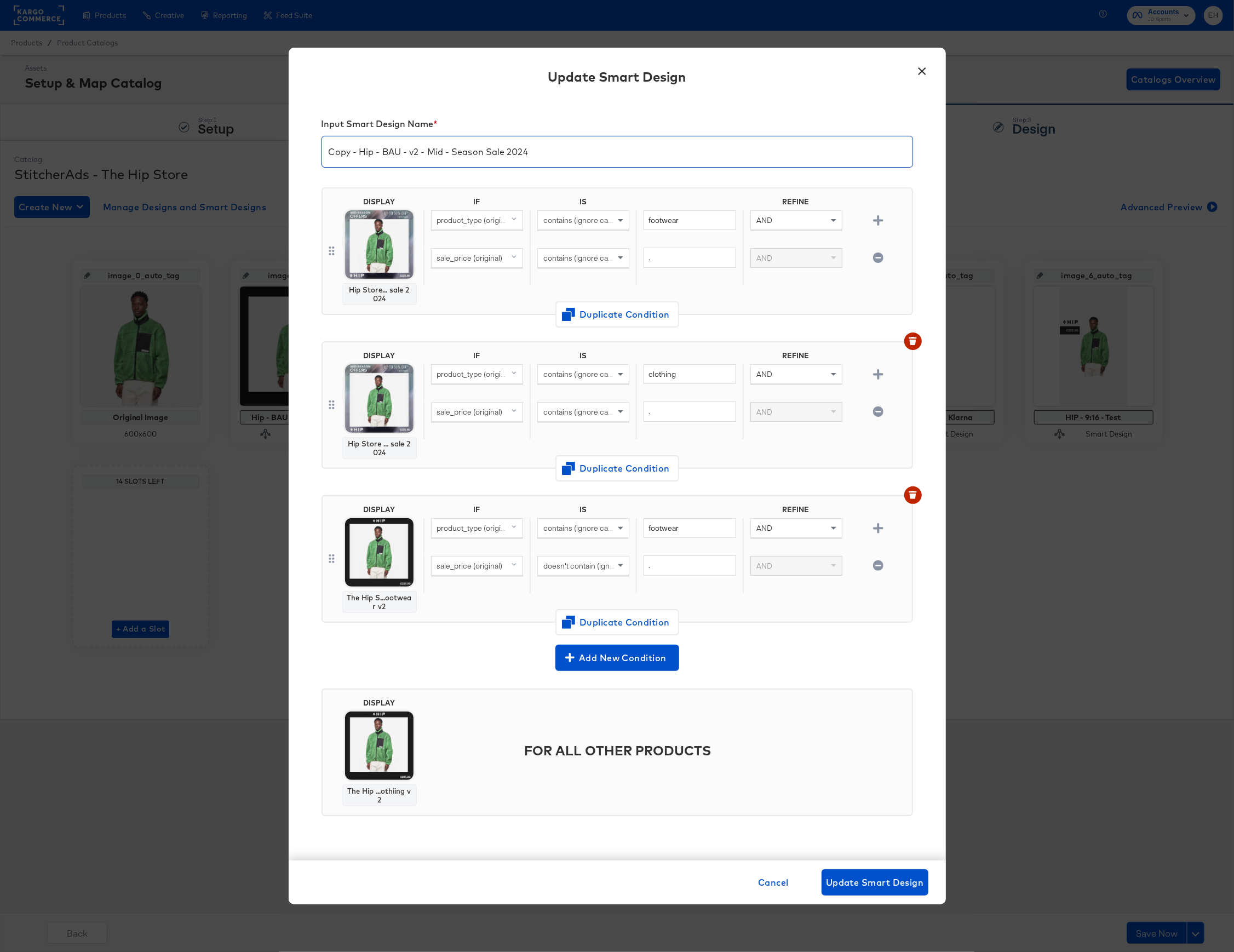
drag, startPoint x: 371, startPoint y: 151, endPoint x: 189, endPoint y: 134, distance: 182.8
click at [208, 147] on div "× Update Smart Design Input Smart Design Name * Copy - Hip - BAU - v2 - Mid - S…" at bounding box center [617, 476] width 1234 height 952
click at [397, 150] on input "HIP - BAU - v2 - Mid - Season Sale 2024" at bounding box center [617, 147] width 591 height 31
click at [380, 151] on input "HIP - Mid - Season Sale 2024" at bounding box center [617, 147] width 591 height 31
click at [353, 151] on input "HIP - Mid-Season - 2025" at bounding box center [617, 147] width 591 height 31
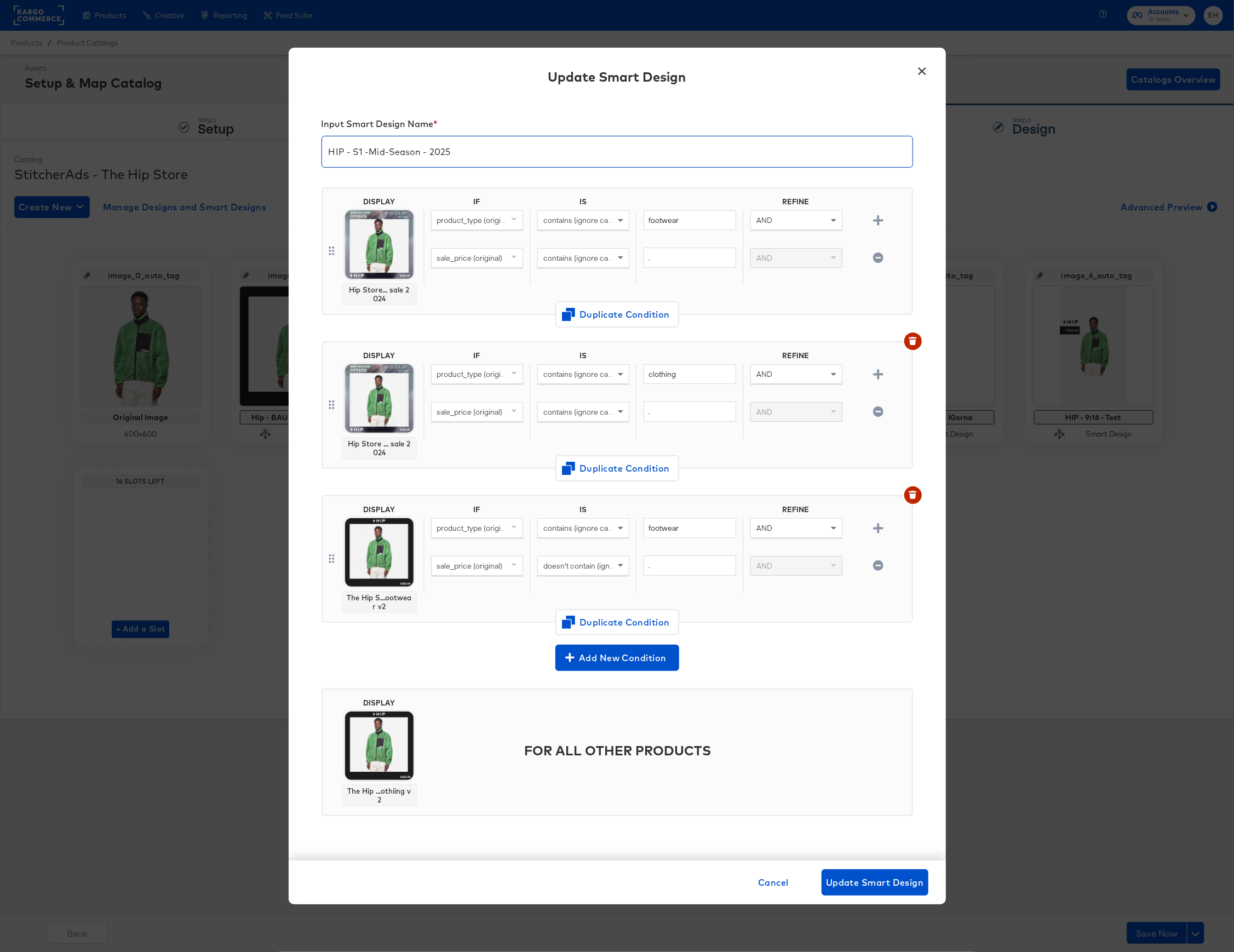
type input "HIP - S1 - Mid-Season - 2025"
click at [334, 250] on icon at bounding box center [331, 250] width 8 height 13
click at [366, 251] on img at bounding box center [379, 244] width 69 height 69
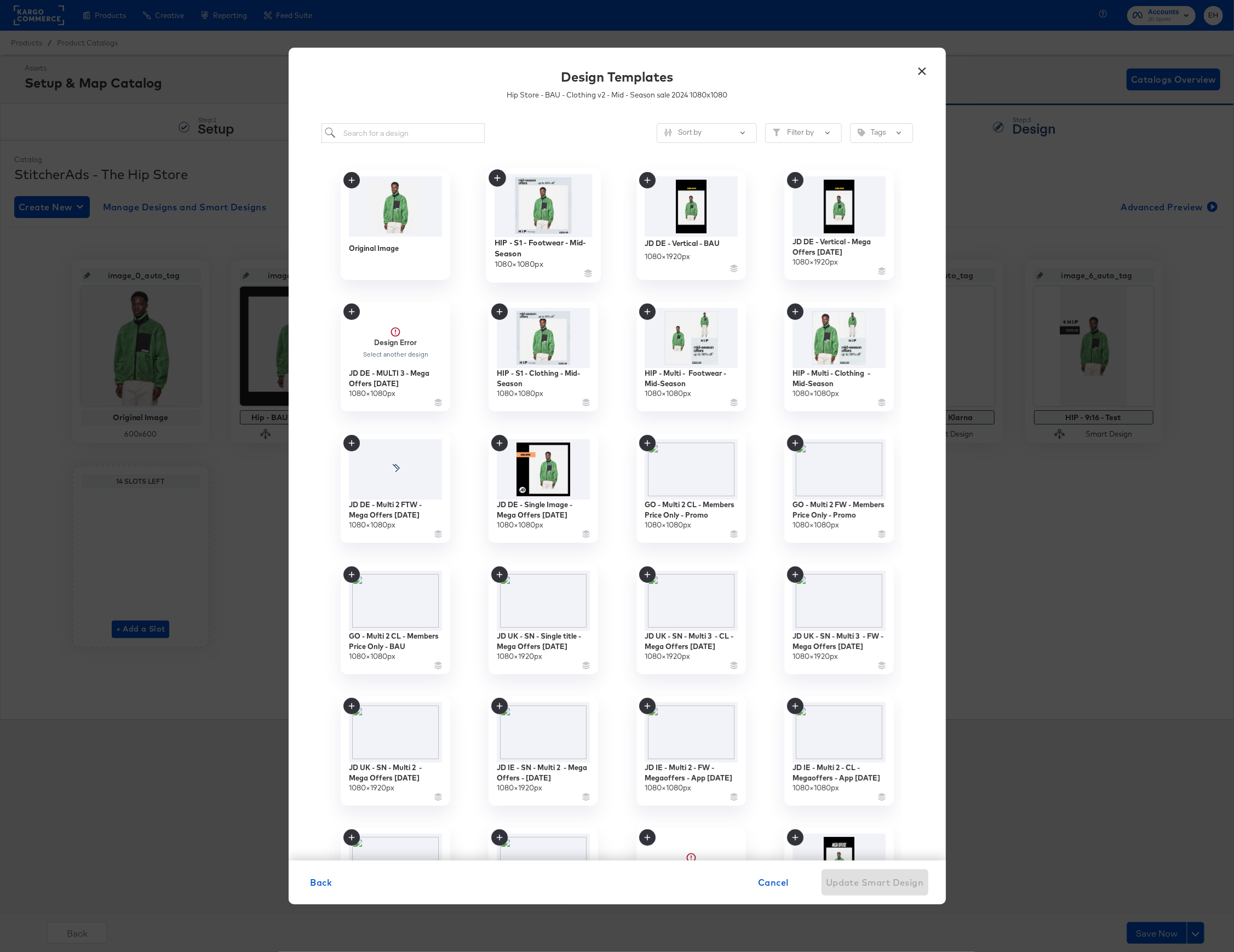
click at [547, 217] on img at bounding box center [542, 206] width 98 height 63
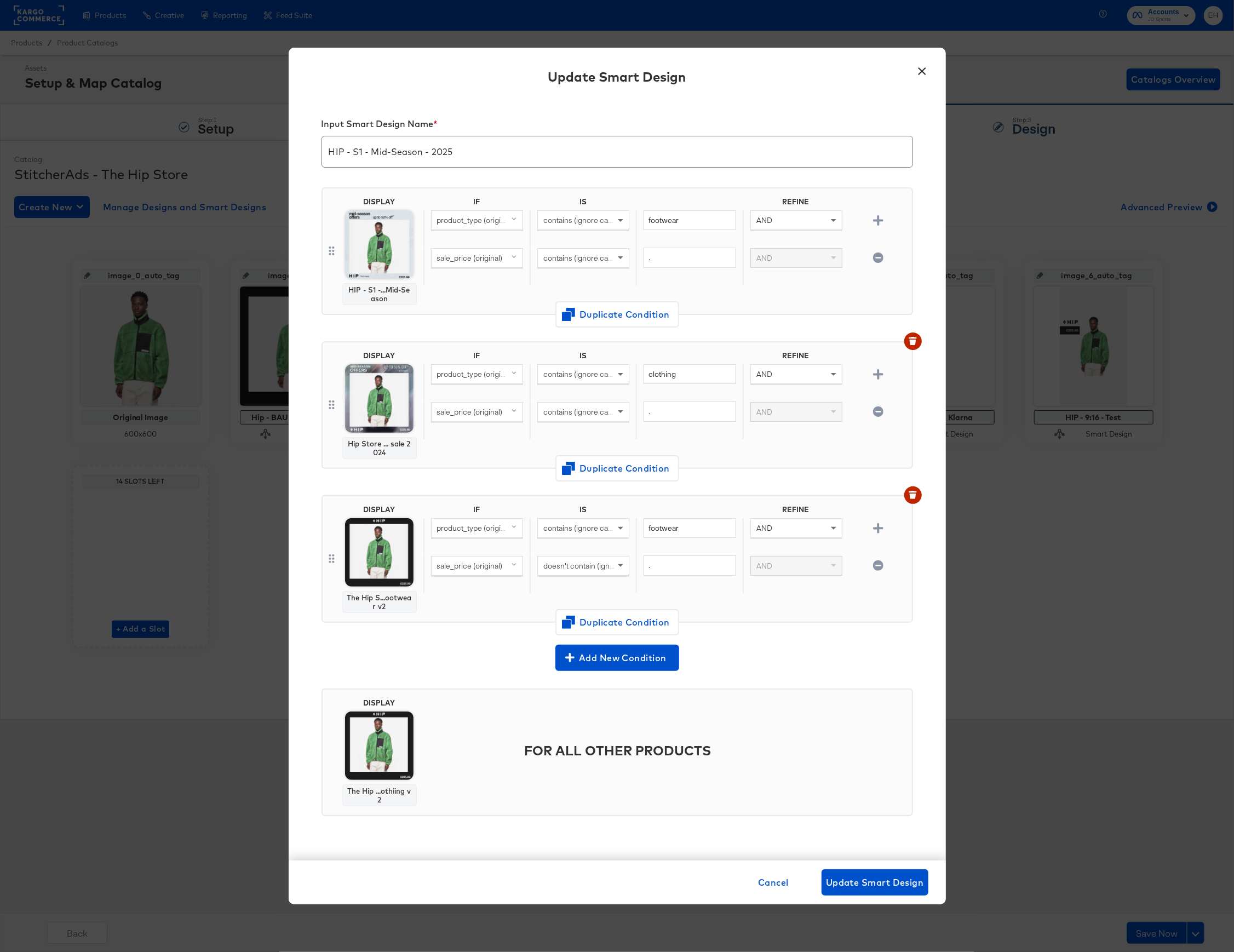
click at [376, 411] on img at bounding box center [379, 399] width 69 height 69
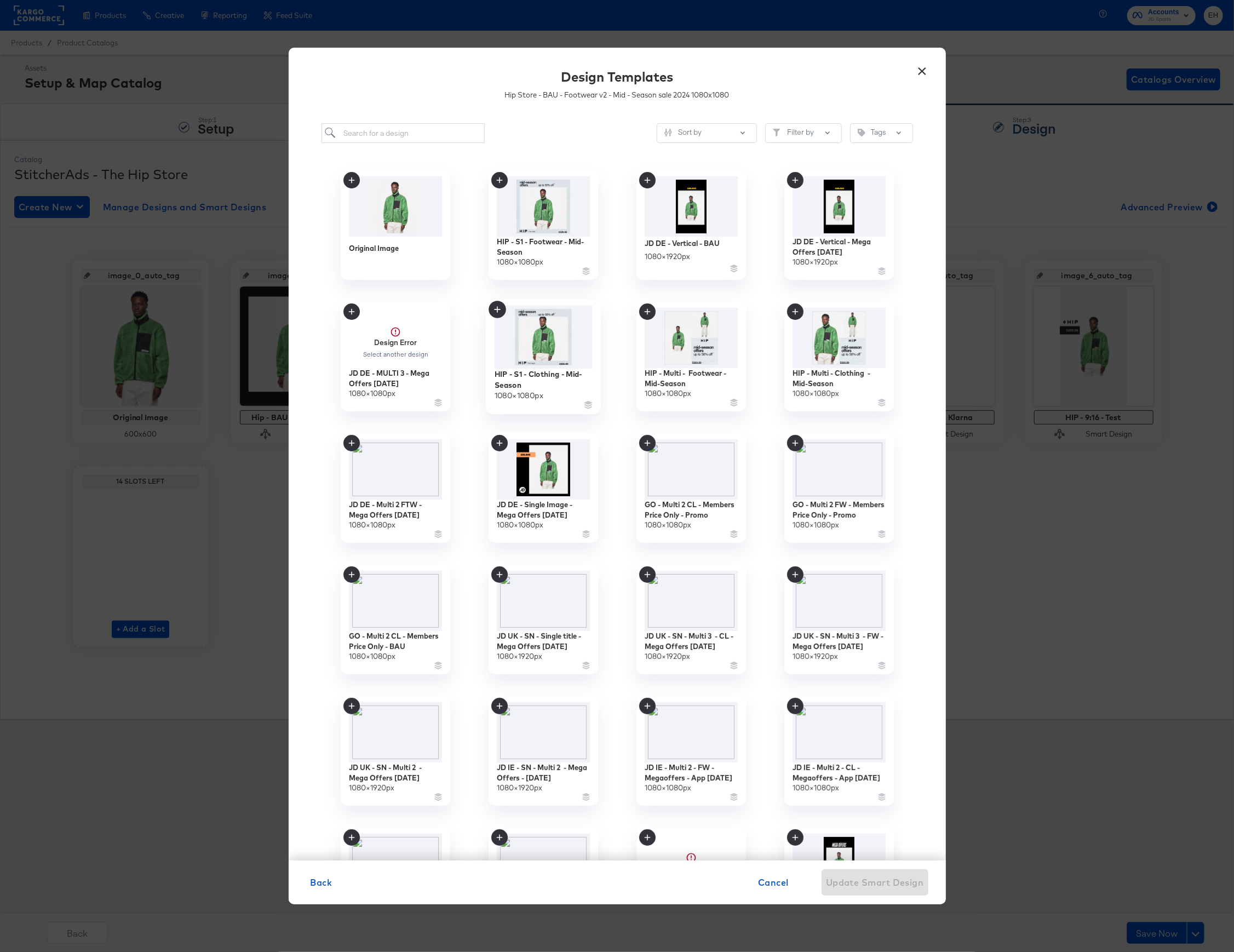
click at [554, 347] on img at bounding box center [542, 337] width 98 height 64
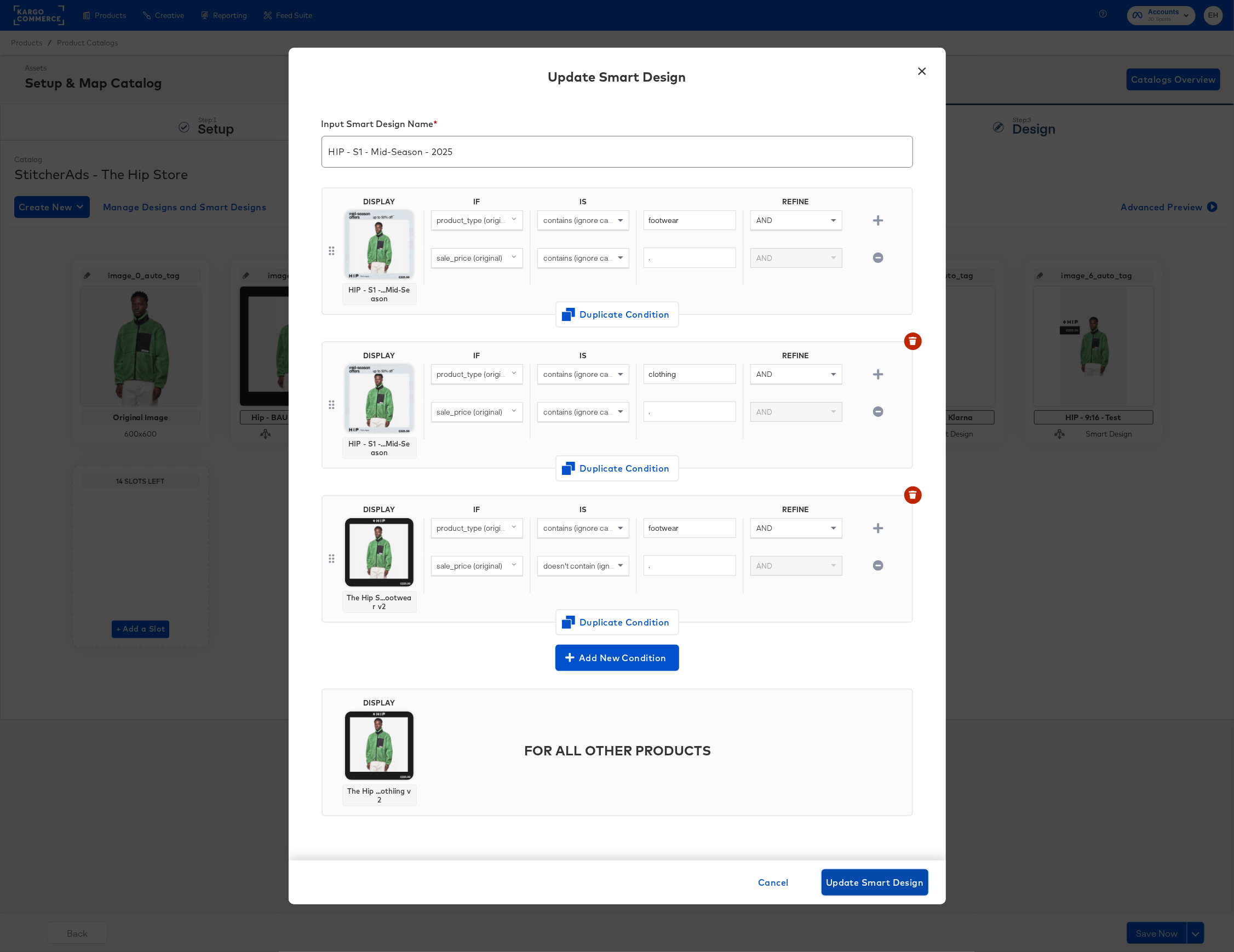
click at [846, 887] on span "Update Smart Design" at bounding box center [875, 882] width 98 height 15
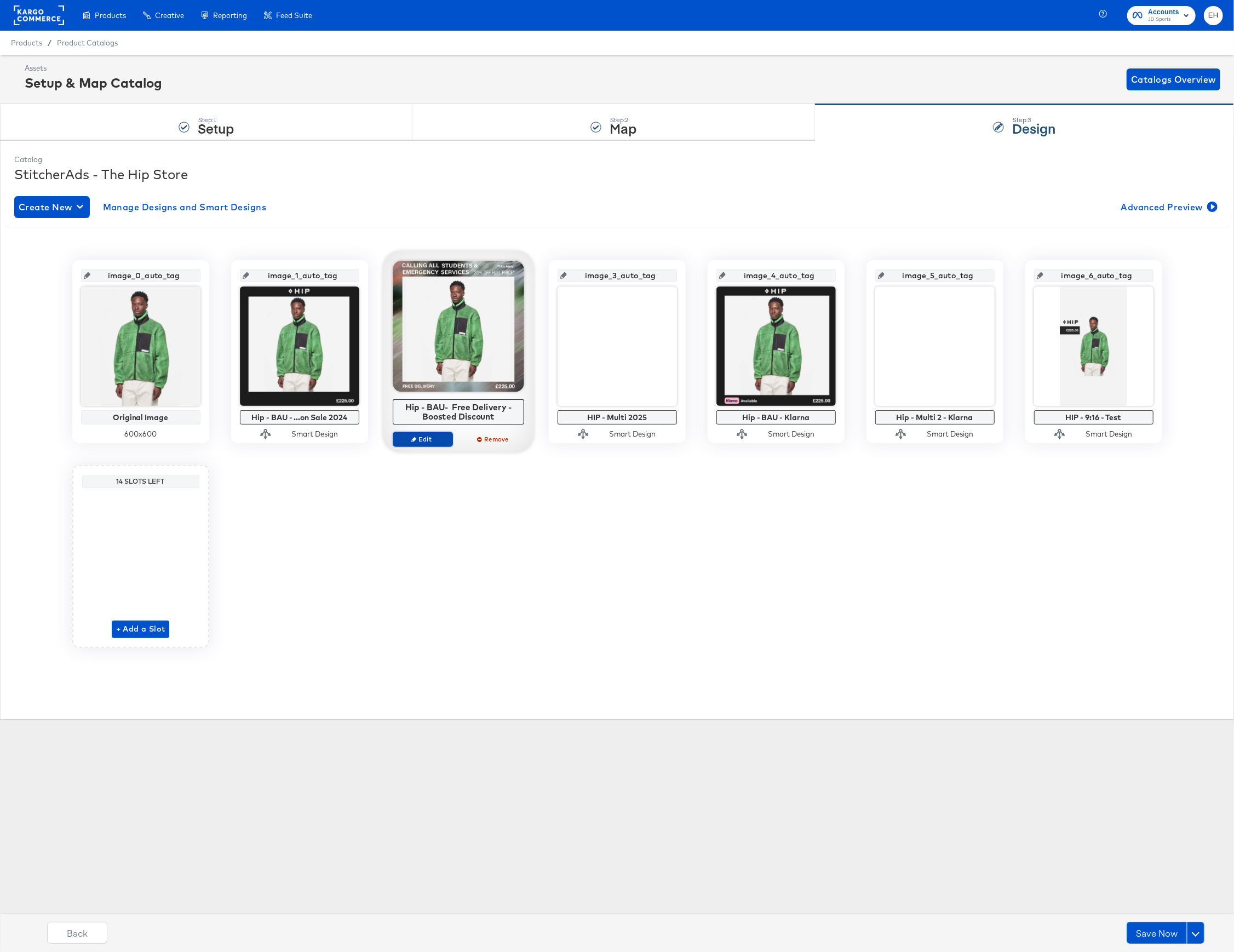
click at [414, 441] on icon "button" at bounding box center [414, 439] width 5 height 5
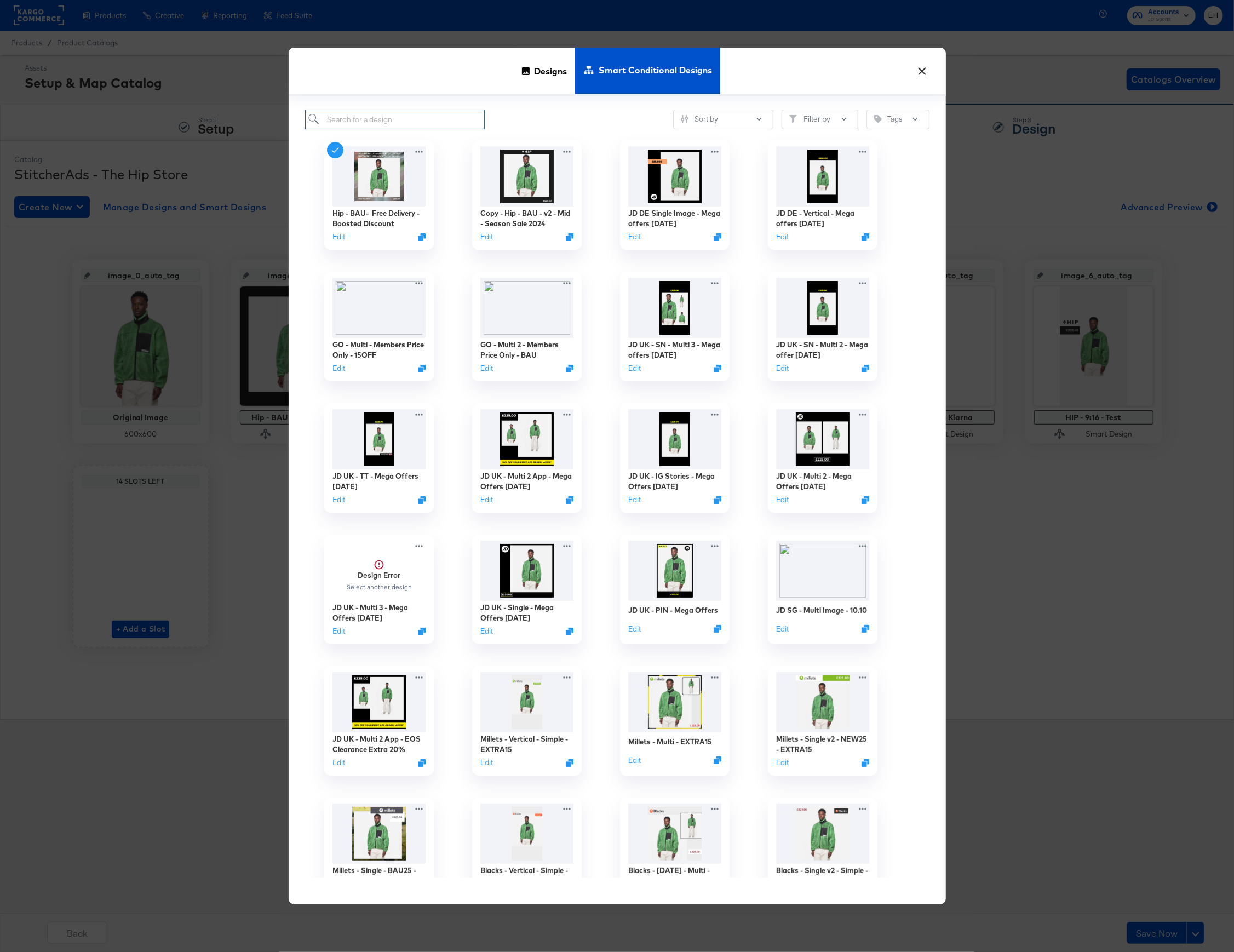
click at [397, 128] on input "search" at bounding box center [395, 120] width 180 height 20
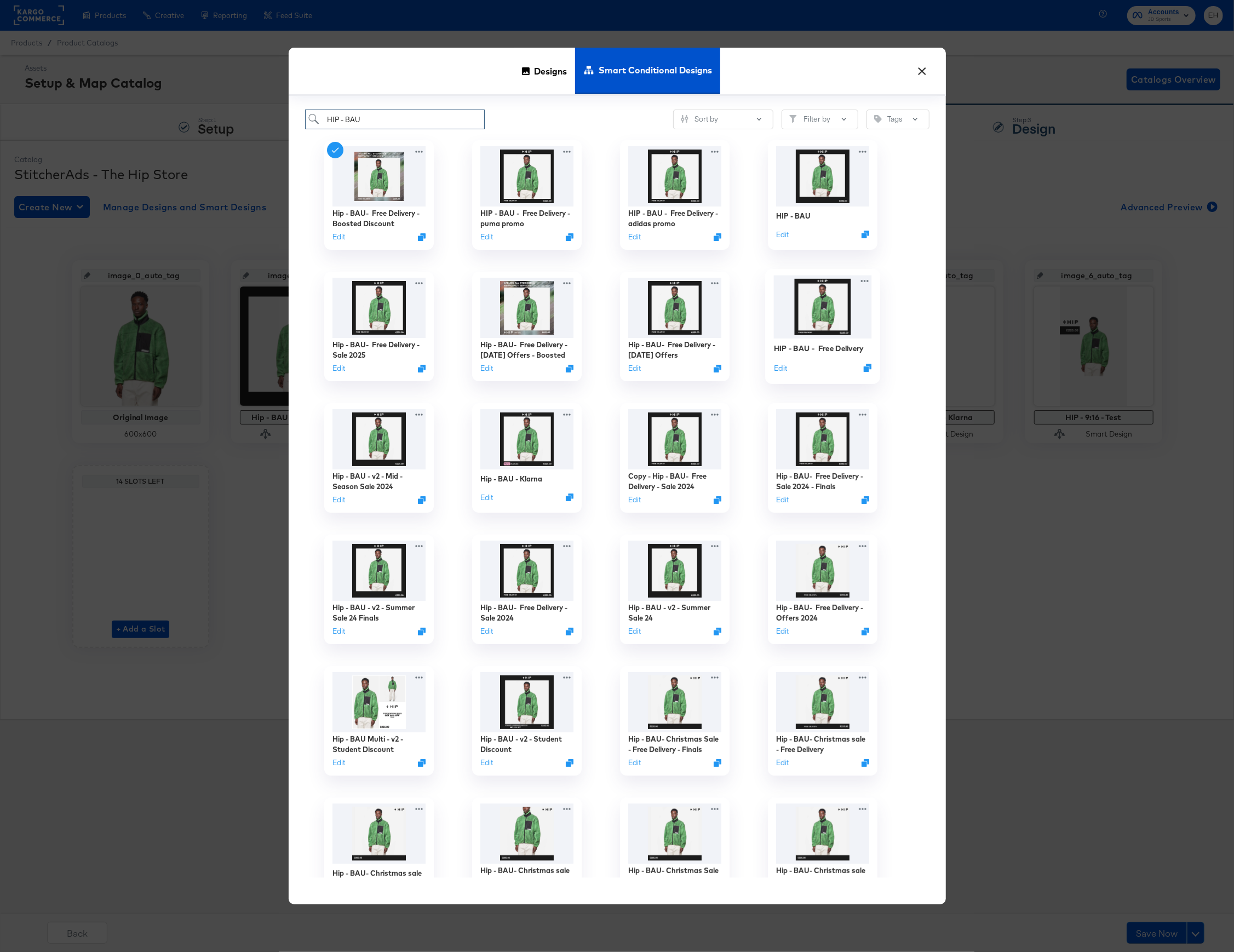
type input "HIP - BAU"
click at [834, 306] on img at bounding box center [822, 307] width 98 height 63
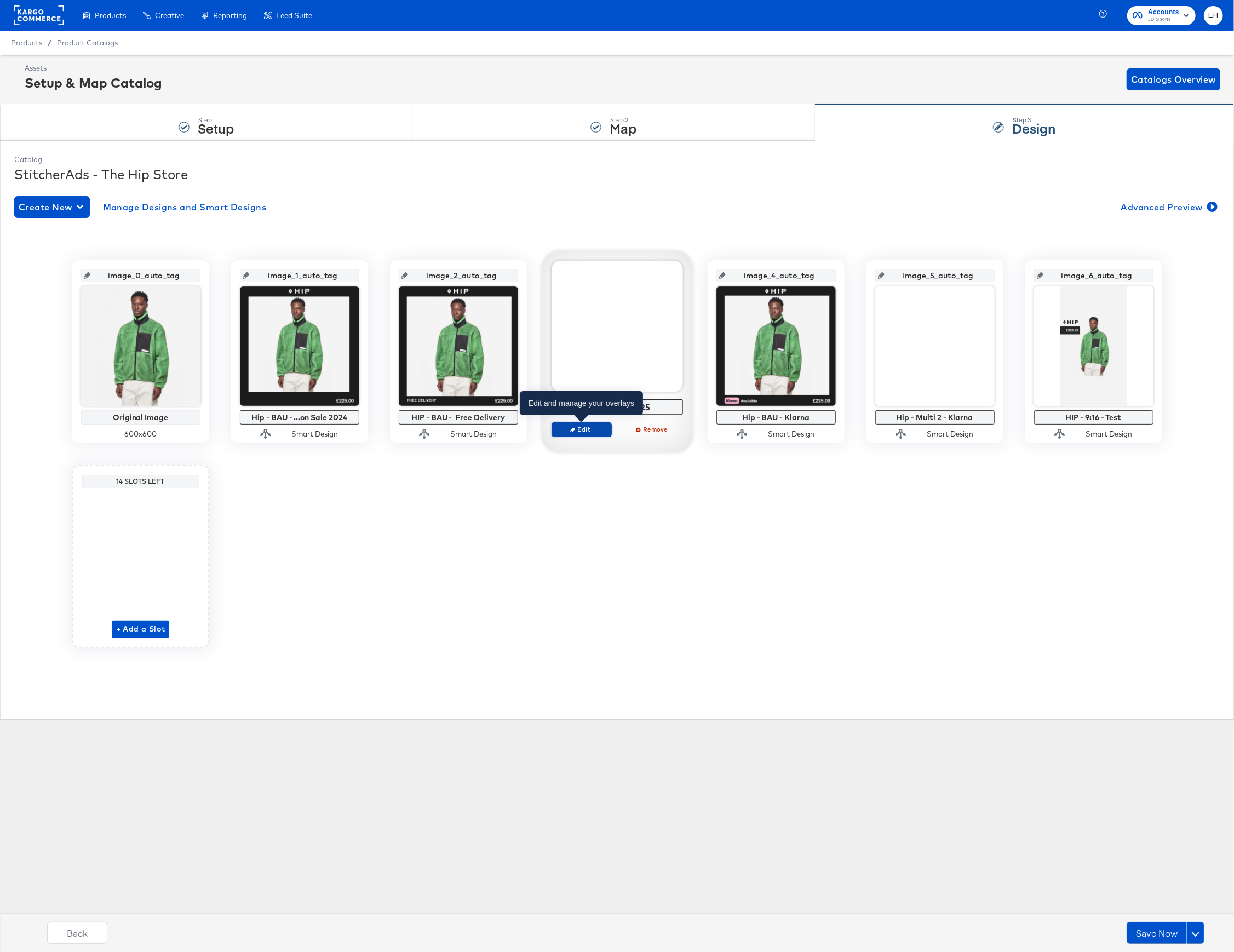
click at [569, 434] on span "Edit" at bounding box center [580, 429] width 50 height 8
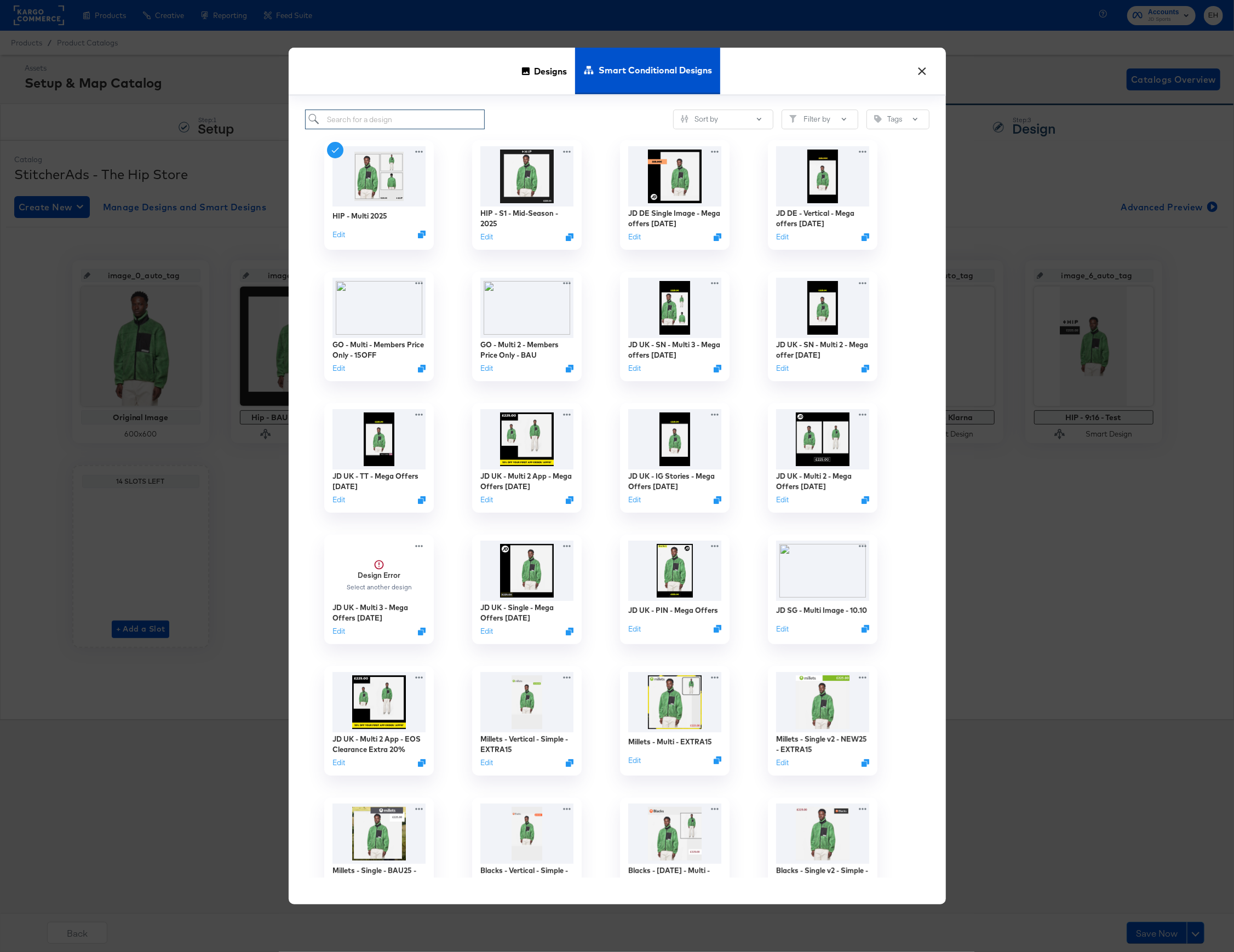
click at [415, 123] on input "search" at bounding box center [395, 120] width 180 height 20
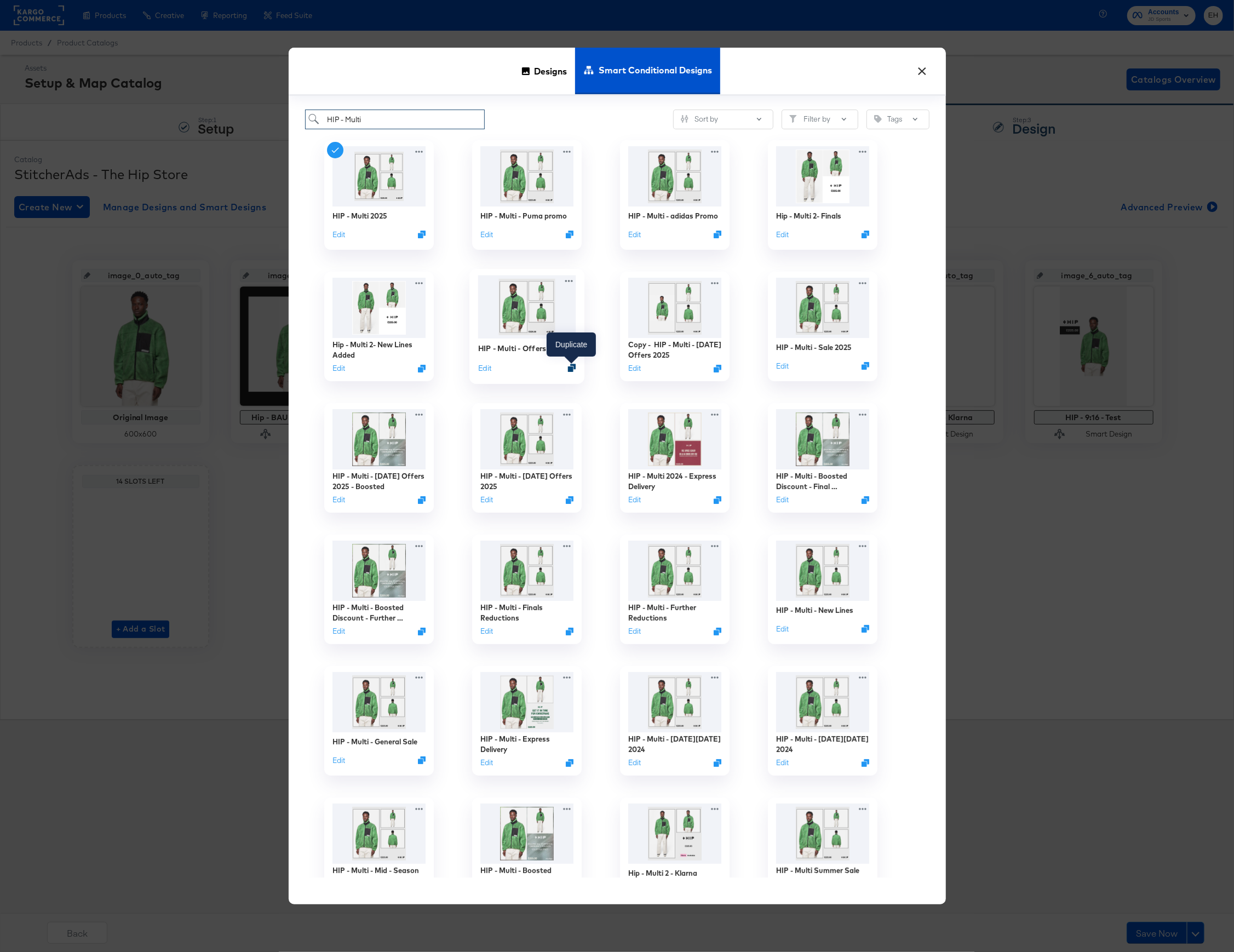
type input "HIP - Multi"
click at [570, 366] on icon "Duplicate" at bounding box center [572, 369] width 8 height 8
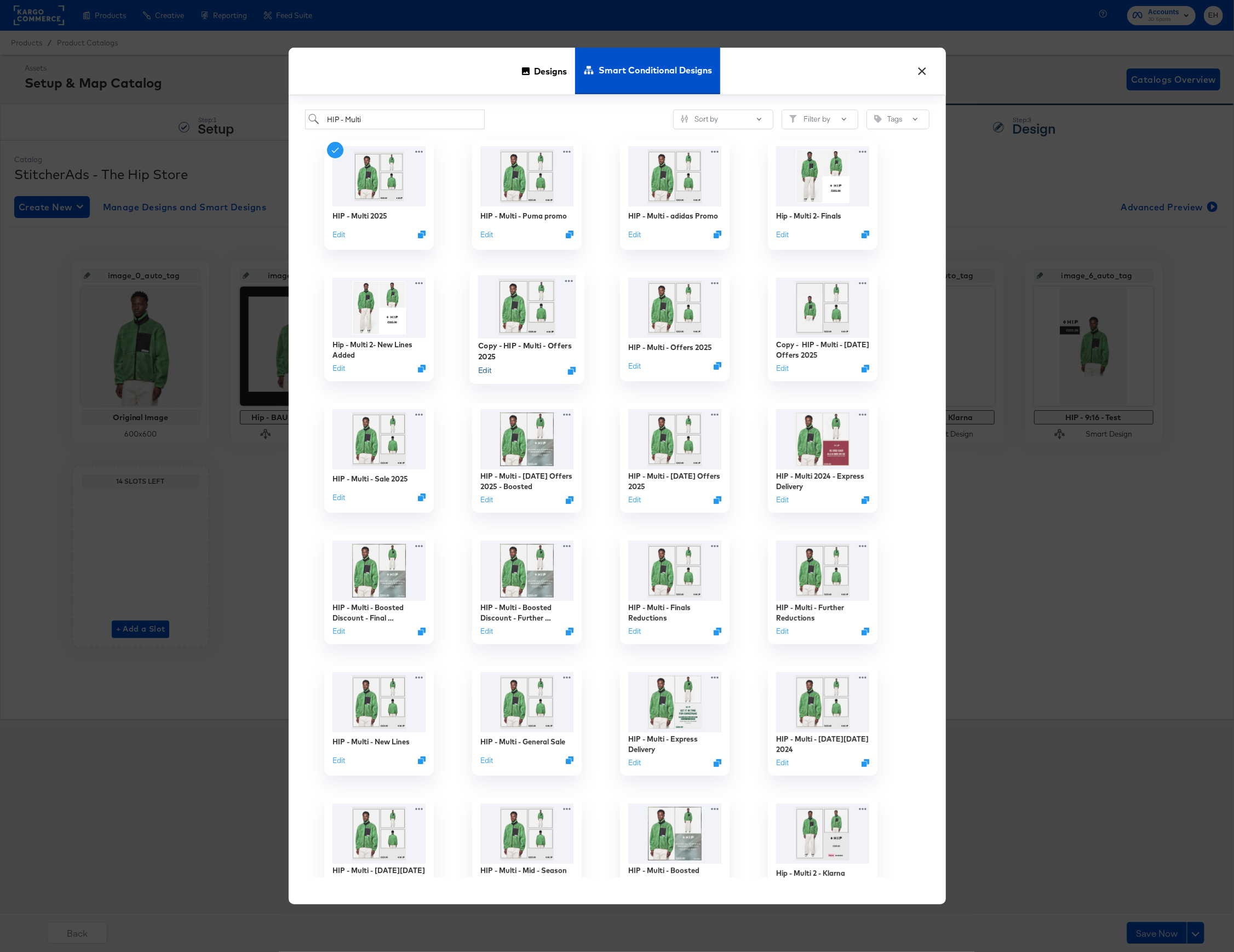
click at [489, 367] on button "Edit" at bounding box center [484, 371] width 13 height 10
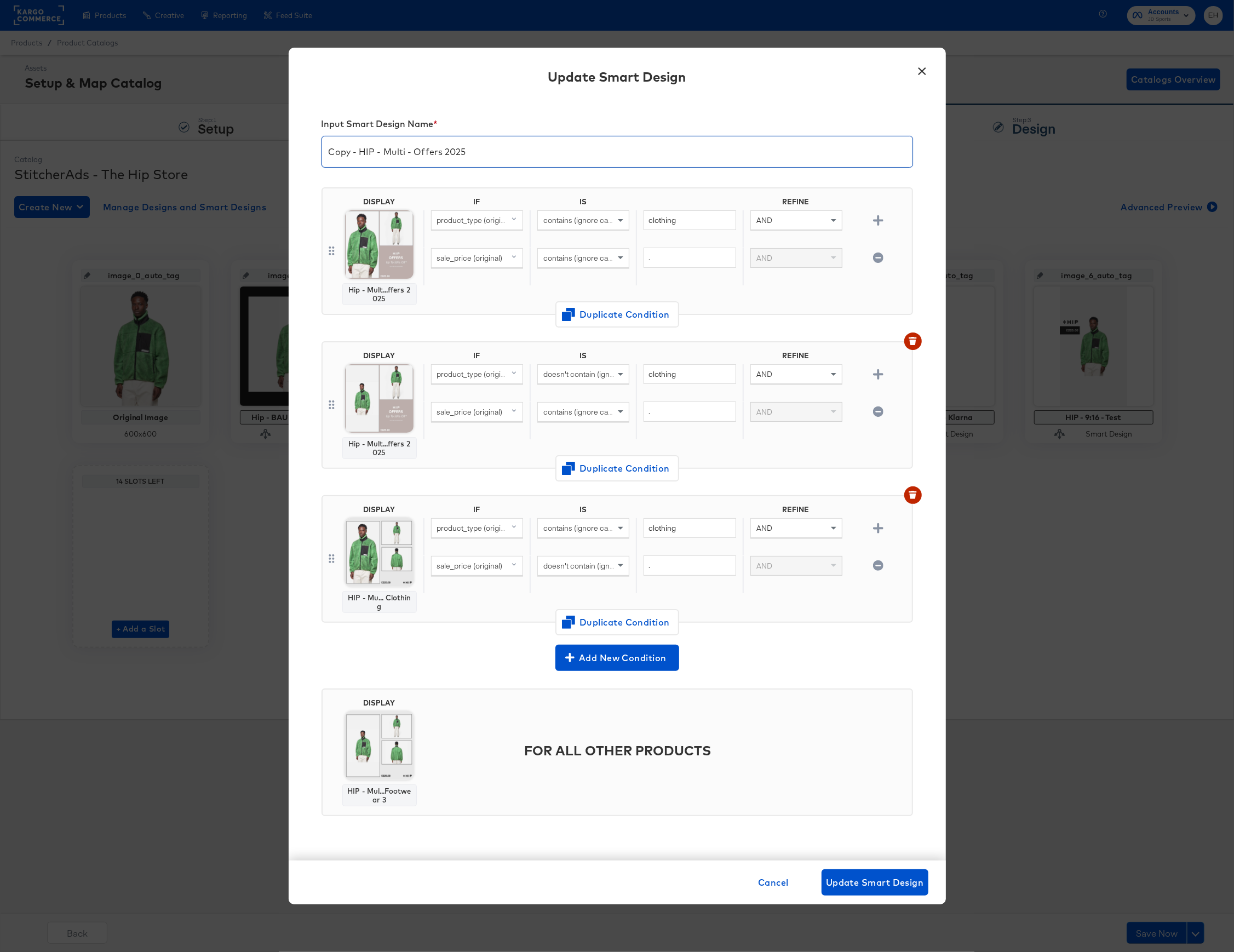
drag, startPoint x: 361, startPoint y: 148, endPoint x: 252, endPoint y: 136, distance: 109.7
click at [252, 140] on div "× Update Smart Design Input Smart Design Name * Copy - HIP - Multi - Offers 202…" at bounding box center [617, 476] width 1234 height 952
click at [381, 151] on input "HIP - Multi - Offers 2025" at bounding box center [617, 147] width 591 height 31
type input "HIP - Multi - Mid-Season - 2025"
click at [489, 112] on div "Input Smart Design Name * HIP - Multi - Mid-Season - 2025" at bounding box center [617, 144] width 592 height 69
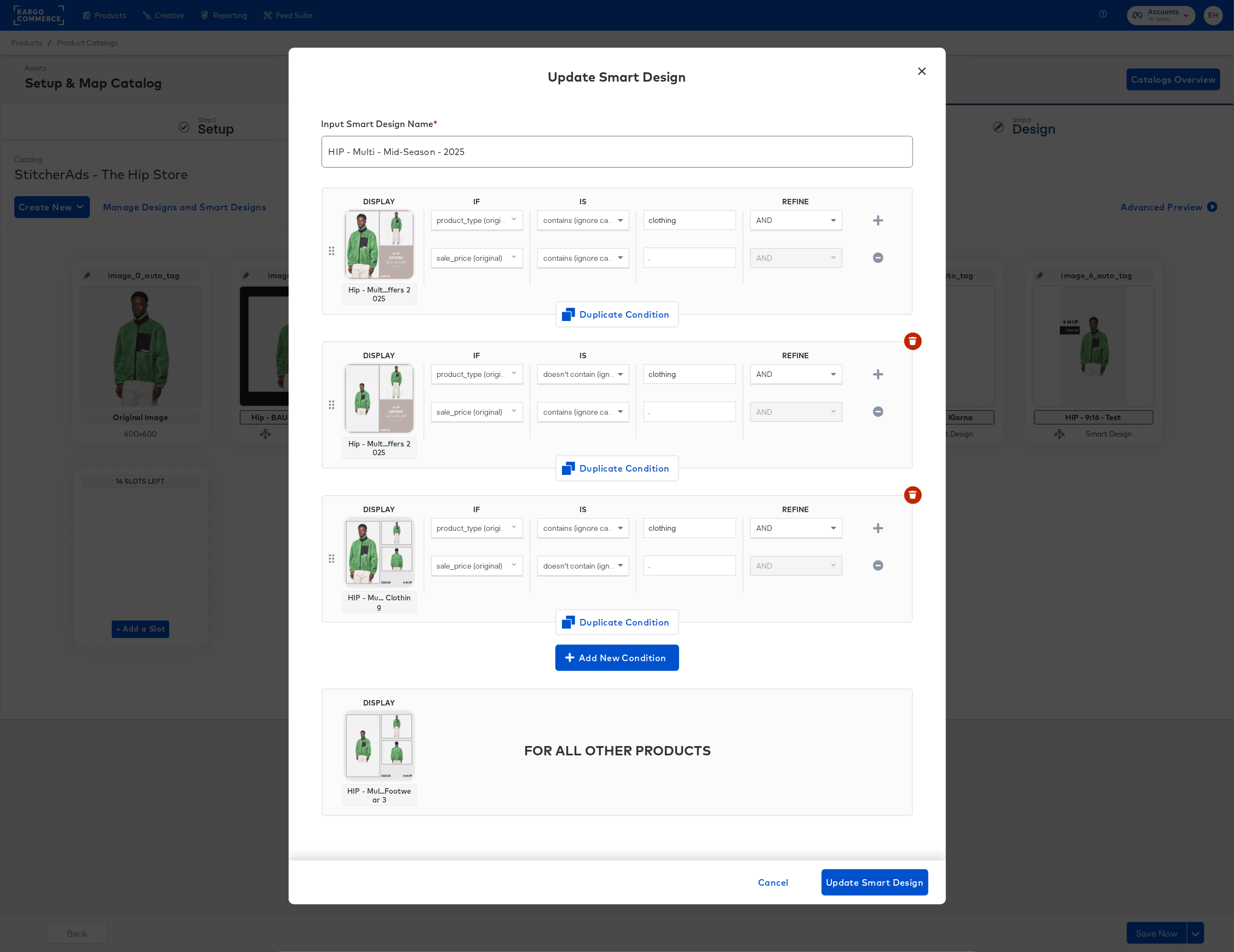
click at [373, 248] on img at bounding box center [379, 244] width 69 height 69
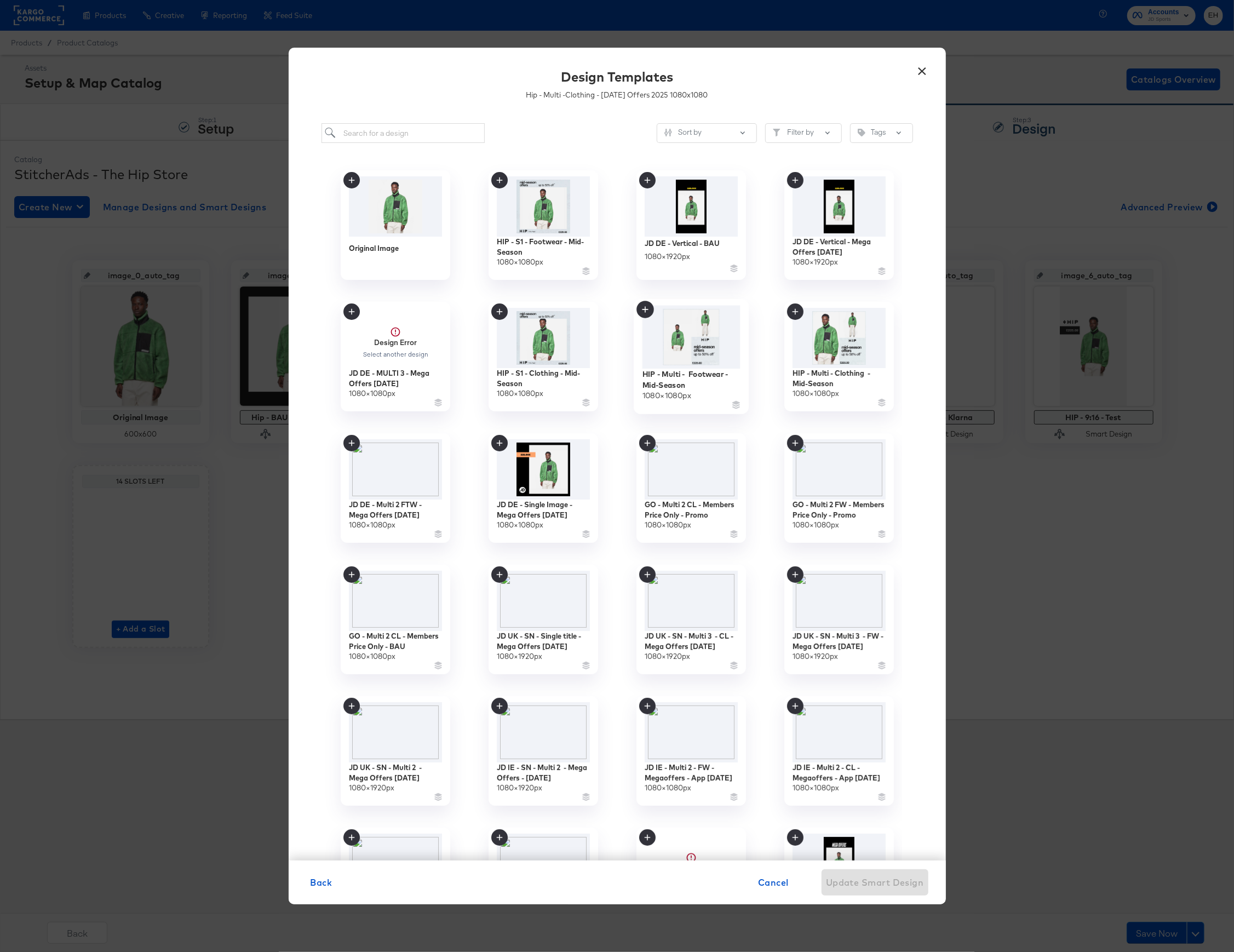
click at [715, 354] on img at bounding box center [690, 337] width 98 height 64
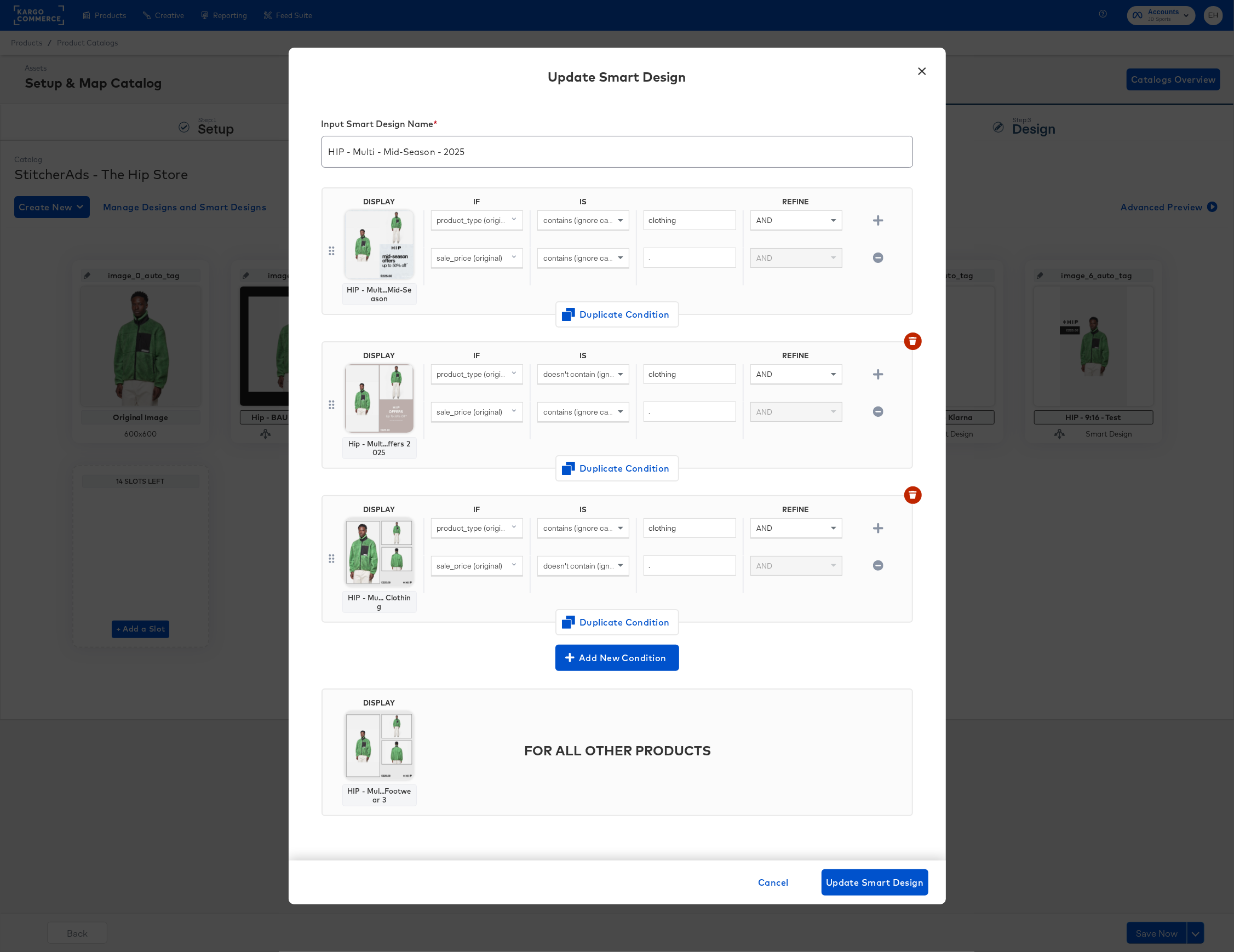
click at [376, 230] on img at bounding box center [379, 244] width 69 height 69
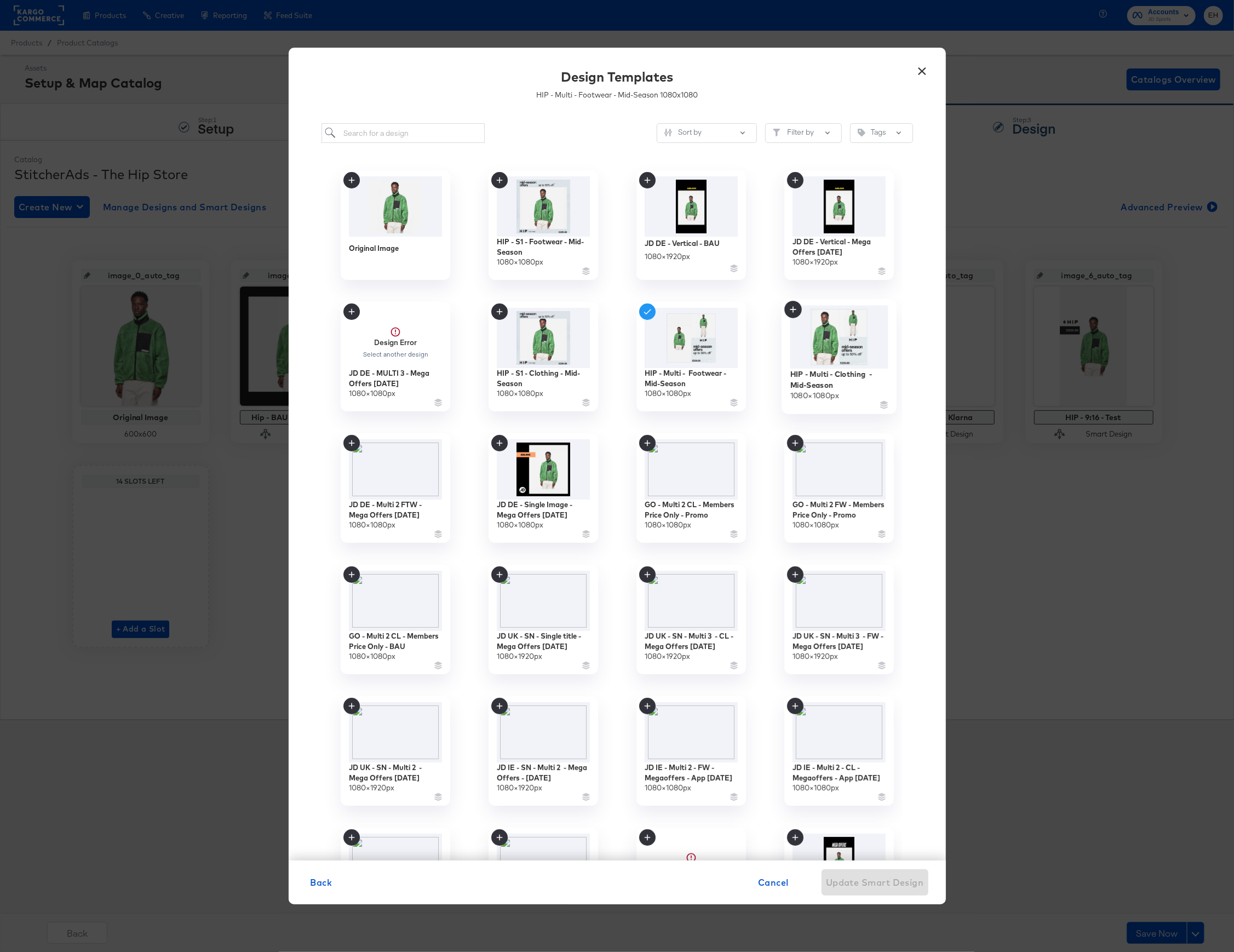
click at [838, 340] on img at bounding box center [838, 337] width 98 height 64
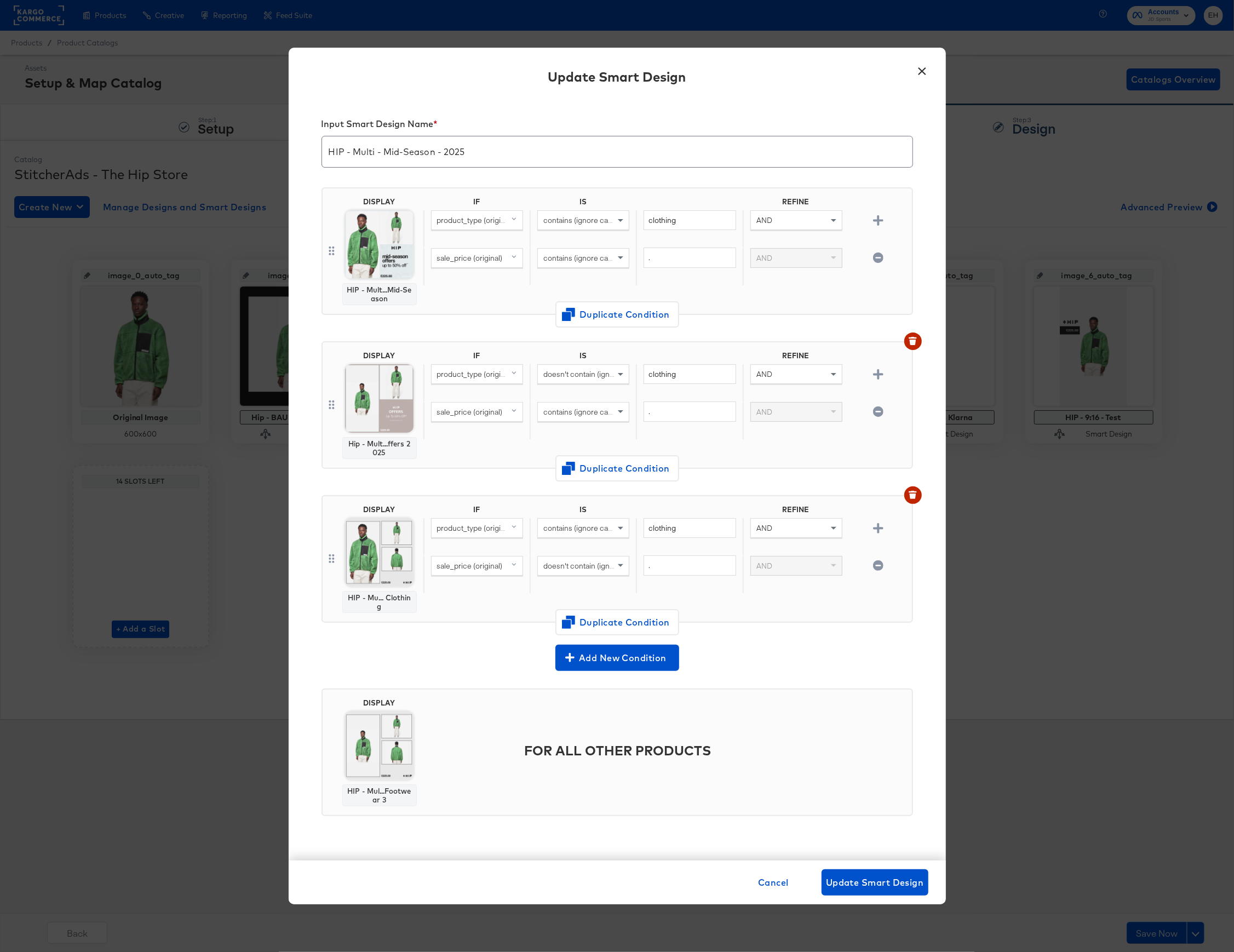
click at [369, 388] on img at bounding box center [379, 399] width 69 height 69
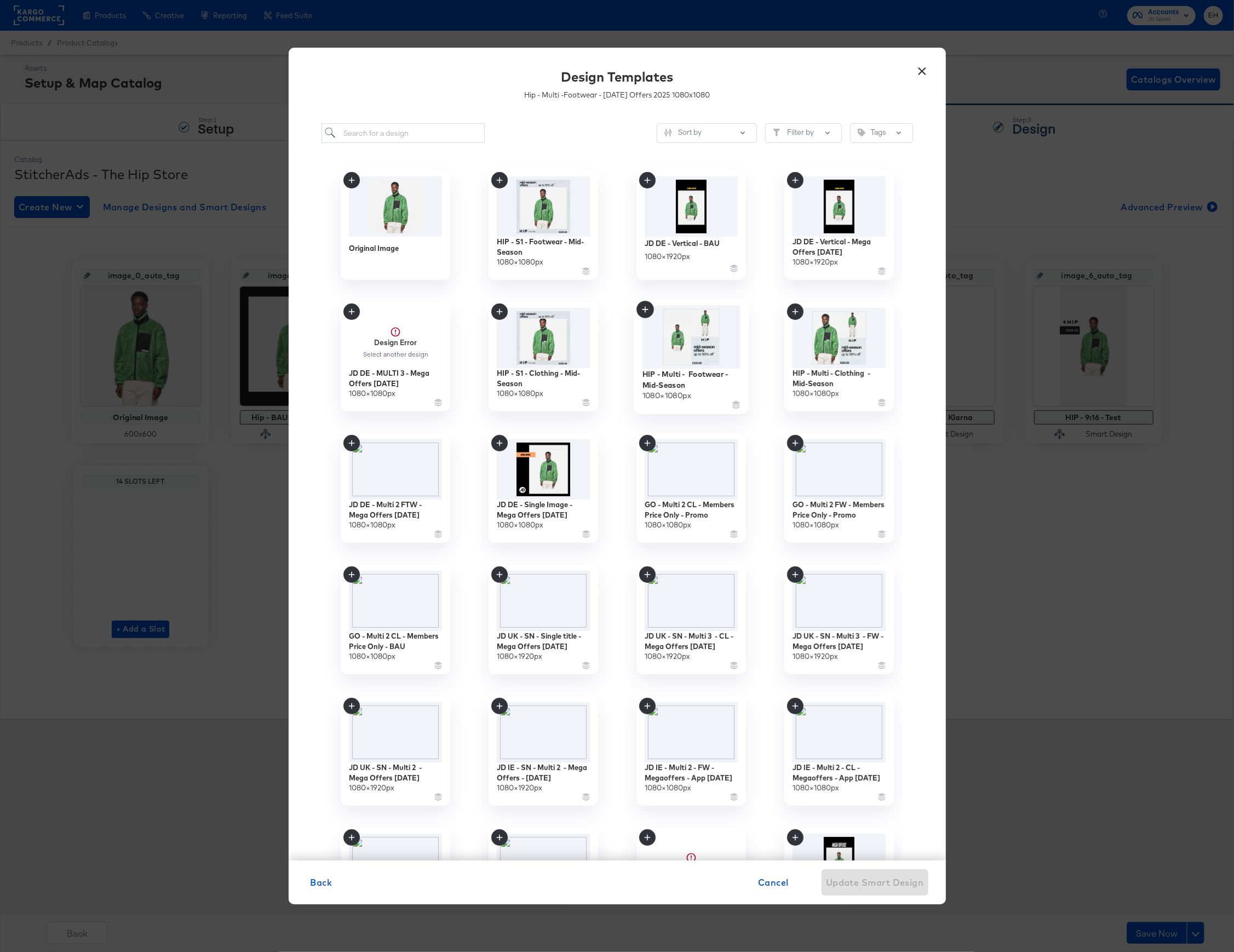
click at [698, 349] on img at bounding box center [690, 337] width 98 height 64
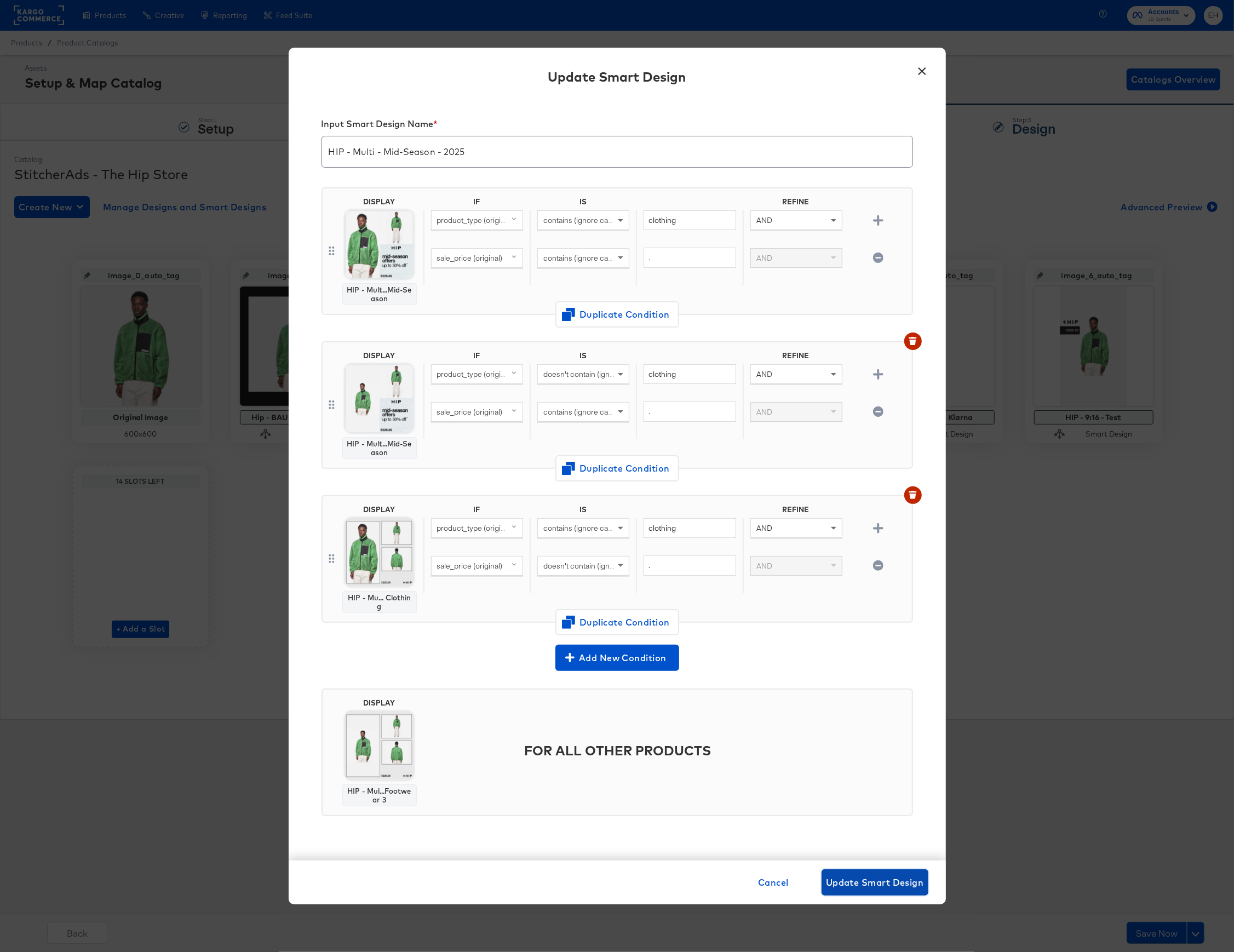
click at [896, 884] on span "Update Smart Design" at bounding box center [875, 882] width 98 height 15
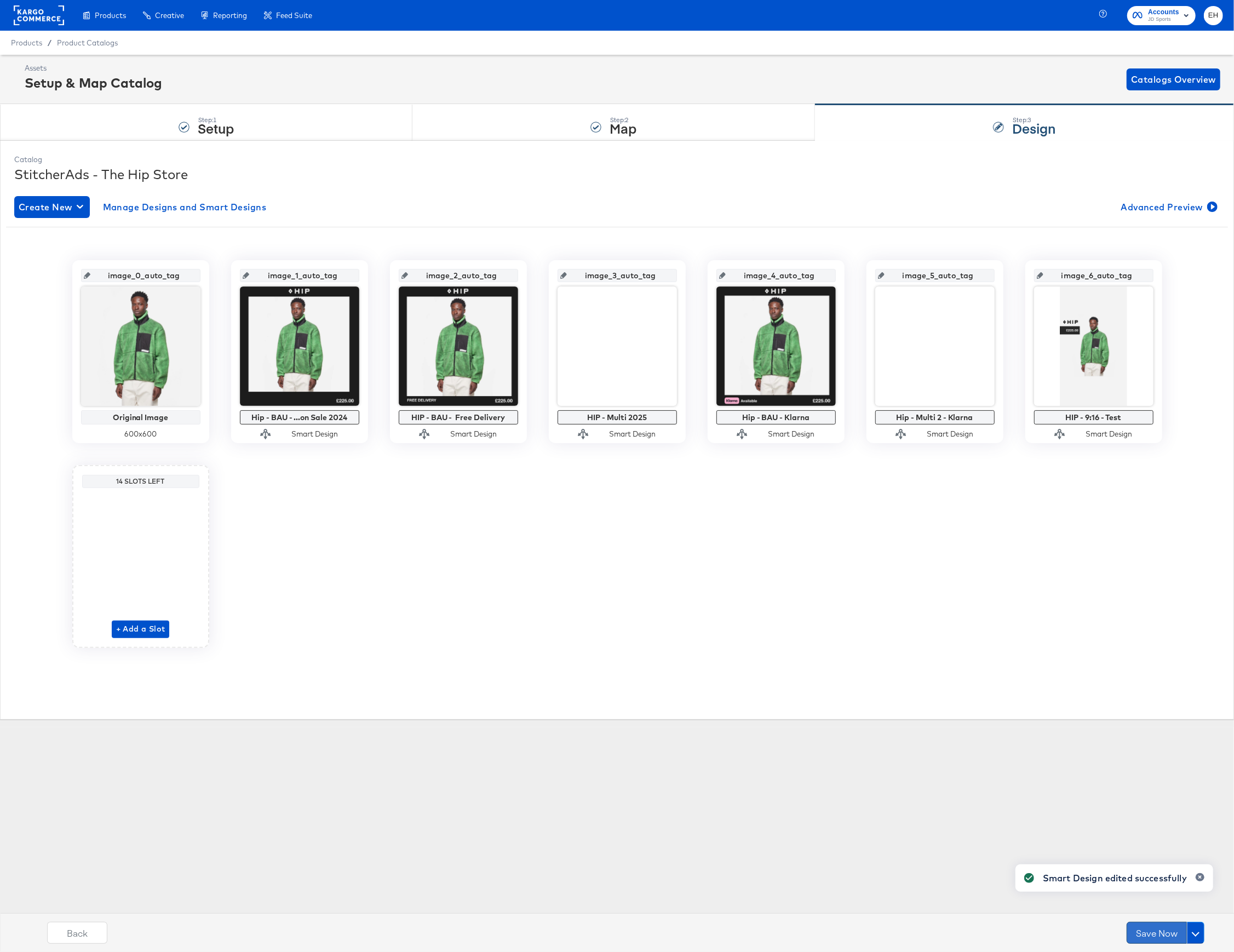
click at [1157, 938] on button "Save Now" at bounding box center [1156, 932] width 60 height 22
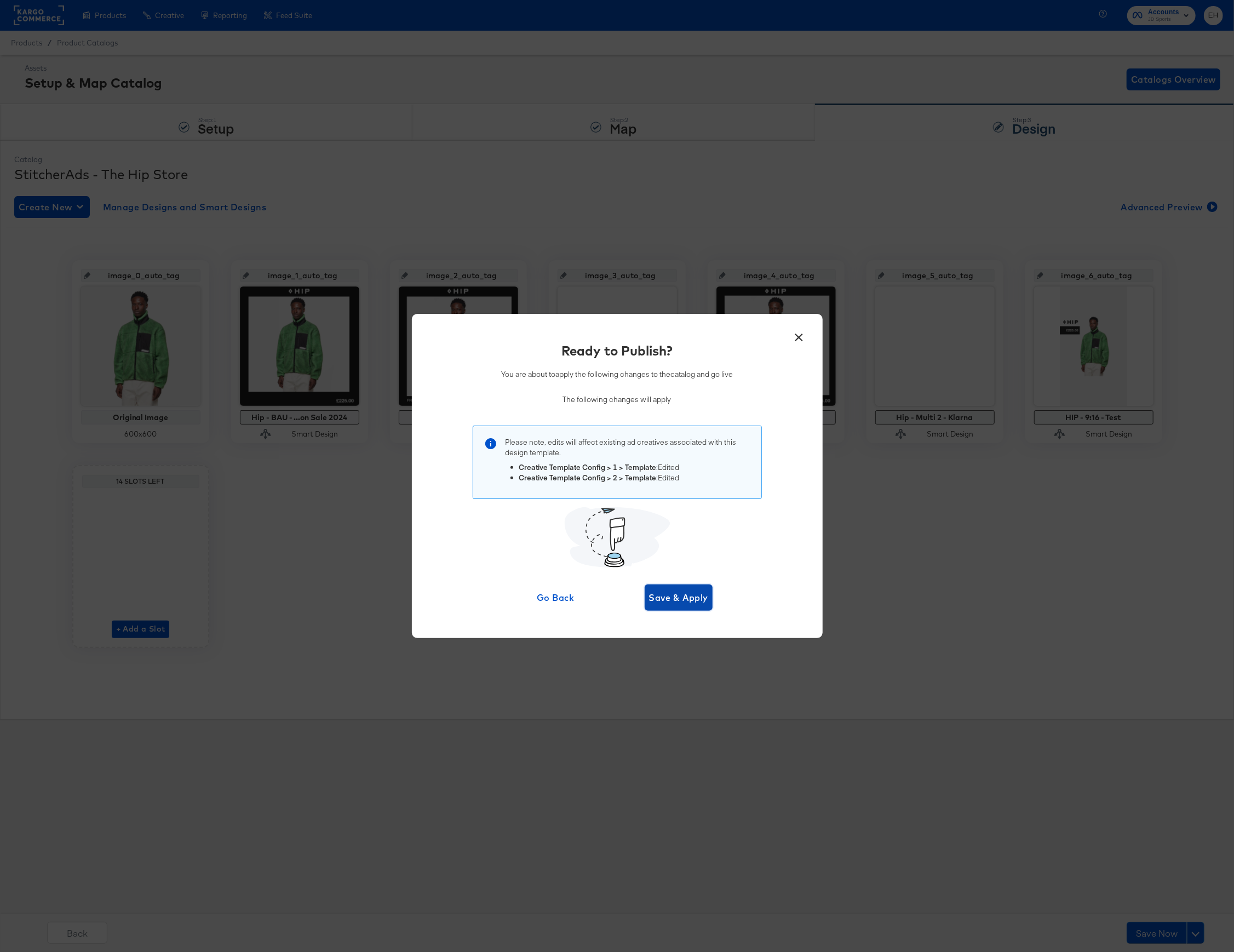
click at [688, 605] on span "Save & Apply" at bounding box center [679, 598] width 59 height 15
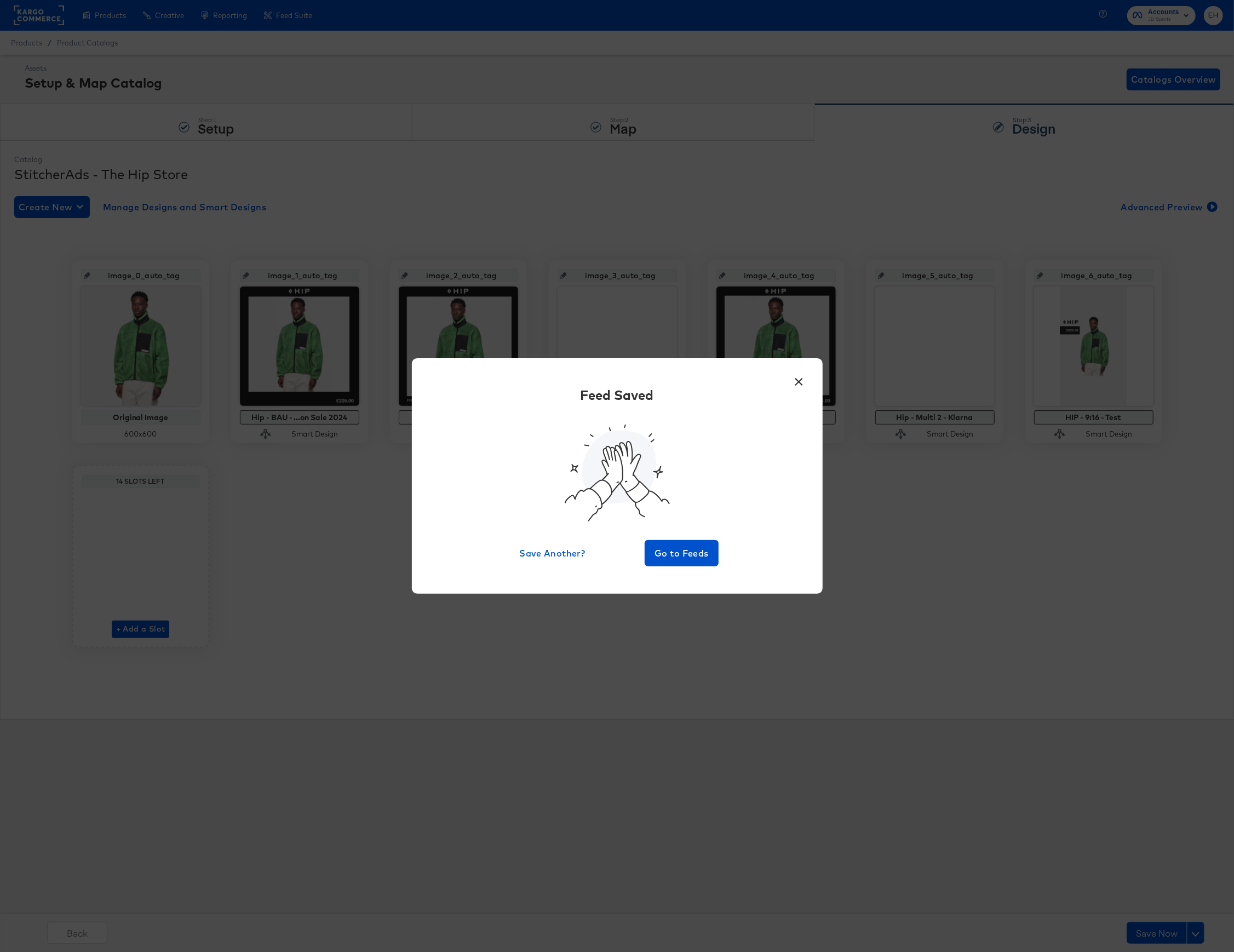
click at [798, 371] on button "×" at bounding box center [799, 378] width 20 height 20
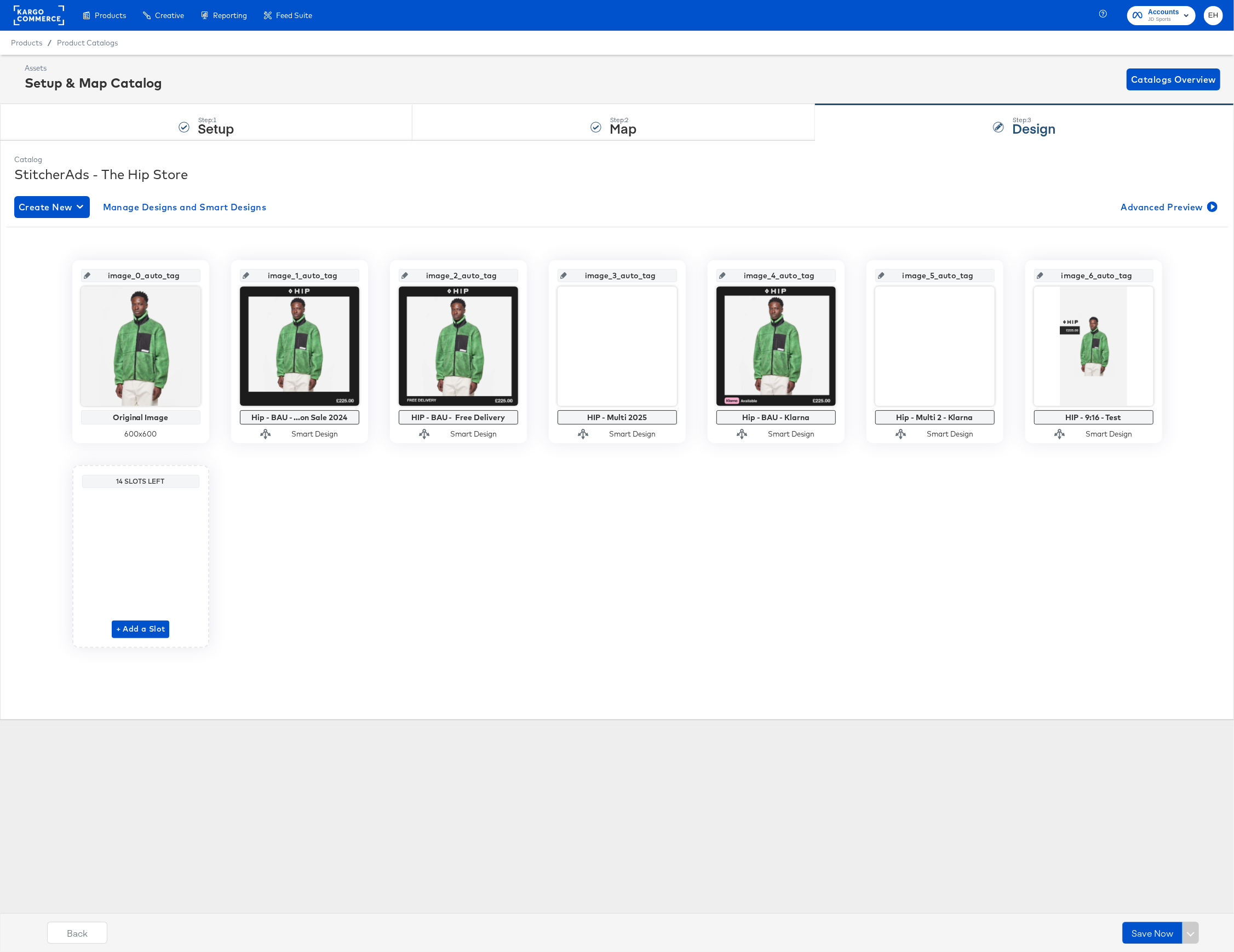
click at [526, 570] on div "image_0_auto_tag Original Image 600 x 600 image_1_auto_tag Hip - BAU - ...on Sa…" at bounding box center [617, 454] width 1222 height 388
click at [1139, 934] on button "Save Now" at bounding box center [1152, 932] width 60 height 22
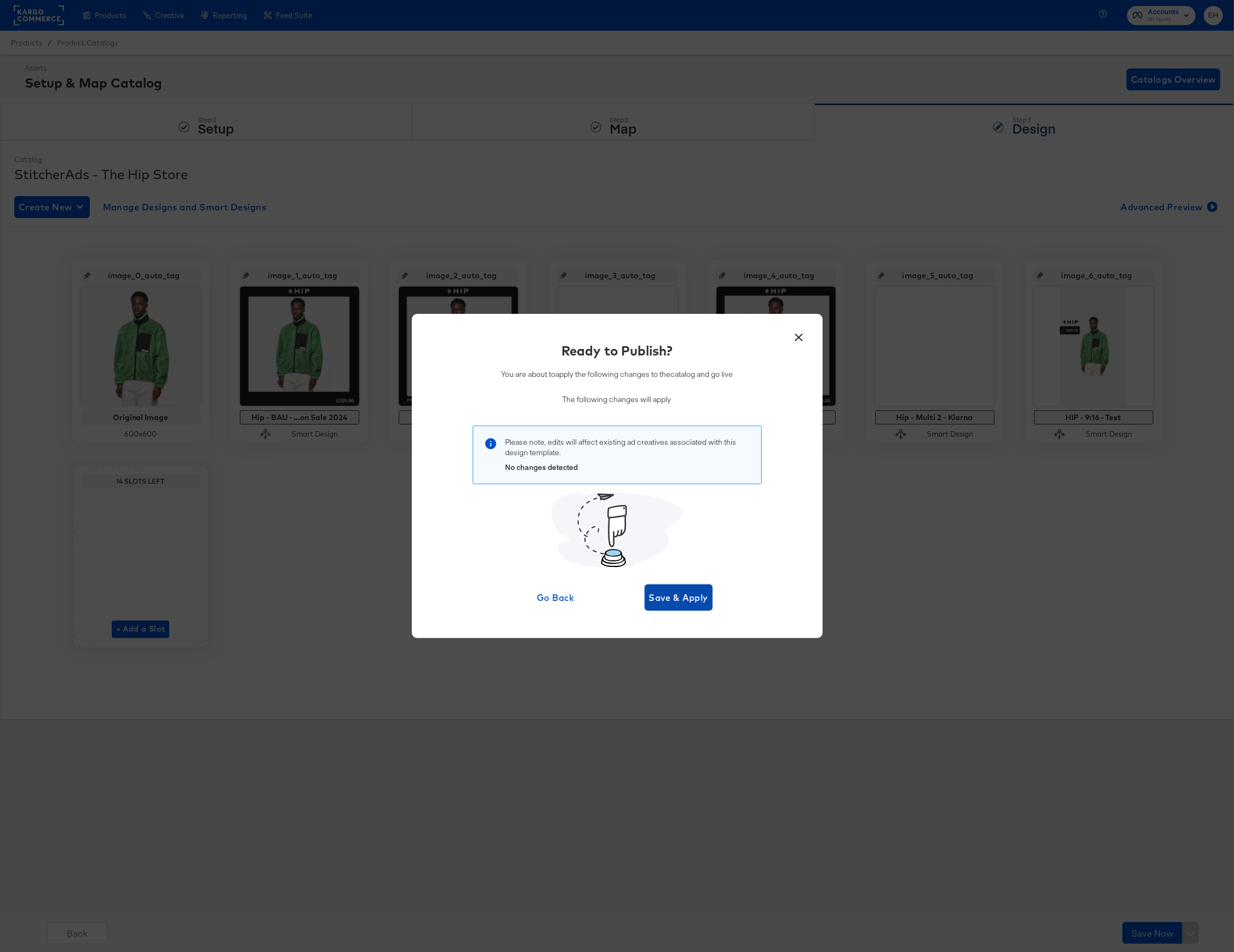
click at [655, 601] on span "Save & Apply" at bounding box center [679, 598] width 59 height 15
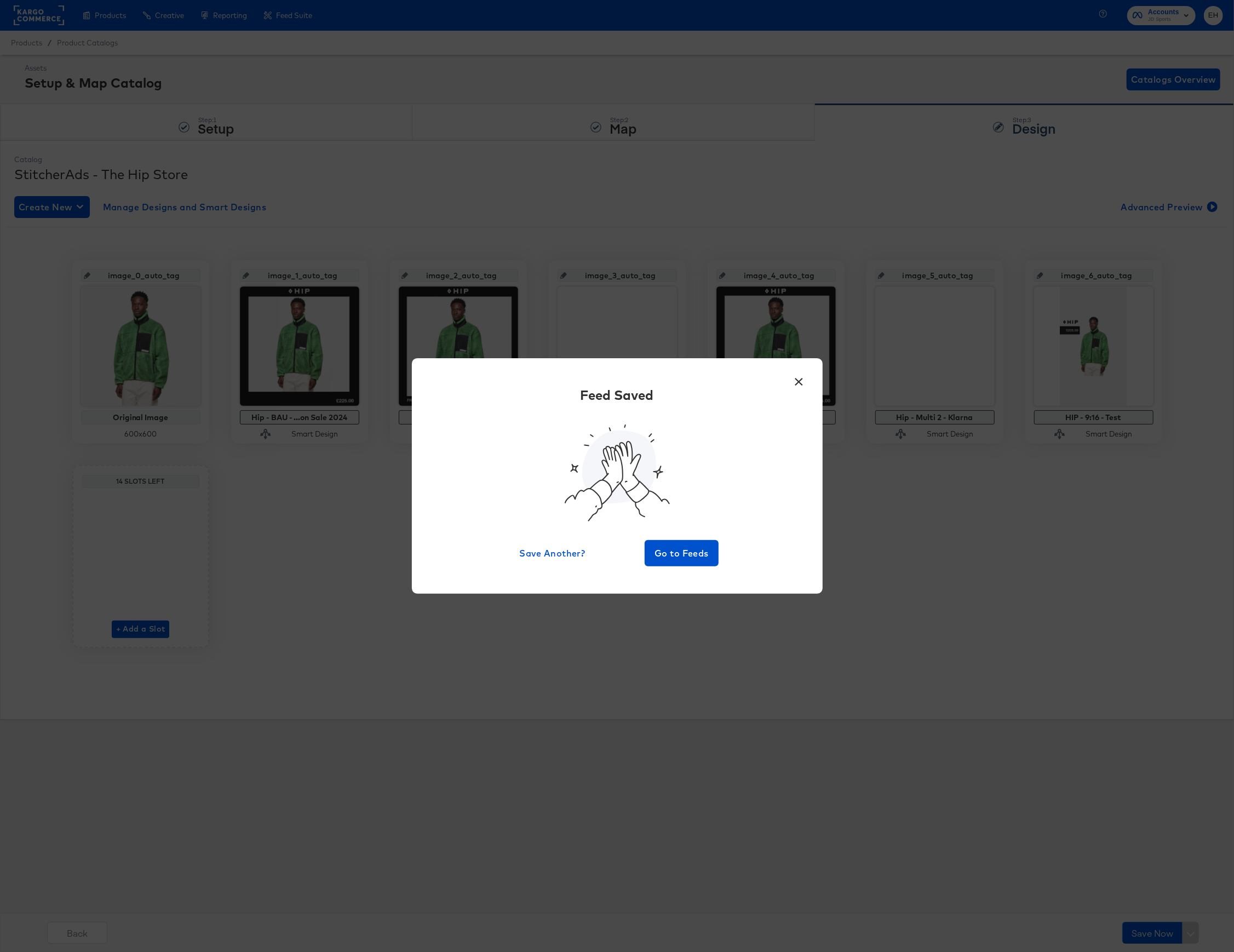
click at [796, 378] on button "×" at bounding box center [799, 378] width 20 height 20
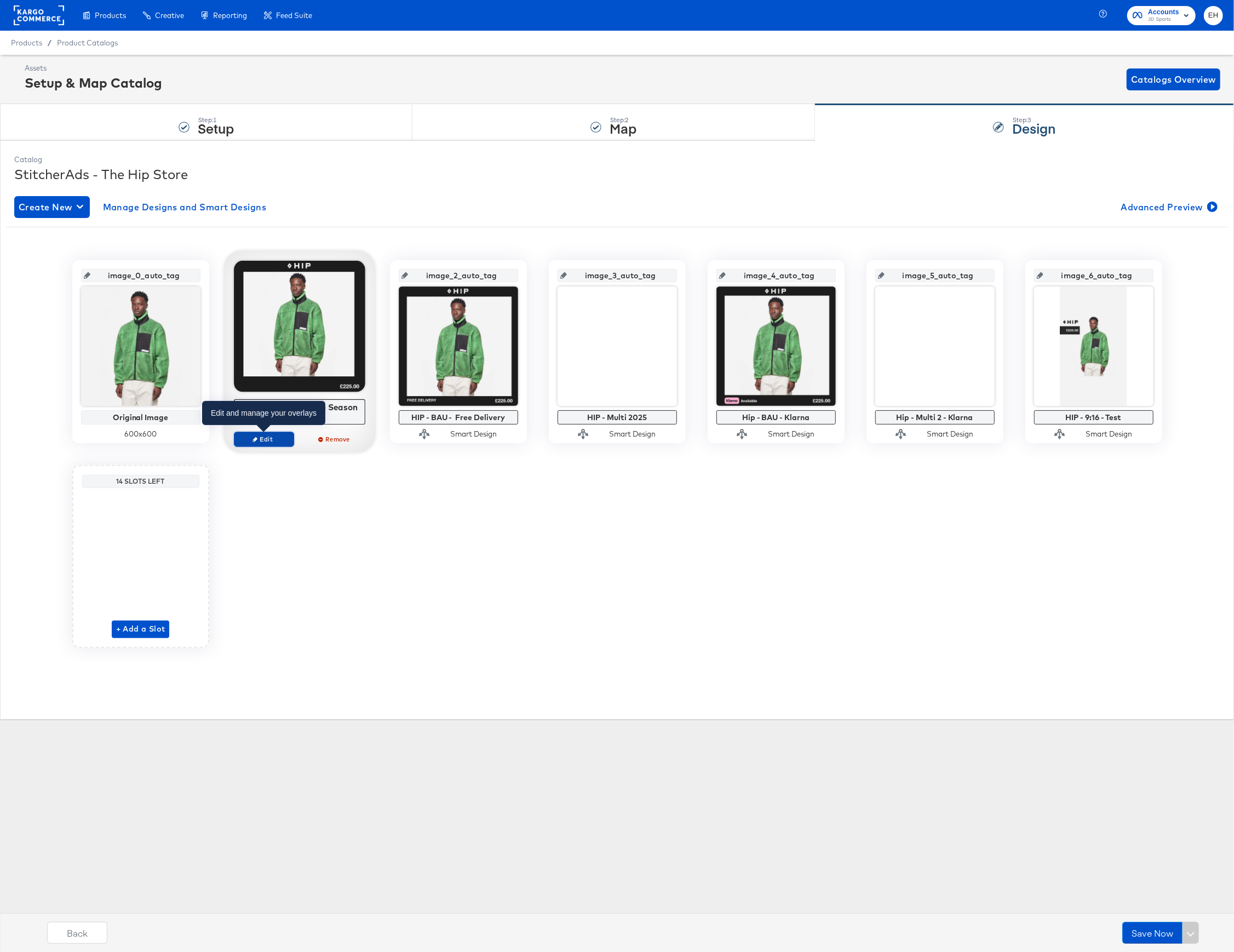
click at [272, 437] on span "Edit" at bounding box center [263, 439] width 50 height 8
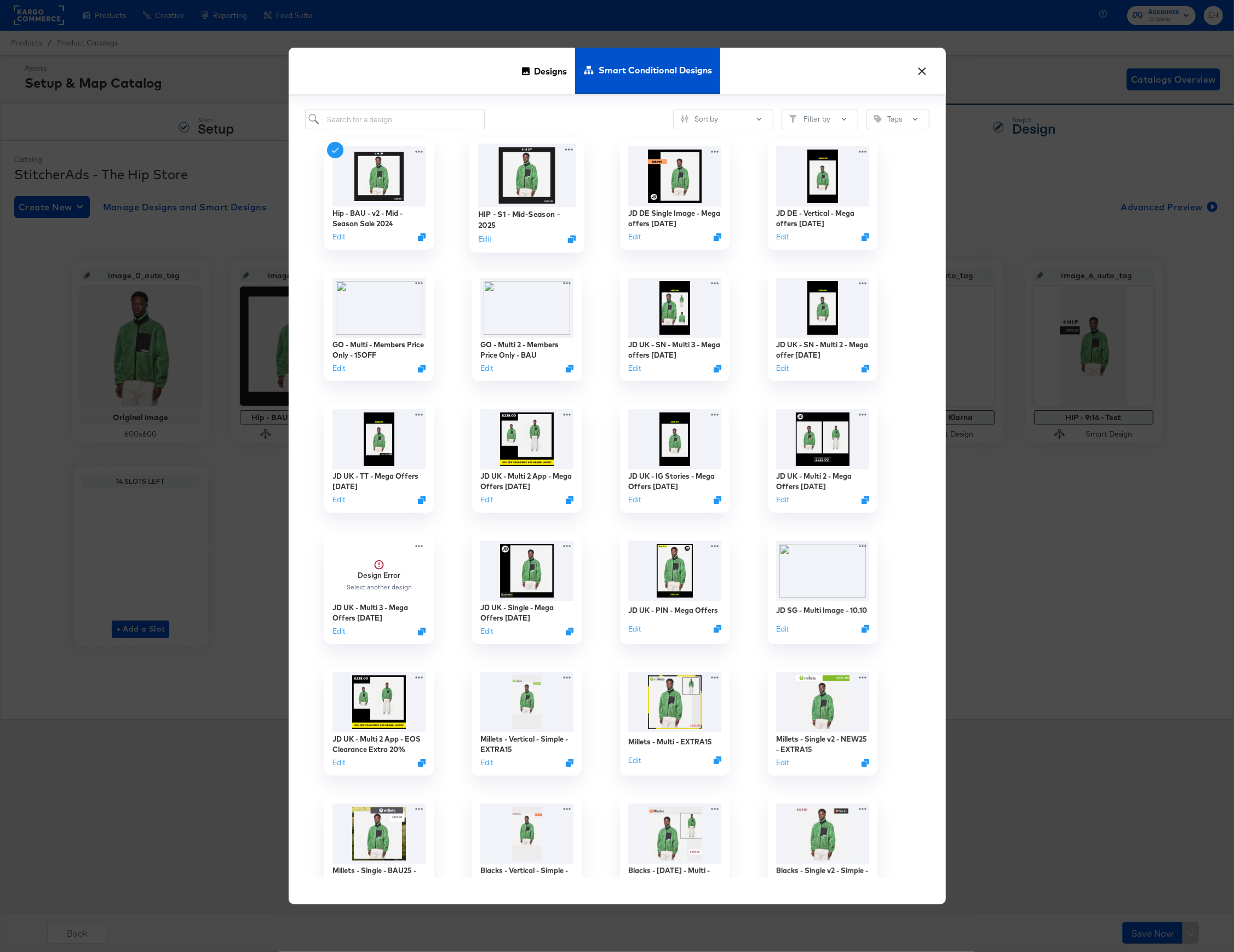
click at [524, 175] on img at bounding box center [526, 175] width 98 height 63
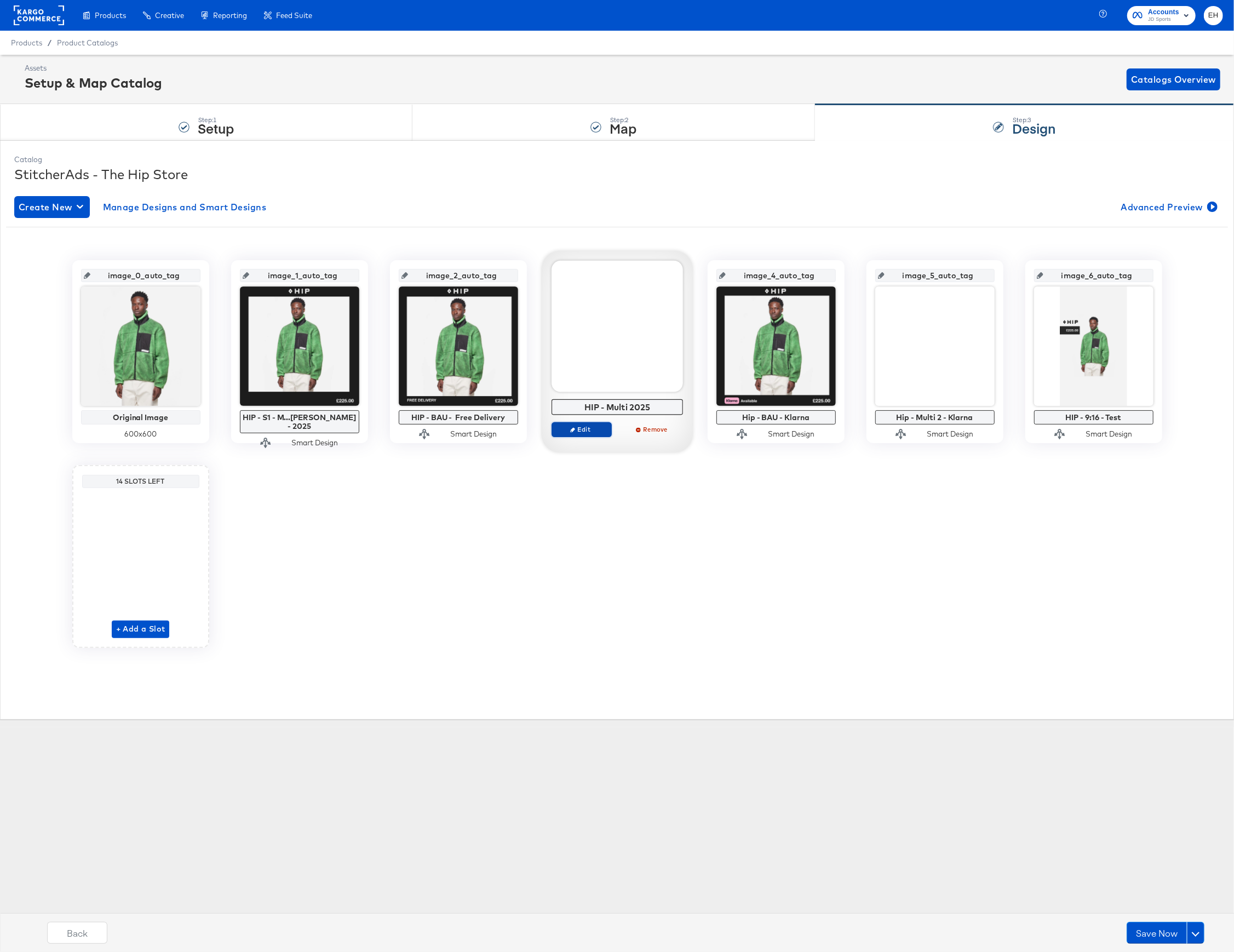
click at [580, 429] on span "Edit" at bounding box center [580, 429] width 50 height 8
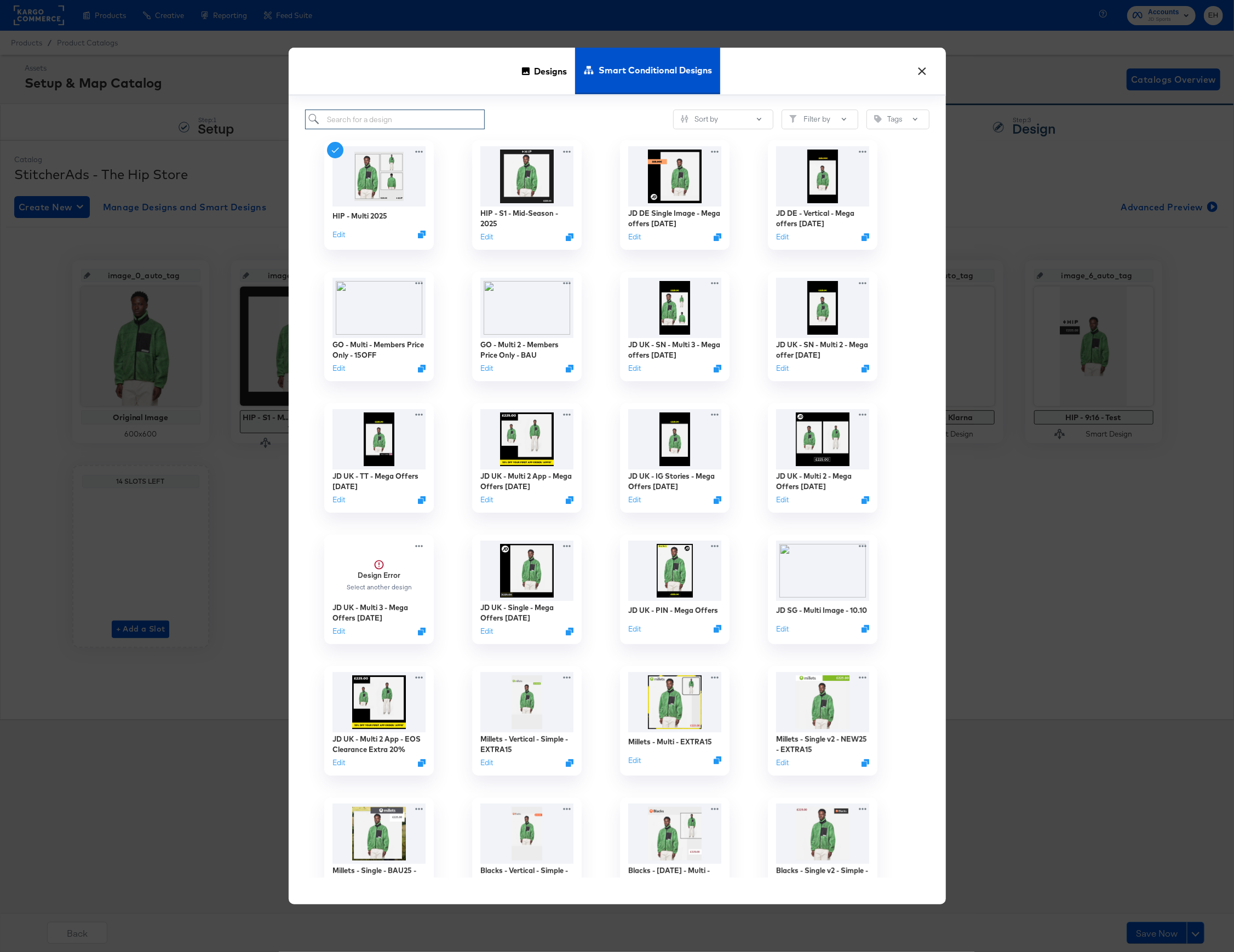
click at [452, 121] on input "search" at bounding box center [395, 120] width 180 height 20
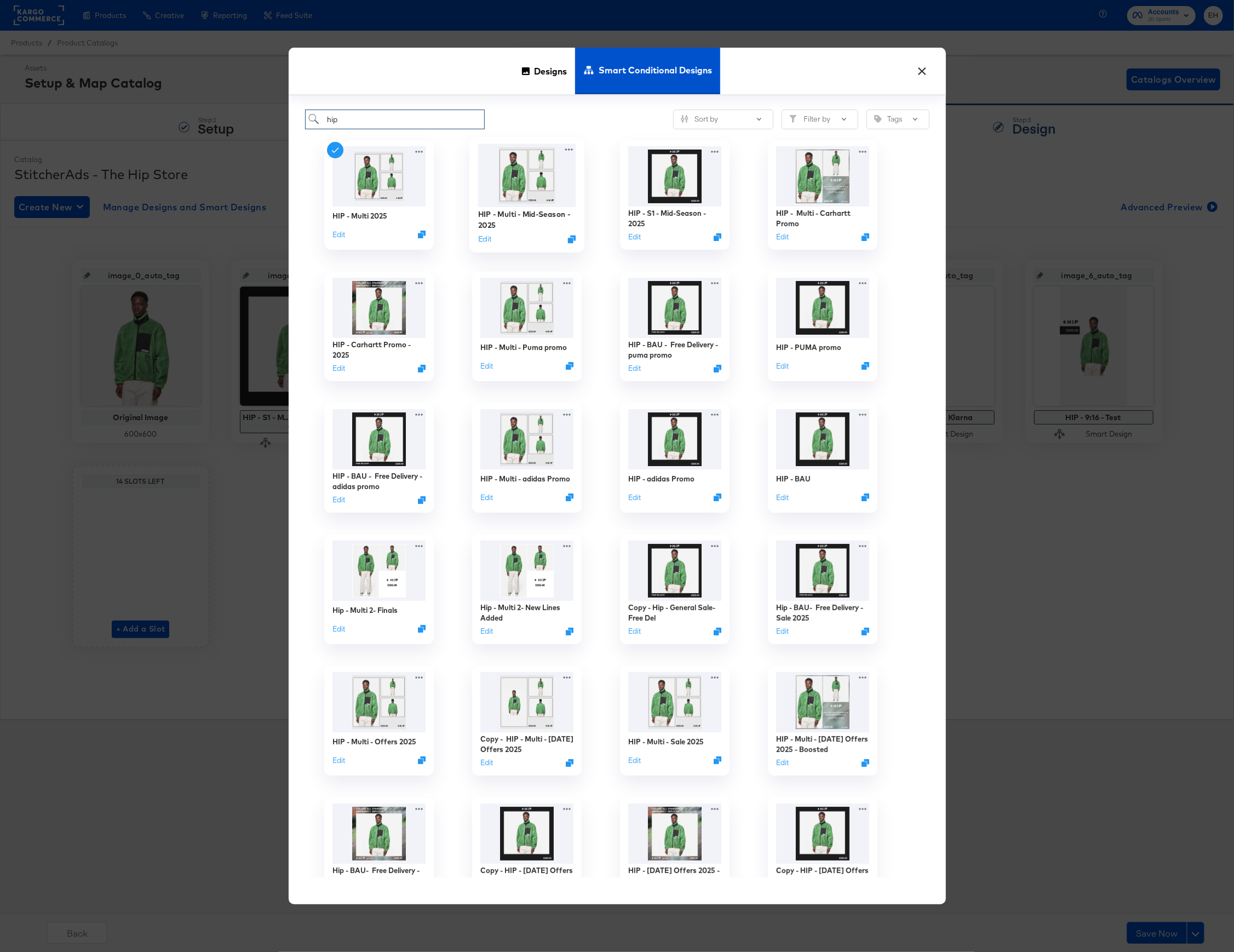
type input "hip"
click at [526, 178] on img at bounding box center [526, 175] width 98 height 63
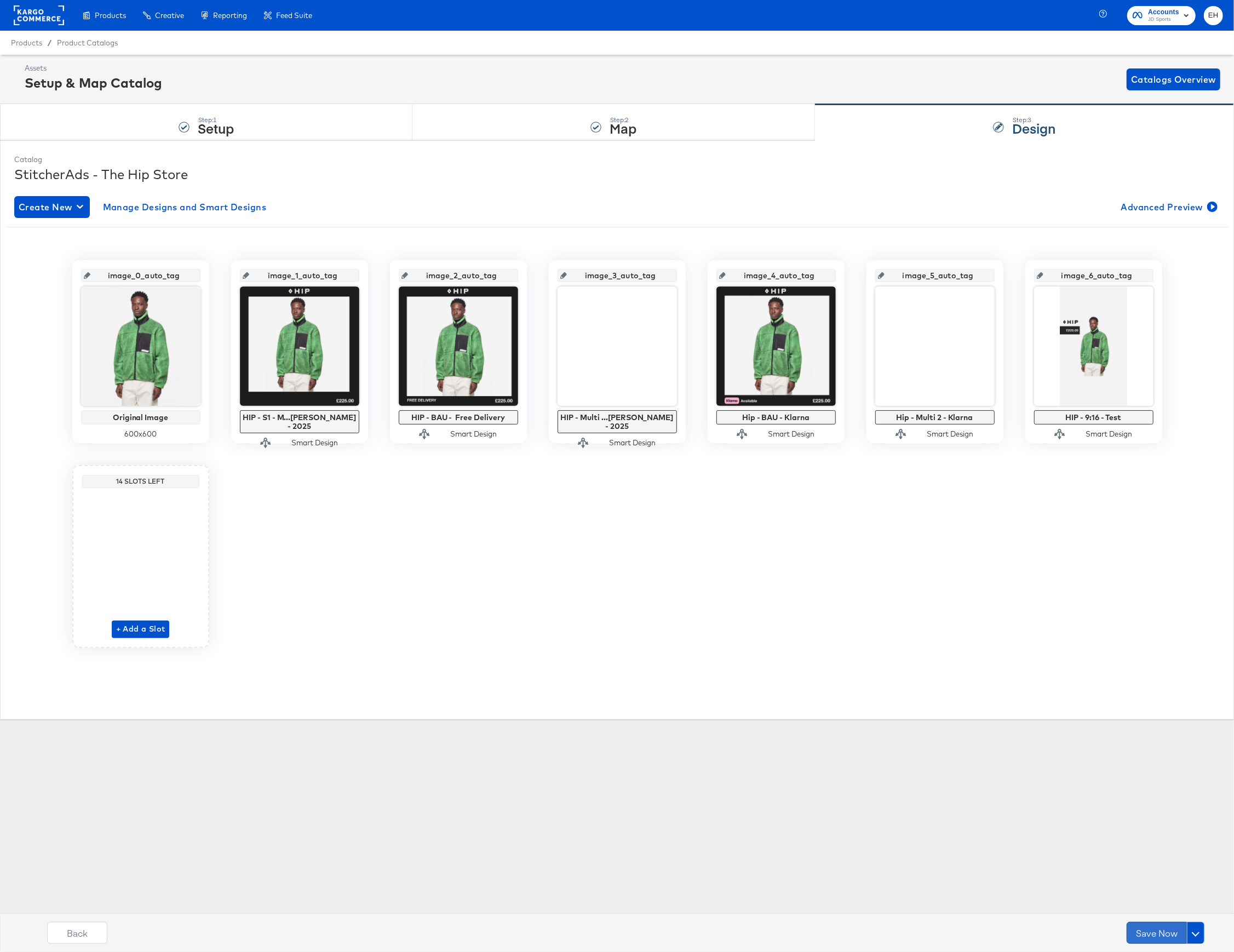
click at [1159, 930] on button "Save Now" at bounding box center [1156, 932] width 60 height 22
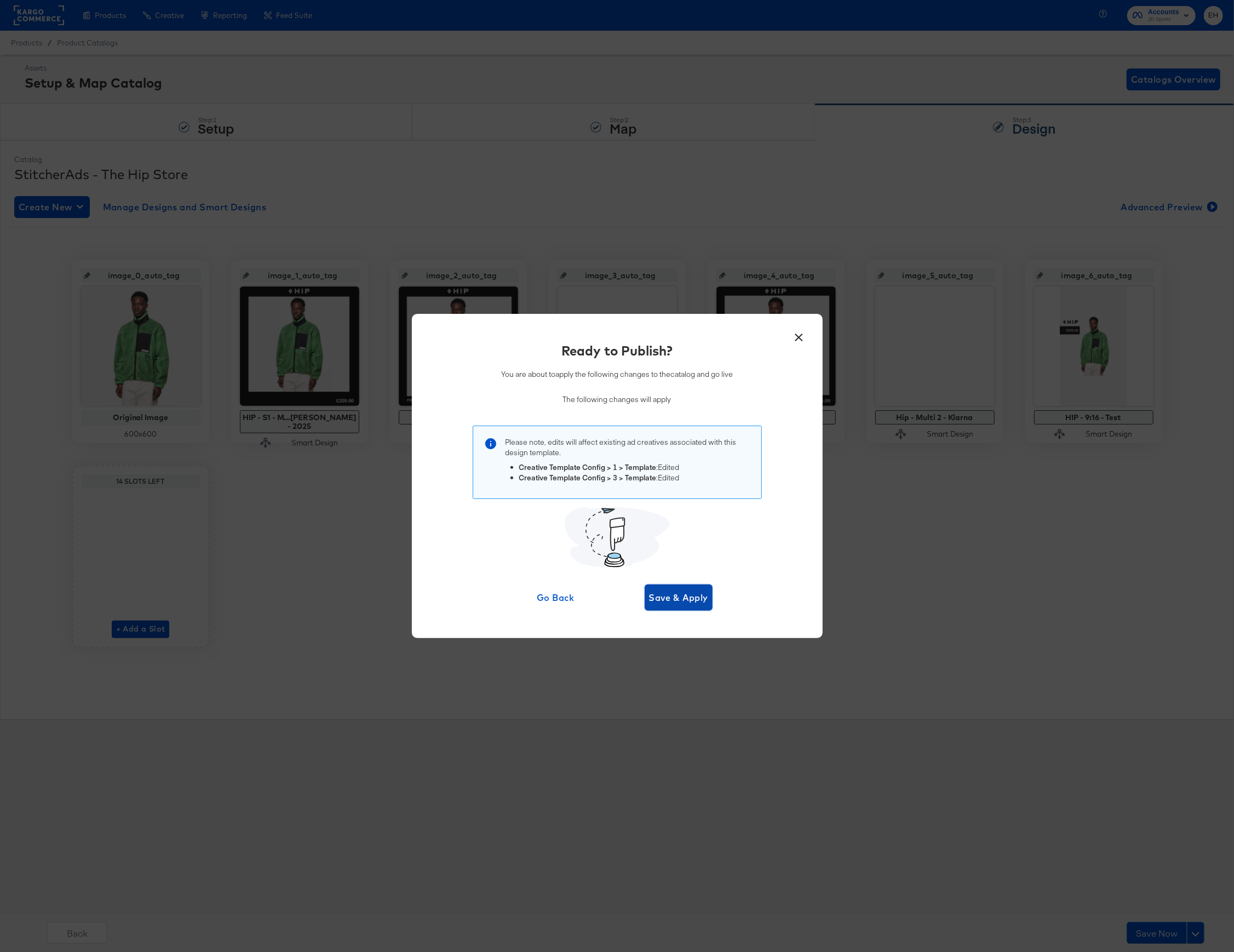
click at [692, 605] on span "Save & Apply" at bounding box center [679, 598] width 59 height 15
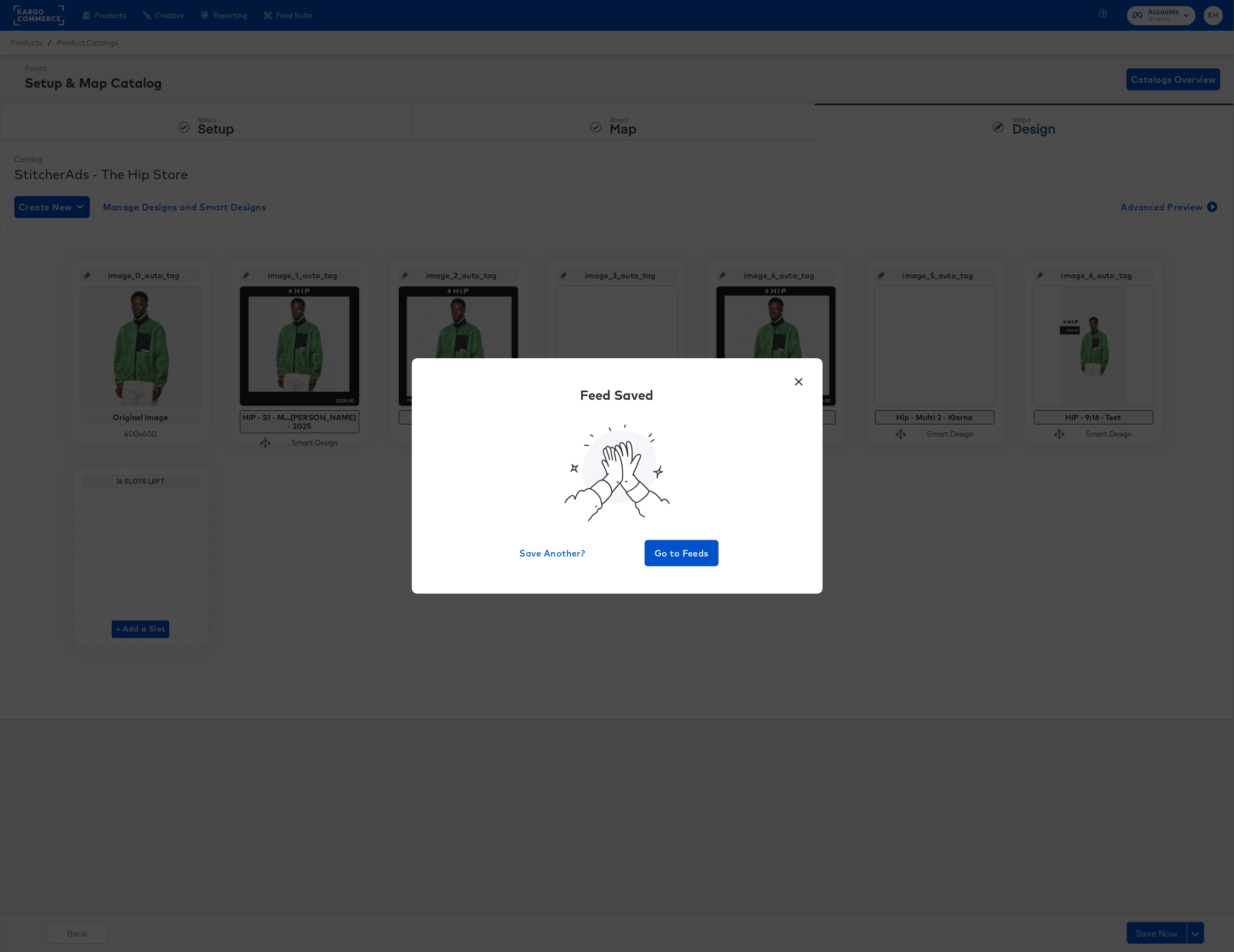
click at [795, 382] on button "×" at bounding box center [799, 378] width 20 height 20
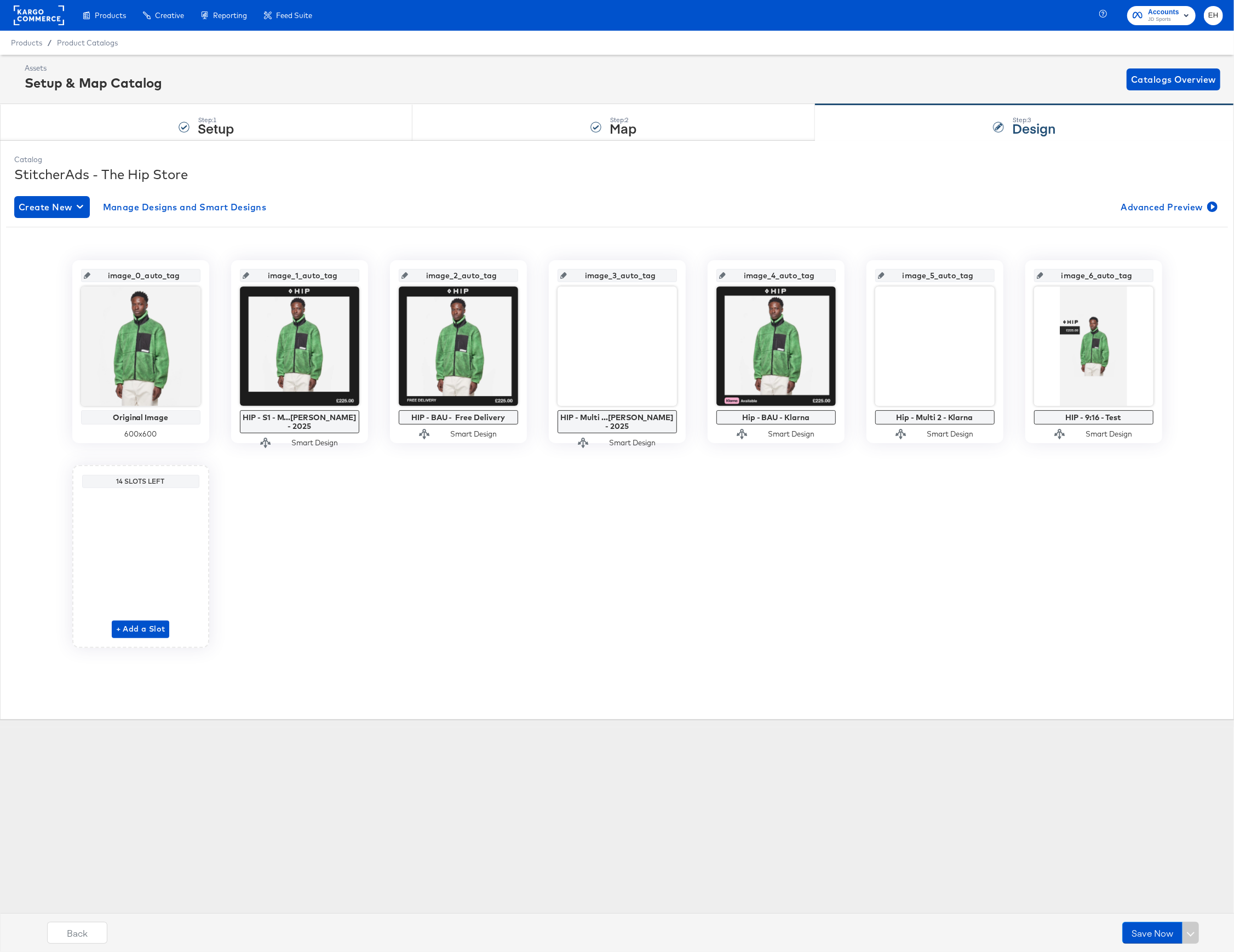
click at [422, 167] on div "StitcherAds - The Hip Store" at bounding box center [617, 174] width 1205 height 19
click at [474, 633] on div "image_0_auto_tag Original Image 600 x 600 image_1_auto_tag HIP - S1 - M...eason…" at bounding box center [617, 454] width 1222 height 388
click at [598, 532] on div "image_0_auto_tag Original Image 600 x 600 image_1_auto_tag HIP - S1 - M...eason…" at bounding box center [617, 454] width 1222 height 388
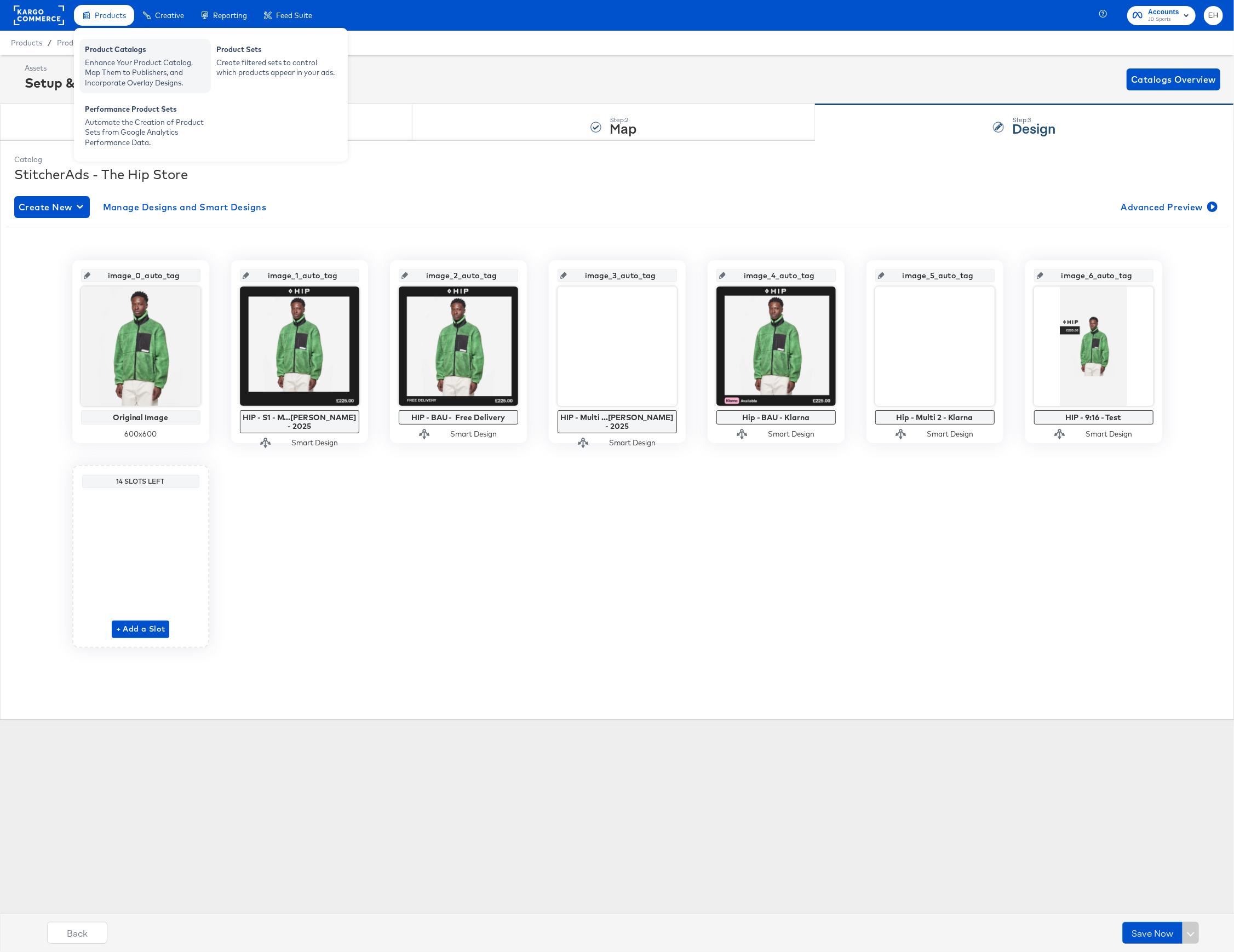
click at [111, 50] on div "Product Catalogs" at bounding box center [145, 50] width 121 height 13
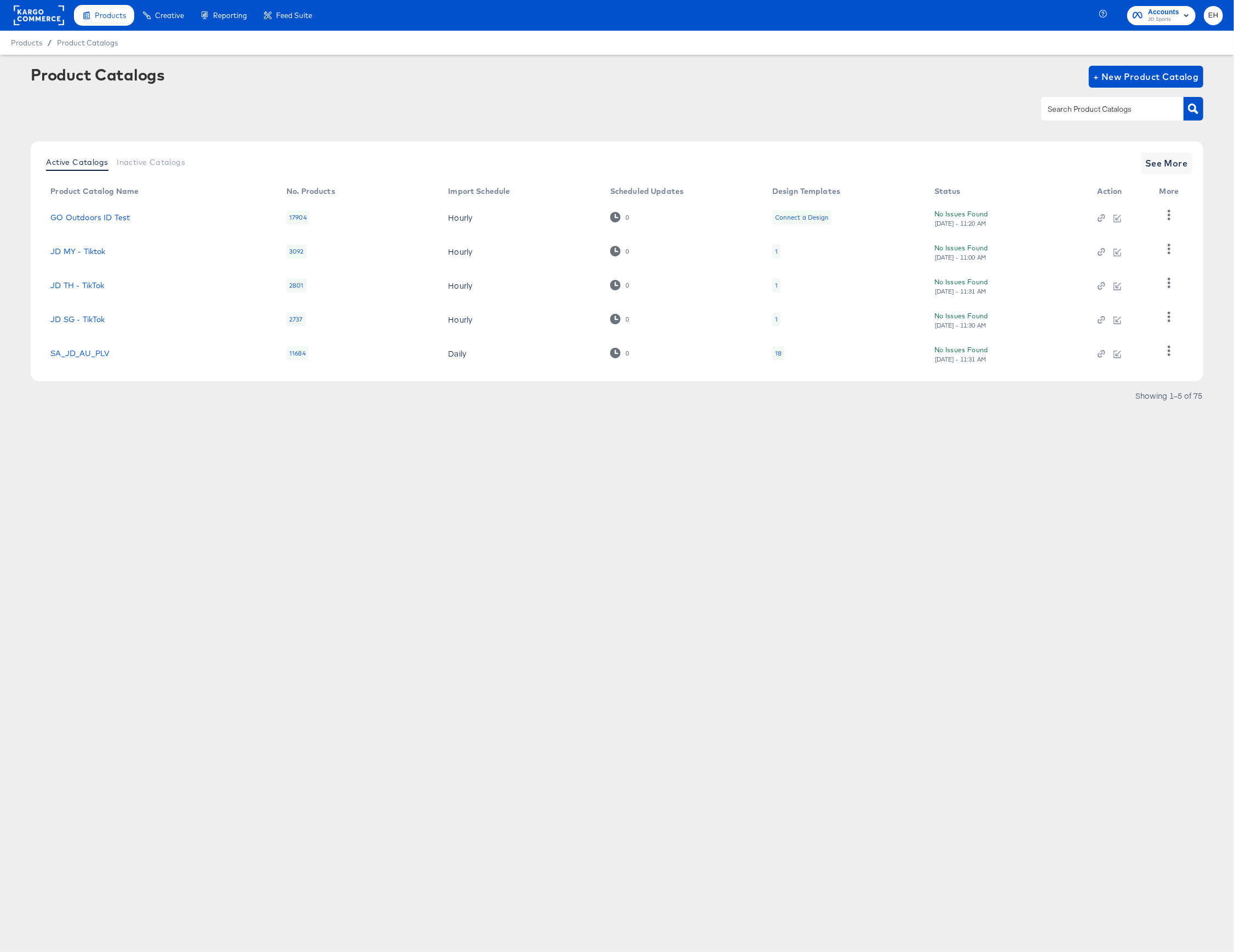
click at [1057, 114] on input "text" at bounding box center [1103, 109] width 116 height 13
type input "footpatrol"
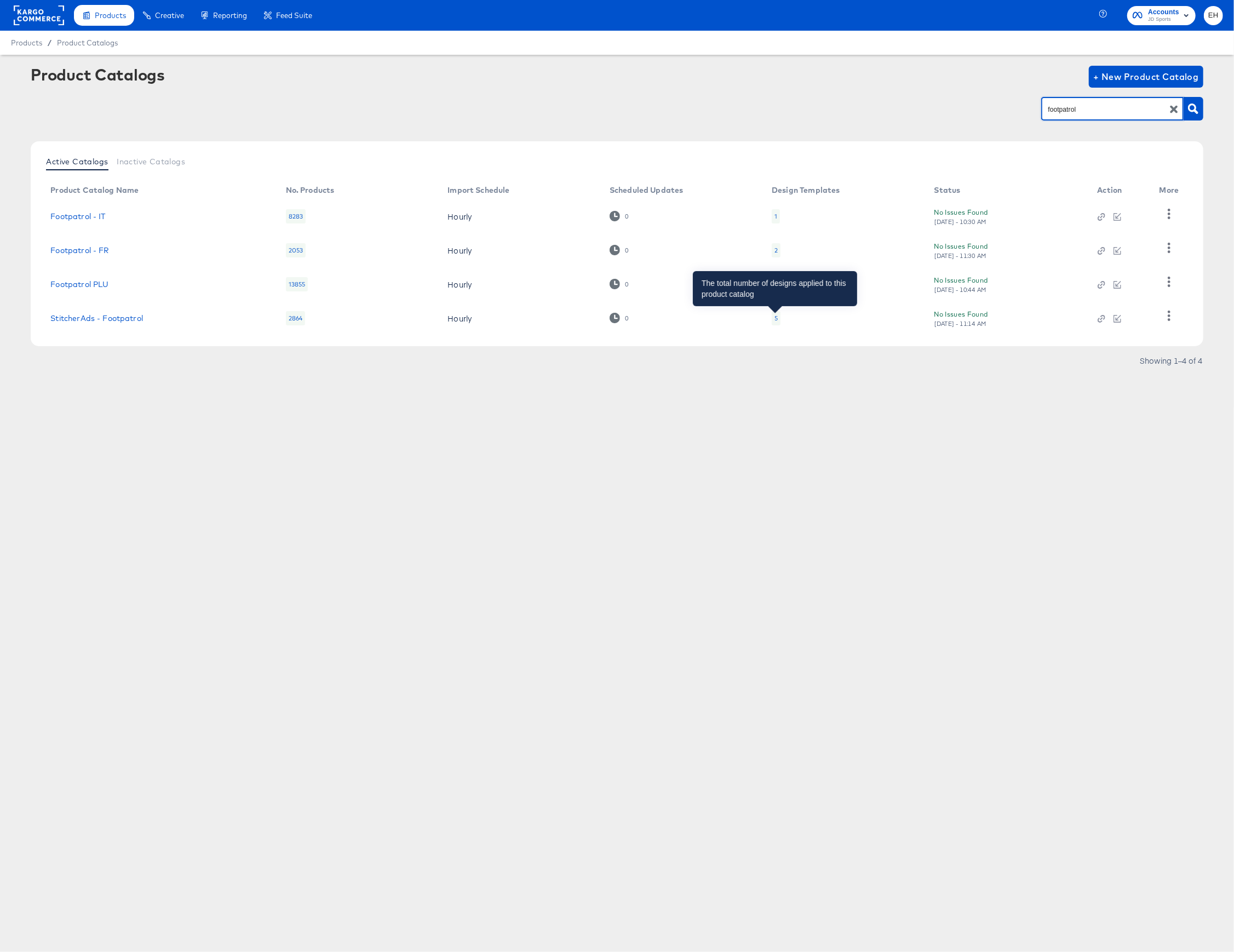
click at [774, 320] on div "5" at bounding box center [776, 318] width 3 height 8
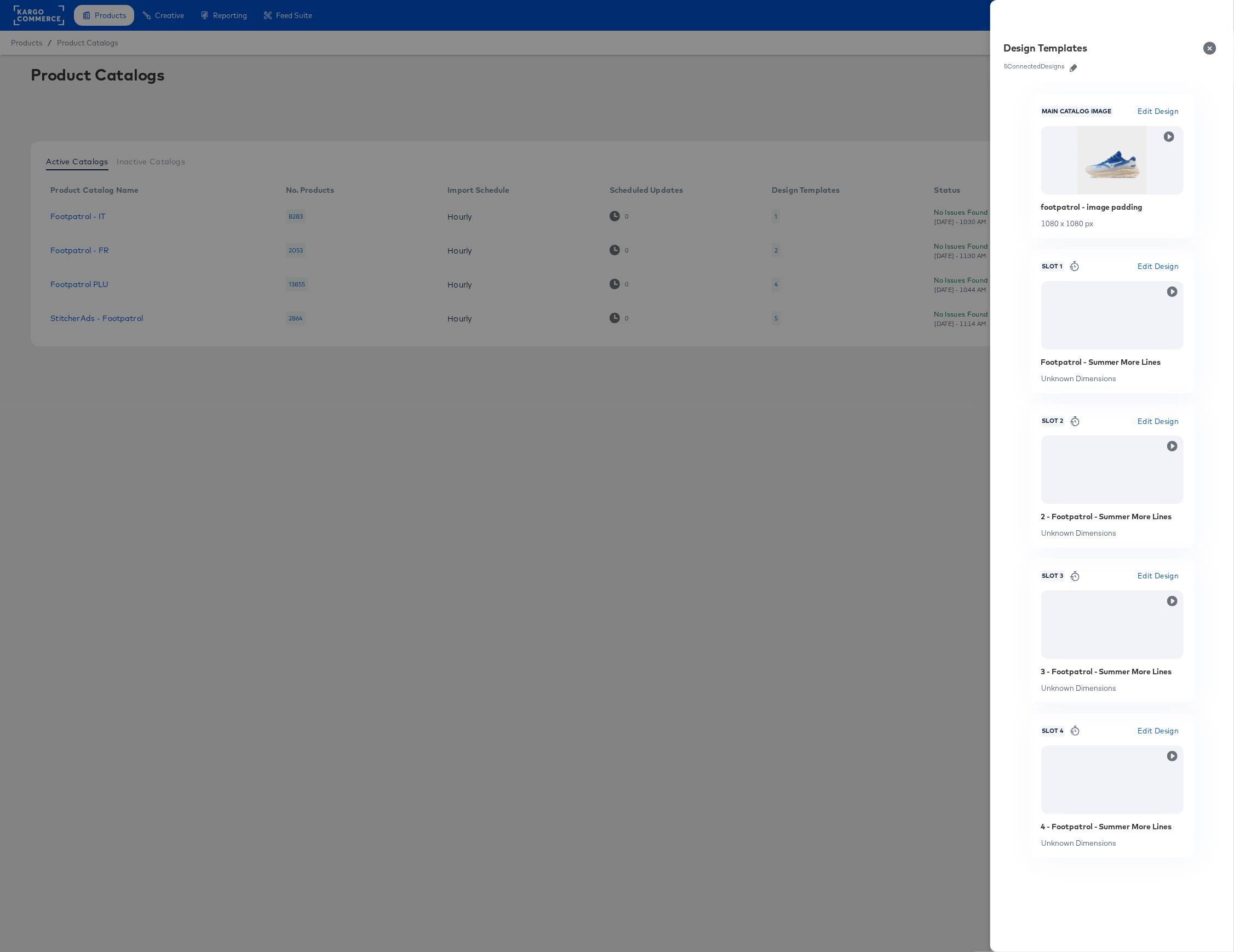
click at [1073, 69] on icon "button" at bounding box center [1073, 67] width 8 height 8
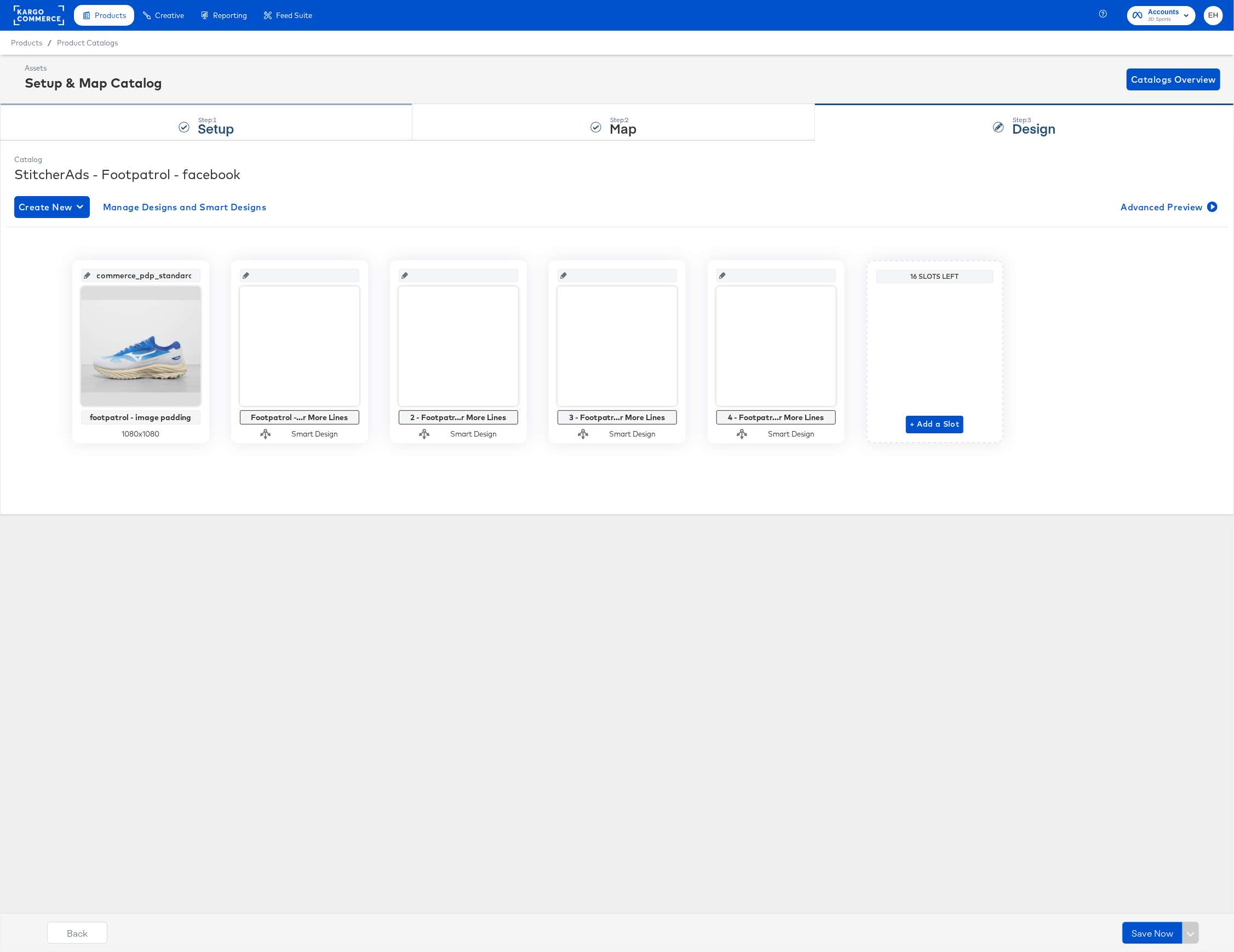
click at [222, 115] on div "Step: 1 Setup" at bounding box center [216, 122] width 37 height 20
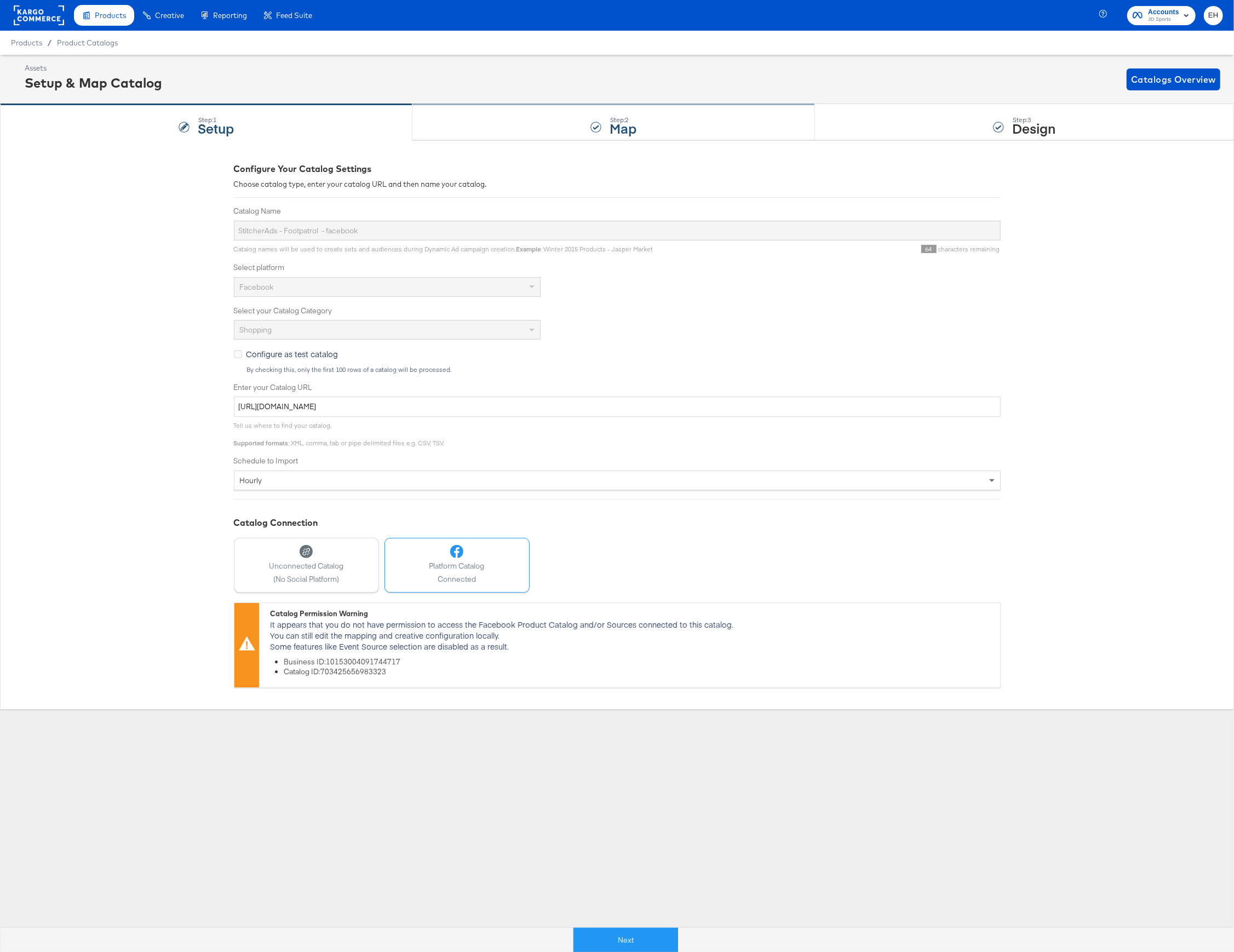
click at [568, 115] on div "Step: 2 Map" at bounding box center [614, 122] width 403 height 37
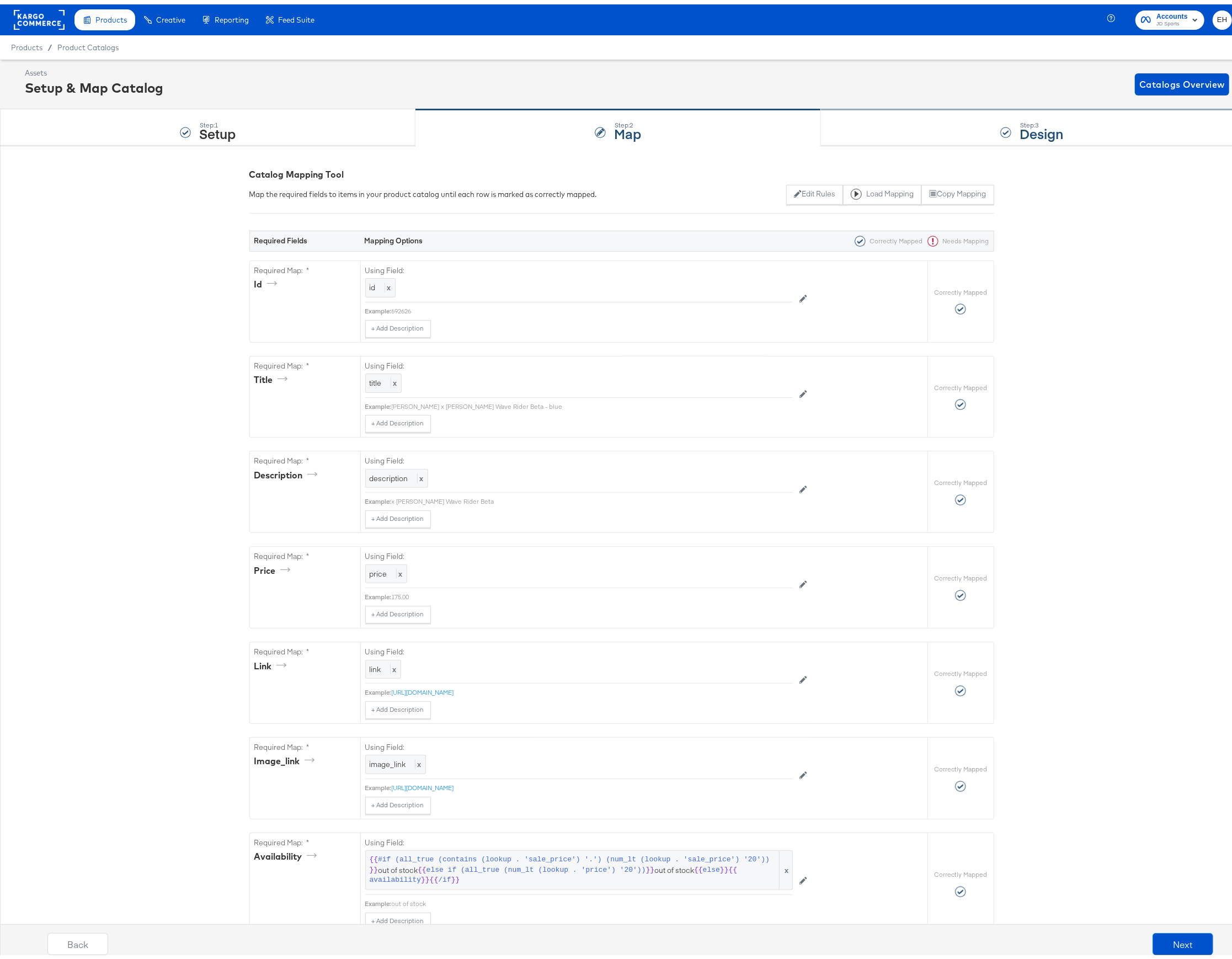
click at [874, 133] on div "Step: 3 Design" at bounding box center [1032, 123] width 422 height 37
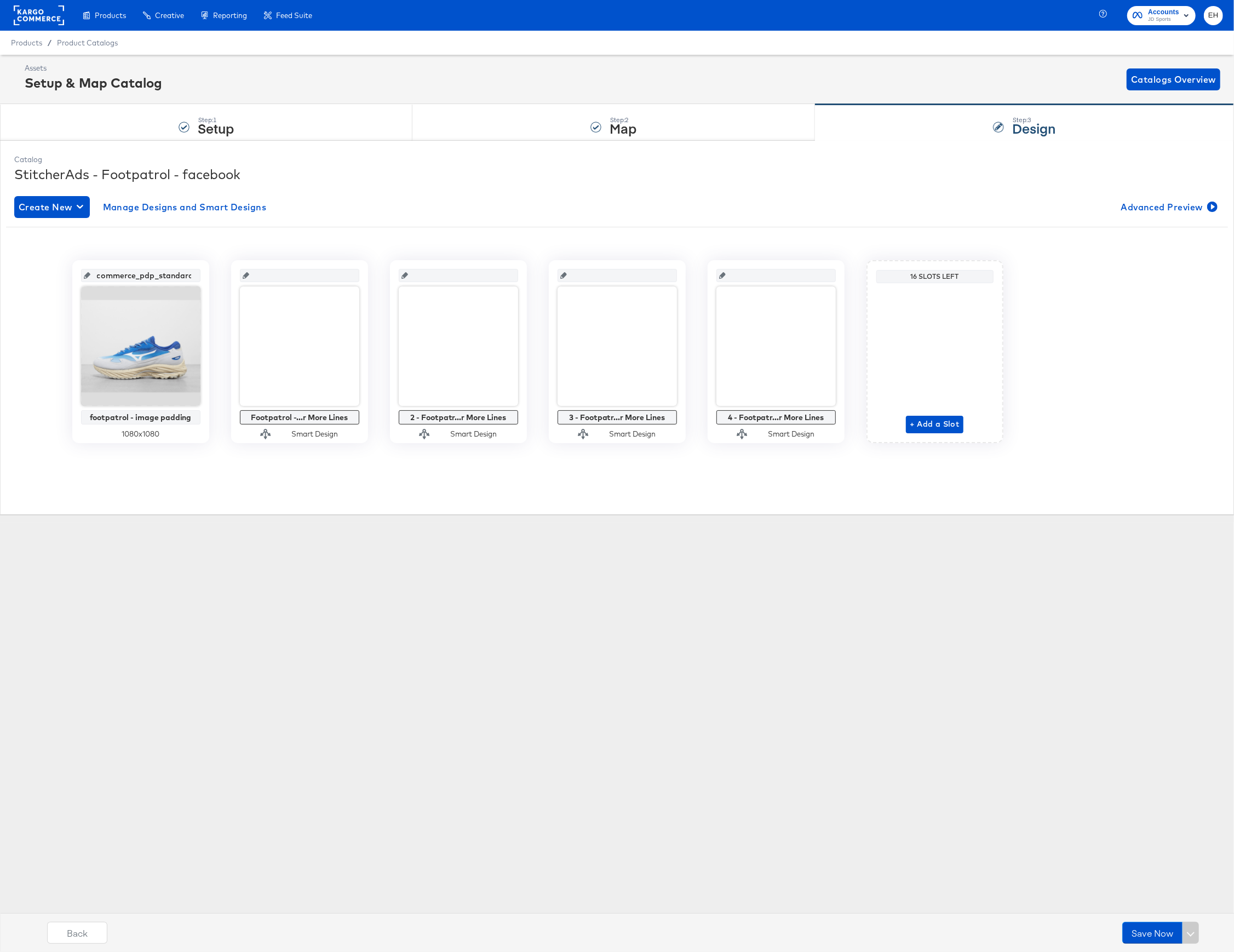
drag, startPoint x: 108, startPoint y: 75, endPoint x: 732, endPoint y: 936, distance: 1063.3
click at [0, 0] on div "Enhance Your Product Catalog, Map Them to Publishers, and Incorporate Overlay D…" at bounding box center [0, 0] width 0 height 0
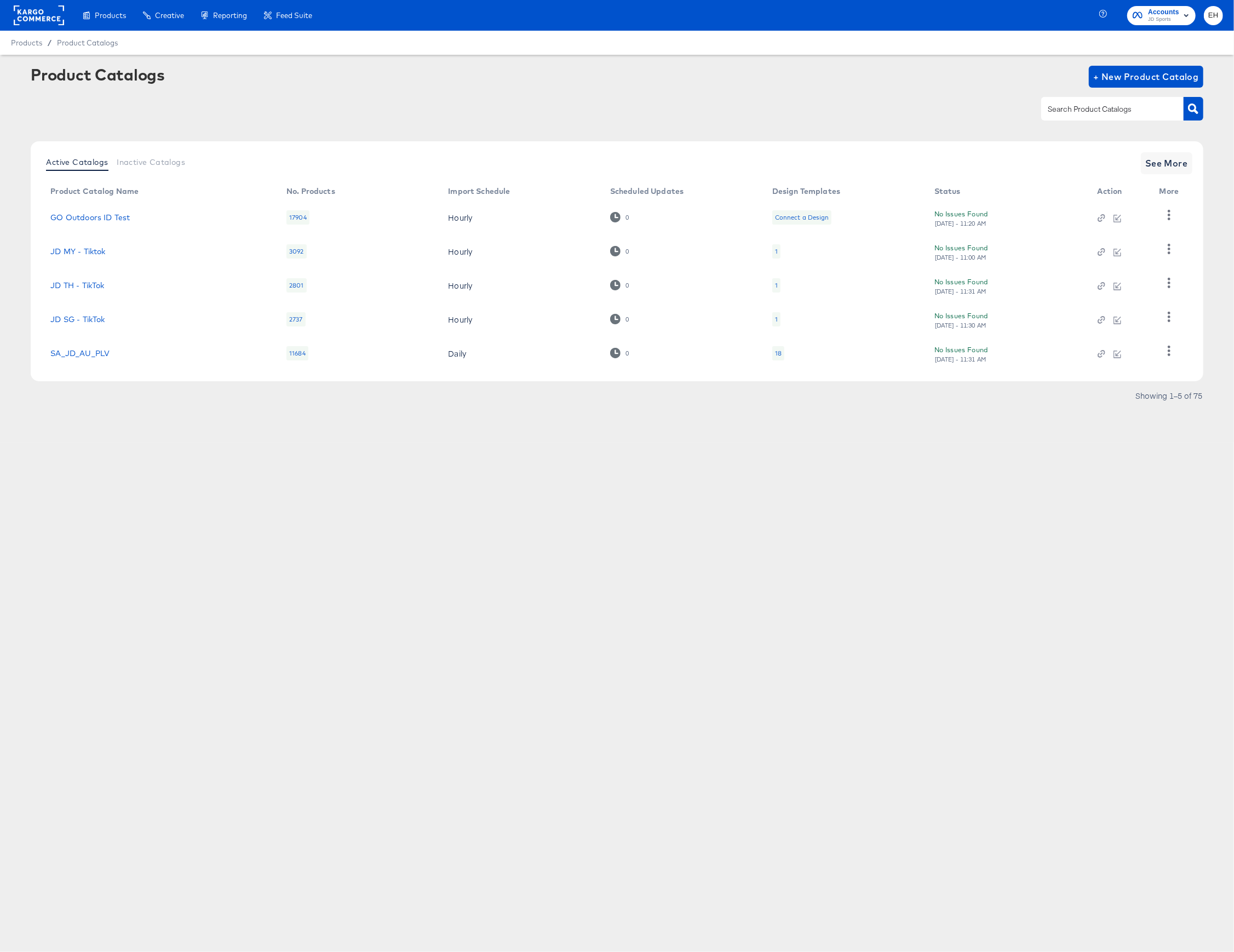
click at [1084, 111] on input "text" at bounding box center [1103, 109] width 116 height 13
type input "footpatrol"
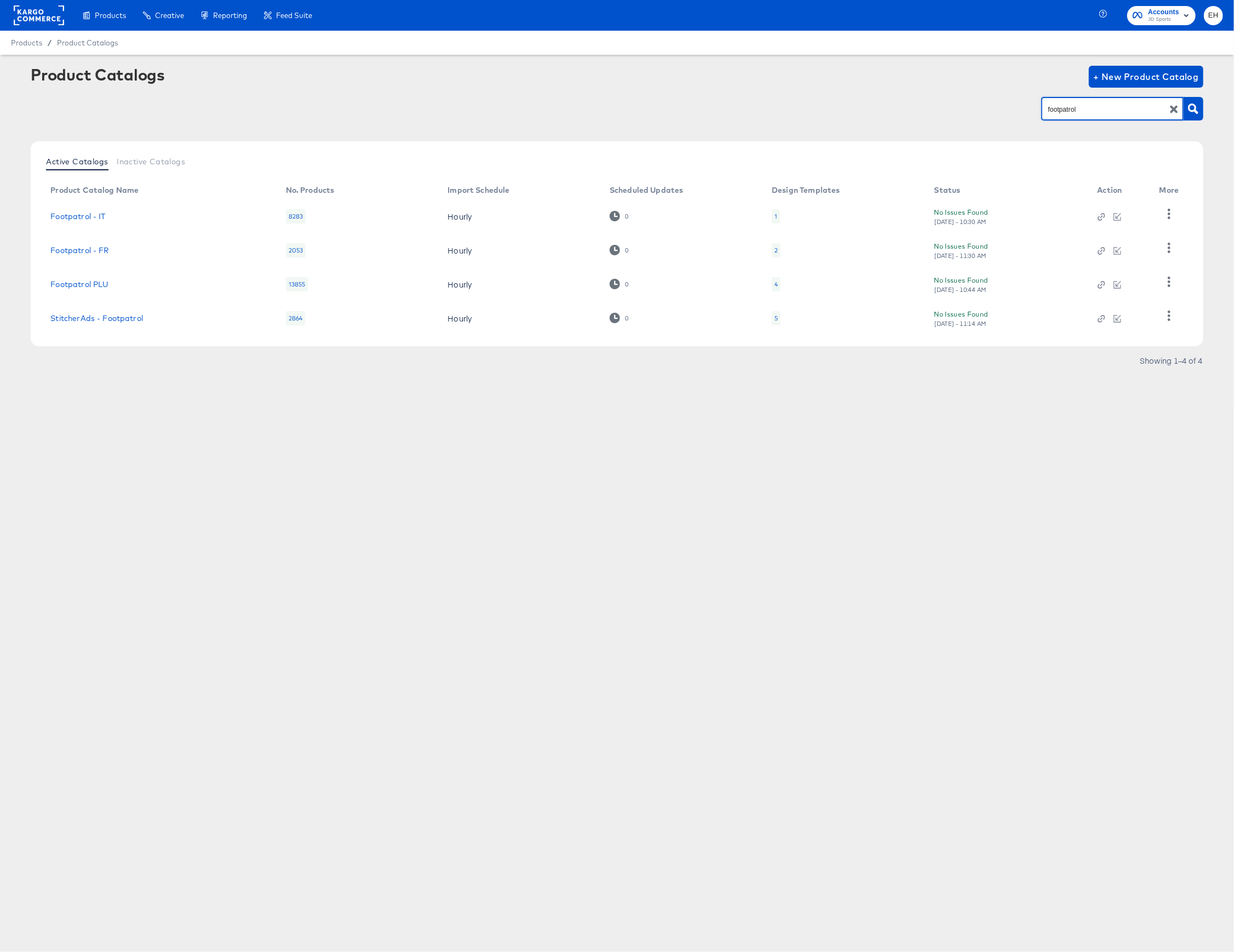
click at [772, 284] on div "4" at bounding box center [776, 284] width 8 height 14
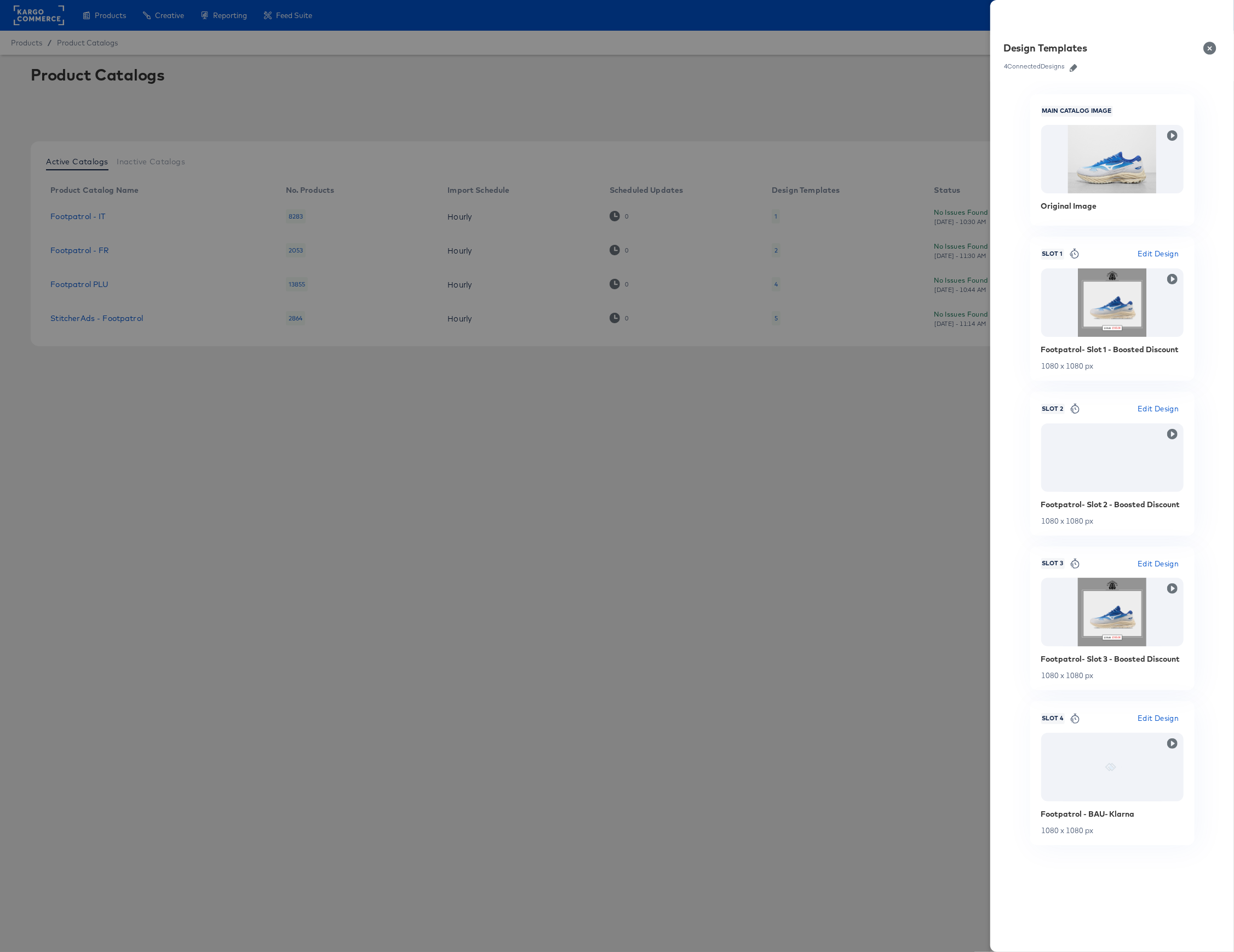
click at [1076, 69] on icon "button" at bounding box center [1073, 67] width 8 height 8
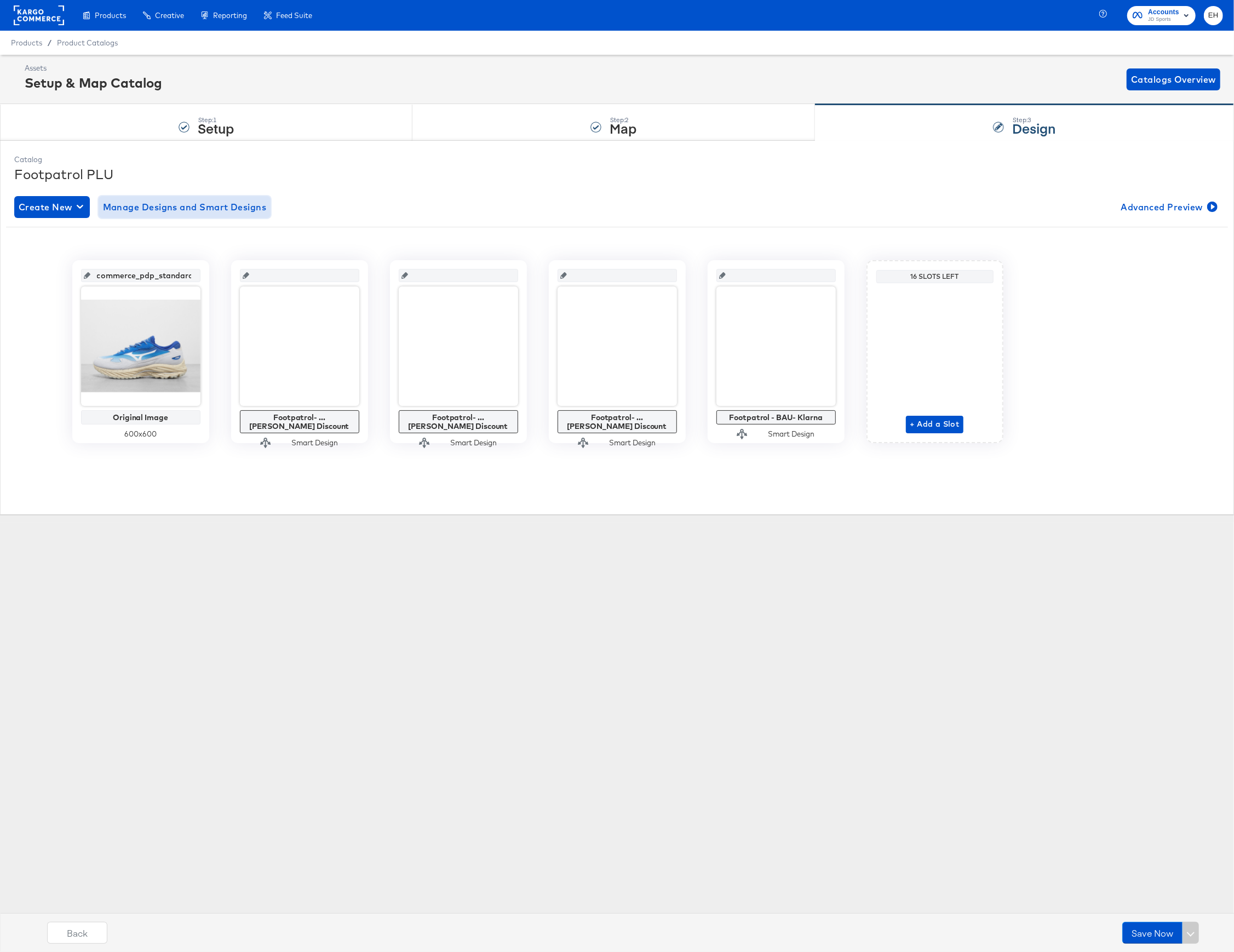
click at [259, 216] on button "Manage Designs and Smart Designs" at bounding box center [184, 207] width 173 height 22
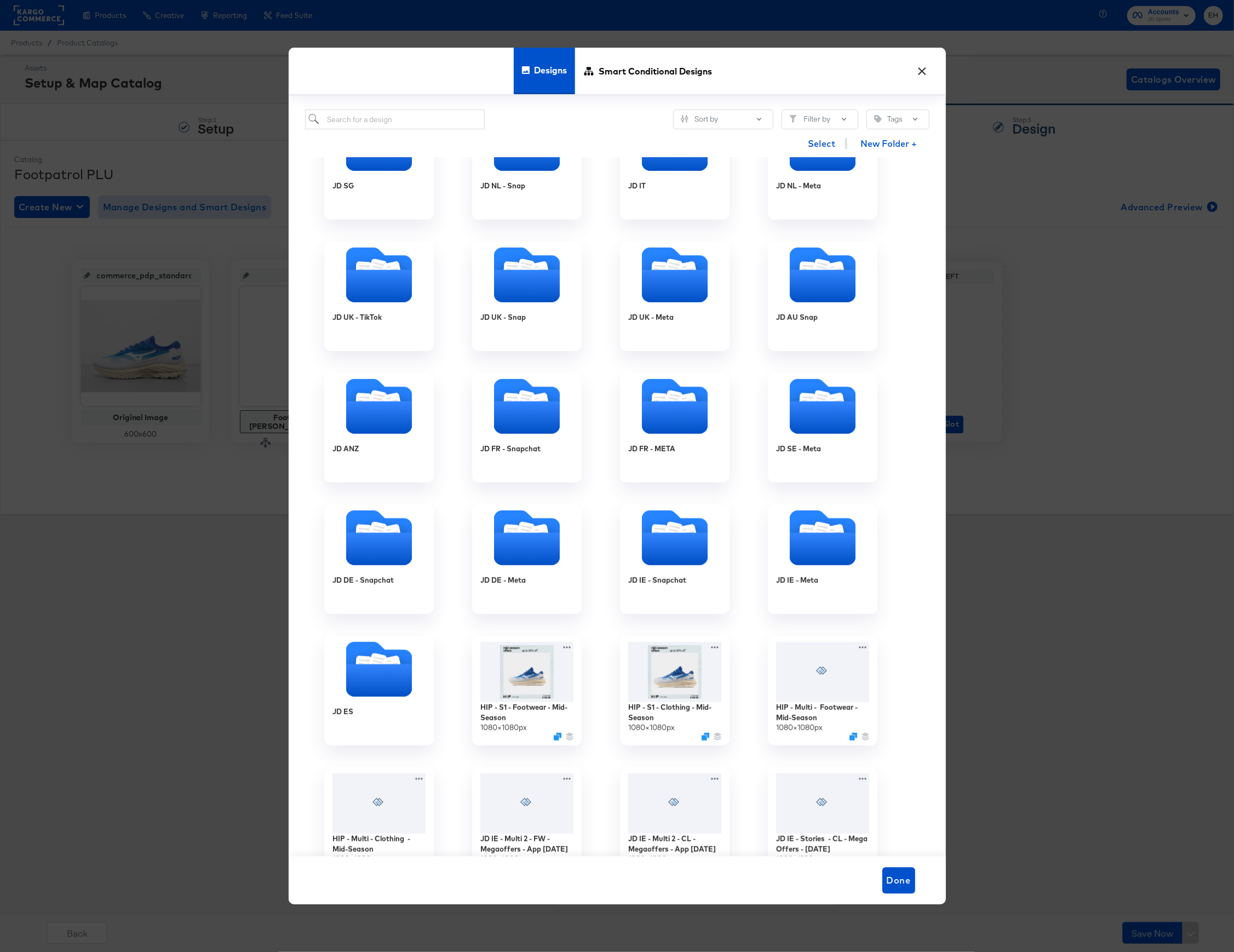
scroll to position [657, 0]
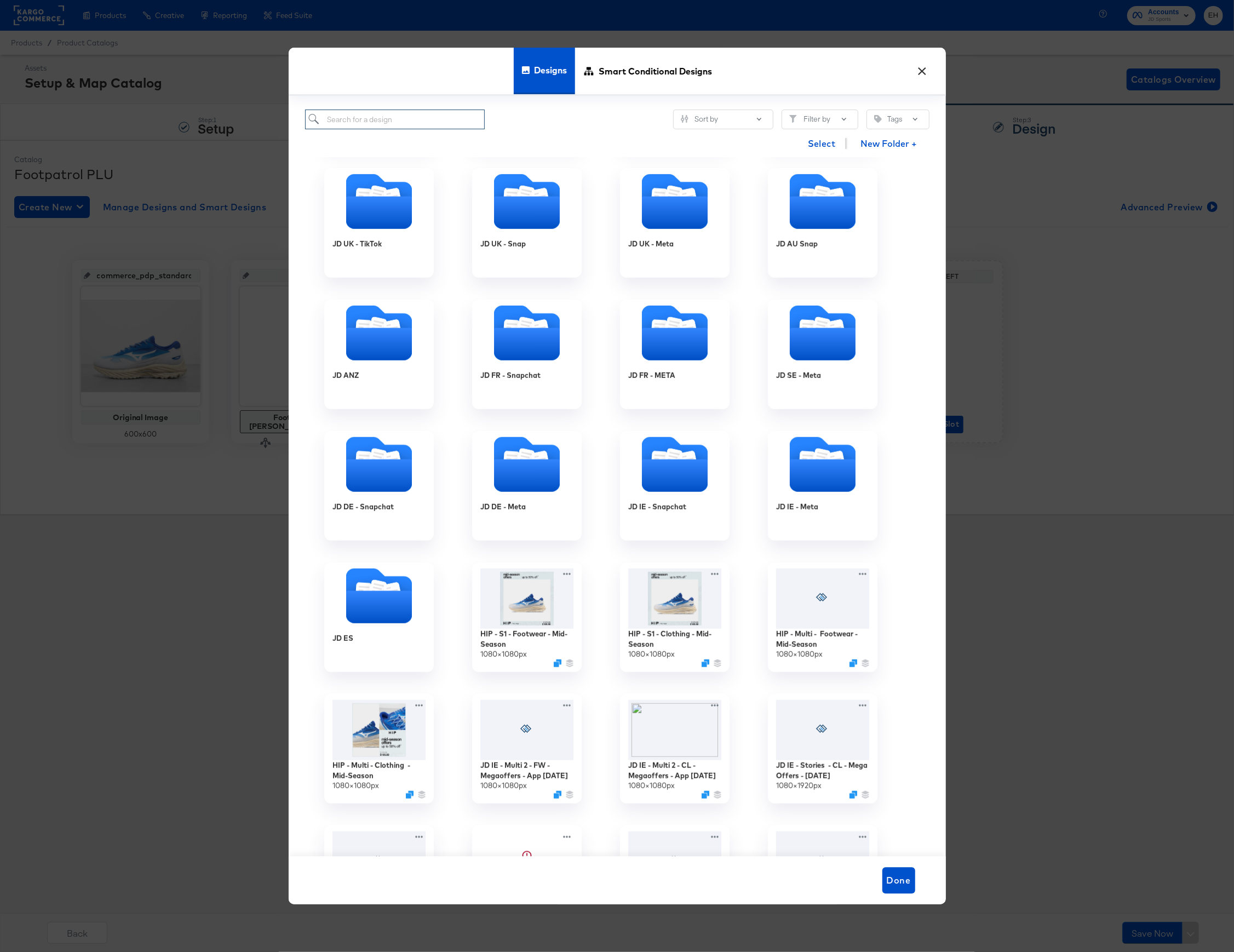
click at [415, 124] on input "search" at bounding box center [395, 120] width 180 height 20
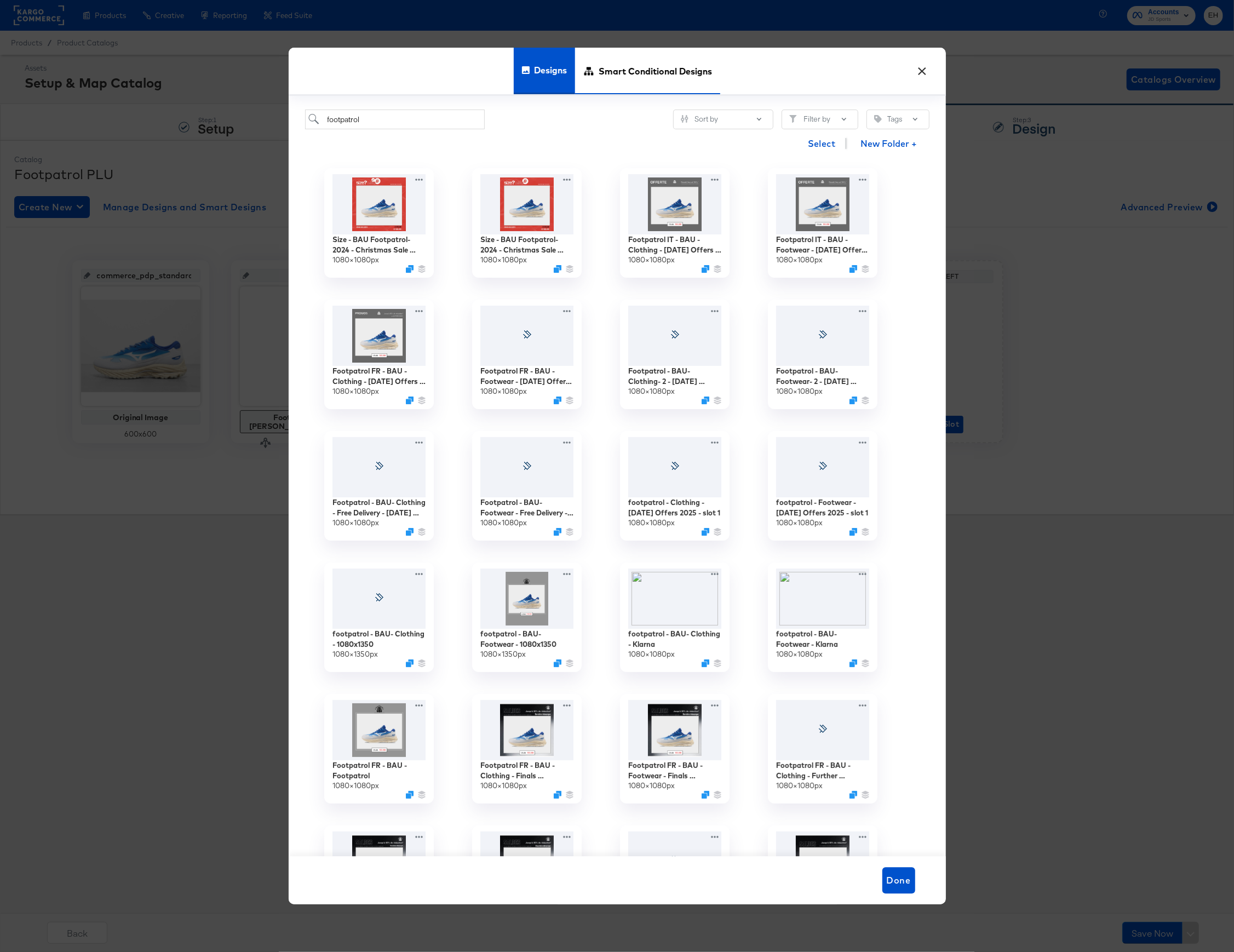
click at [611, 78] on span "Smart Conditional Designs" at bounding box center [654, 71] width 113 height 48
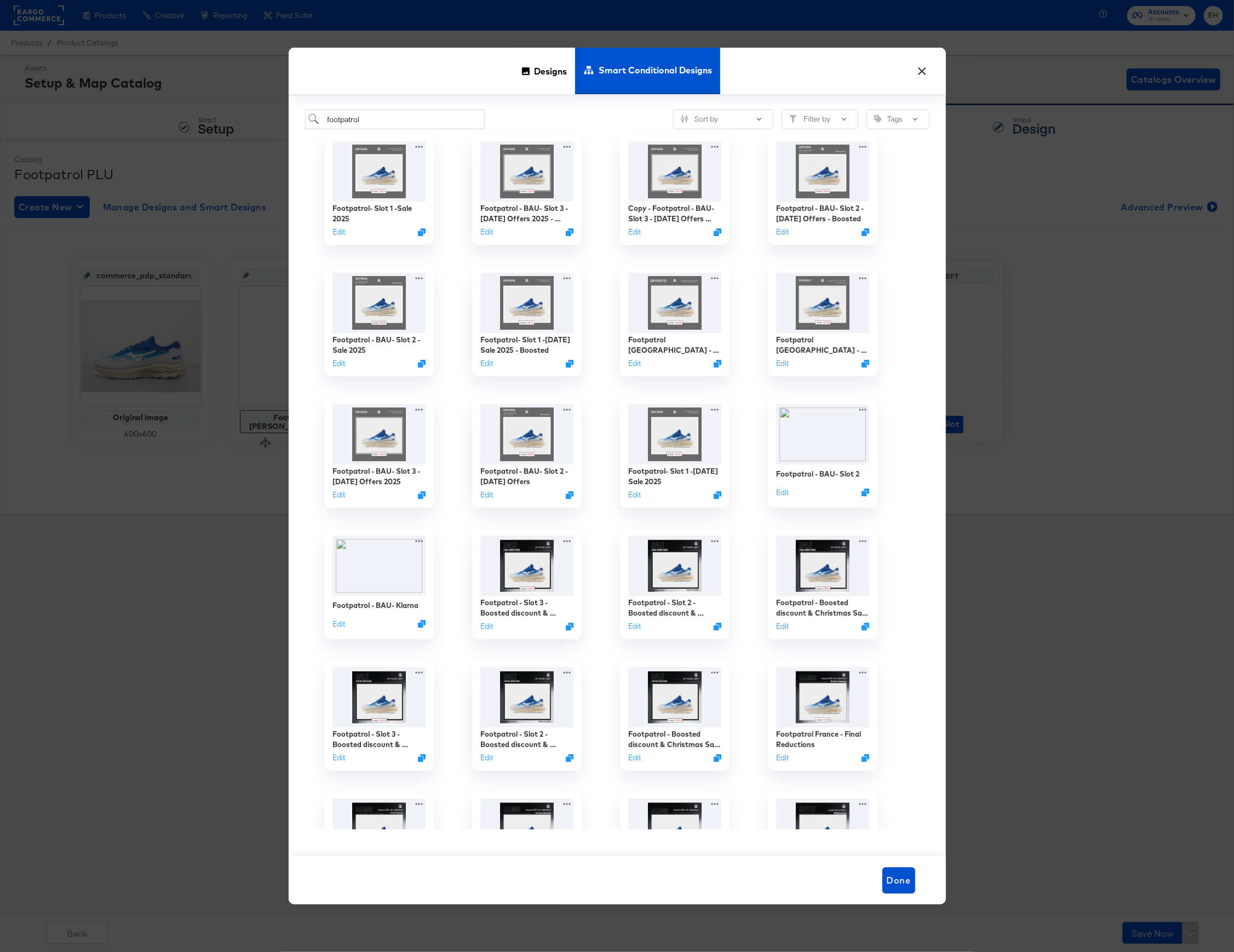
scroll to position [0, 0]
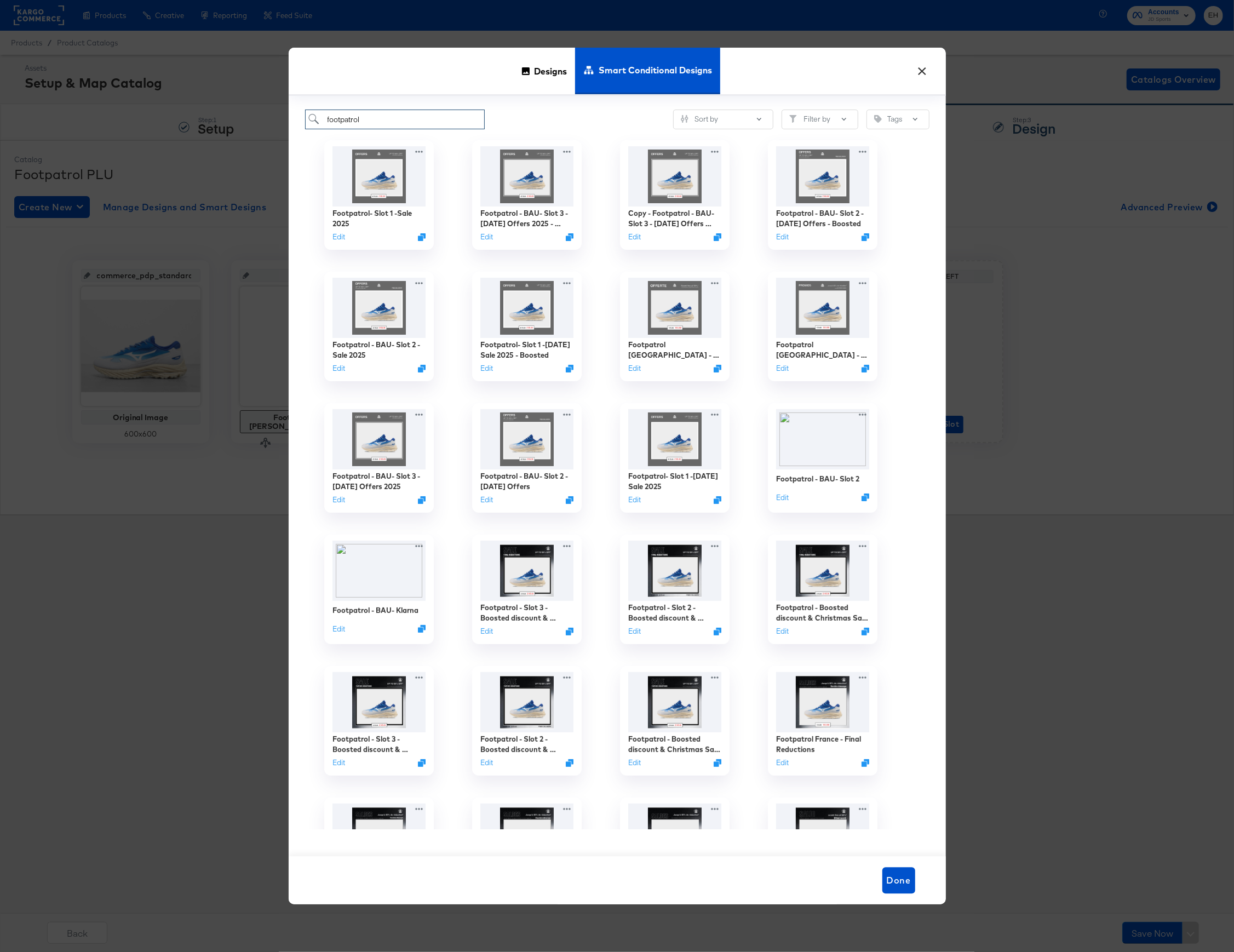
click at [425, 124] on input "footpatrol" at bounding box center [395, 120] width 180 height 20
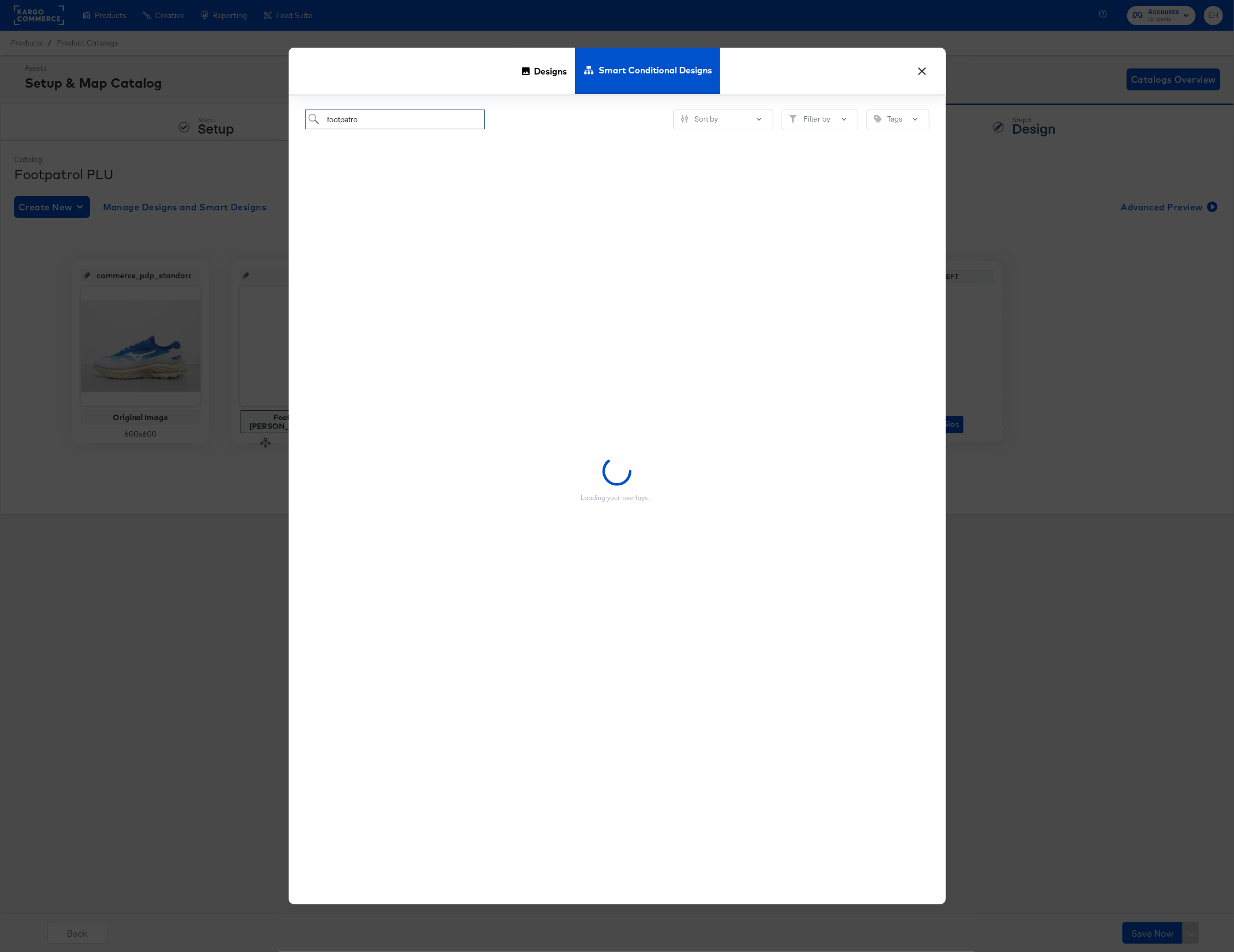
type input "footpatrol"
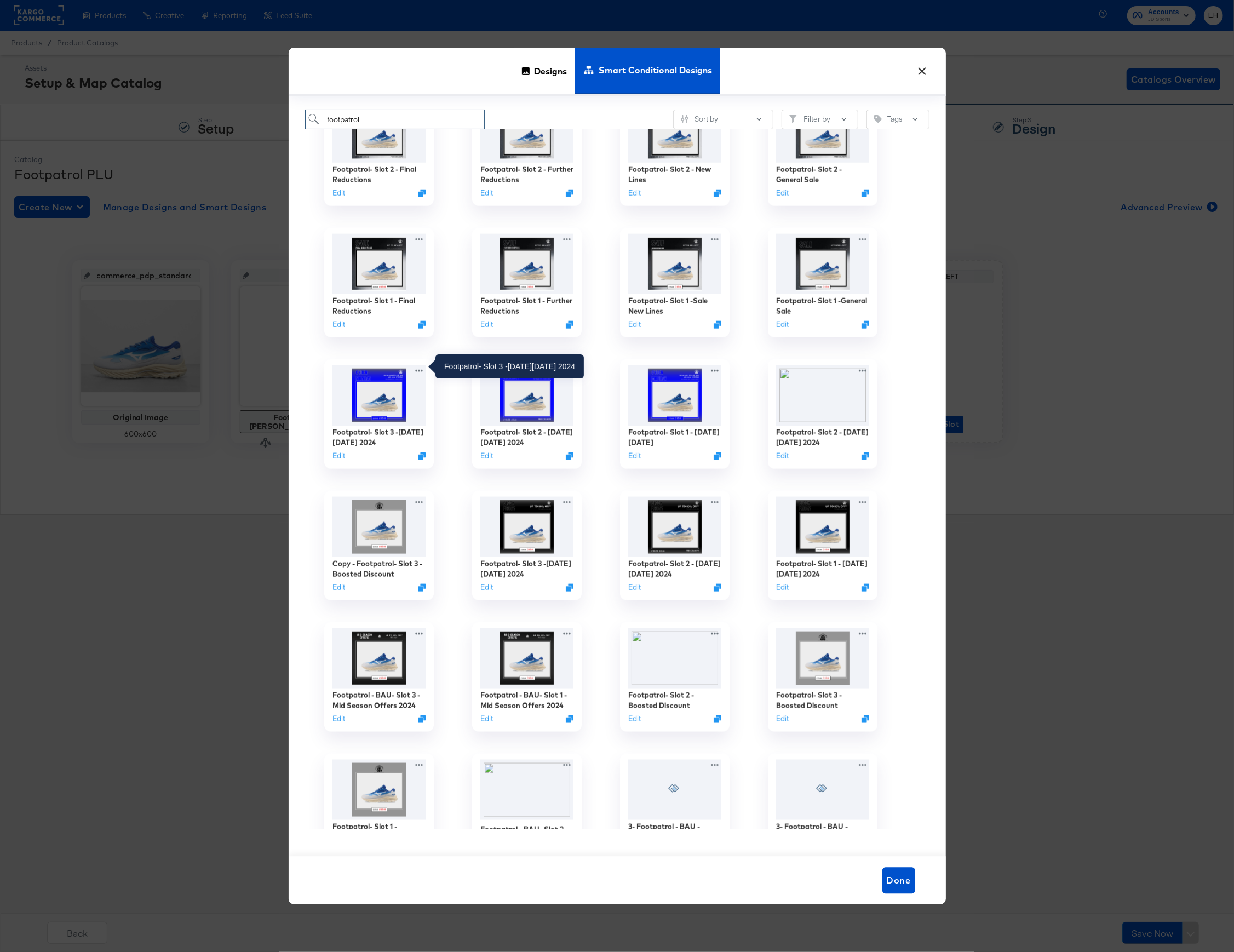
scroll to position [1168, 0]
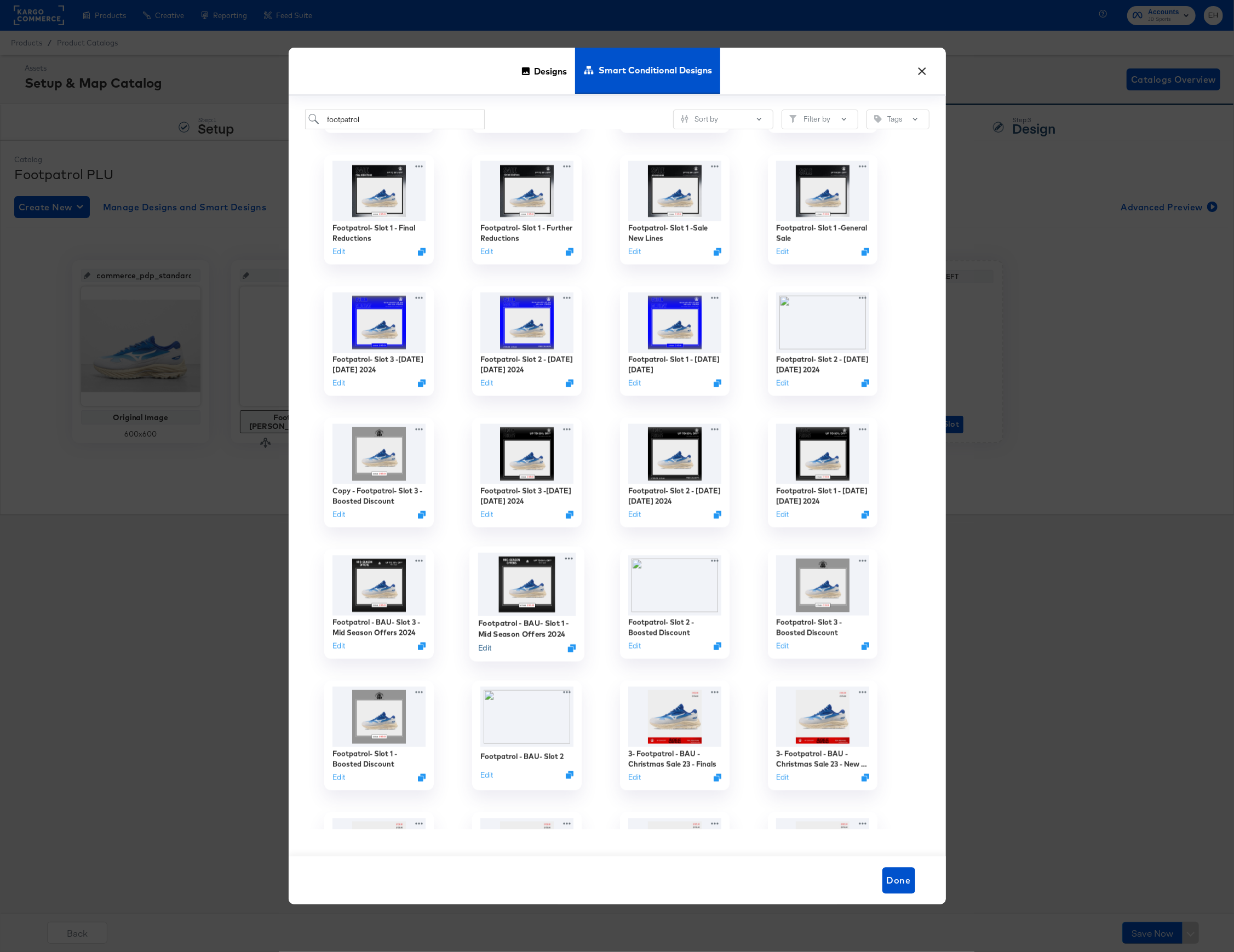
click at [483, 647] on button "Edit" at bounding box center [484, 648] width 13 height 10
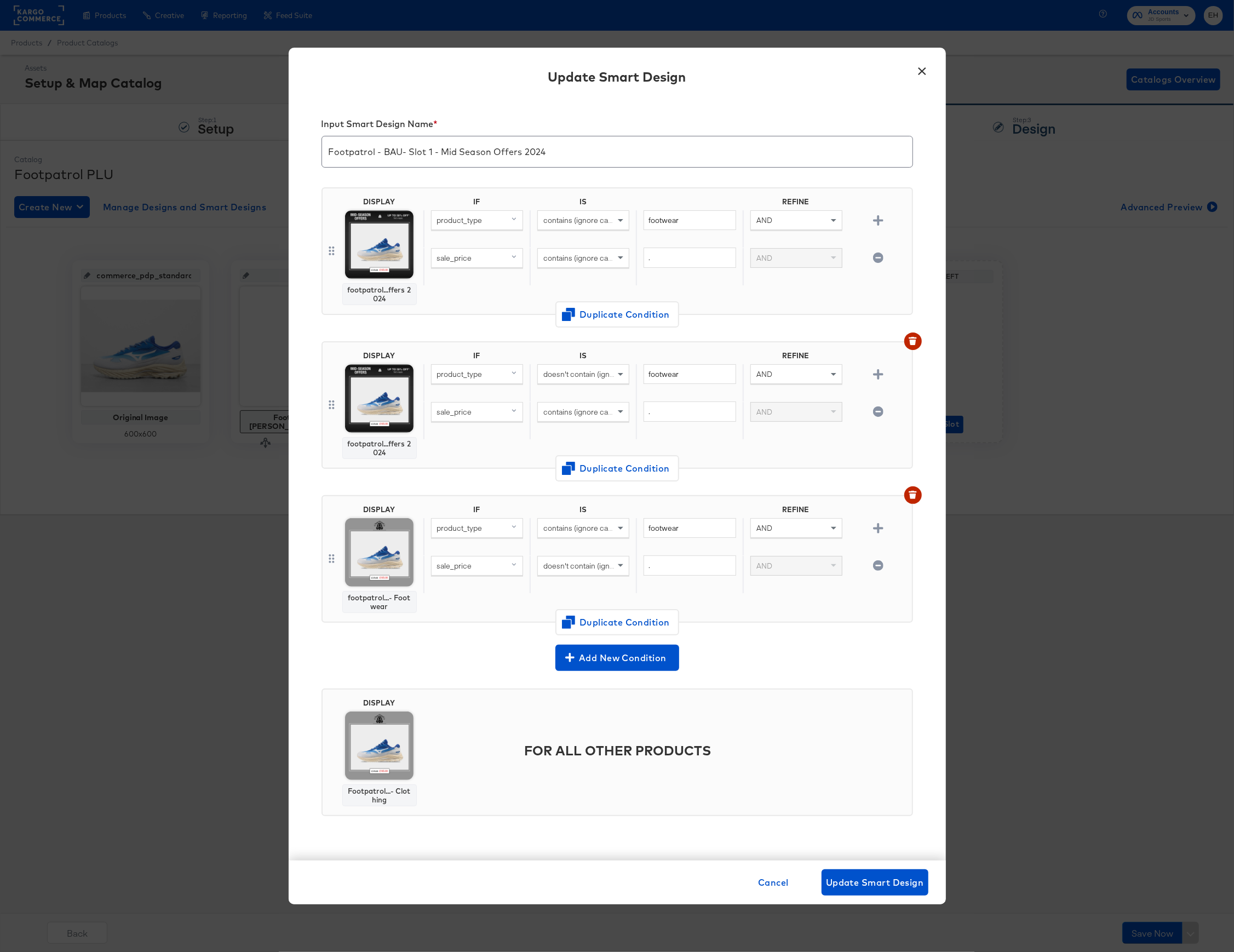
click at [914, 73] on button "×" at bounding box center [922, 68] width 20 height 20
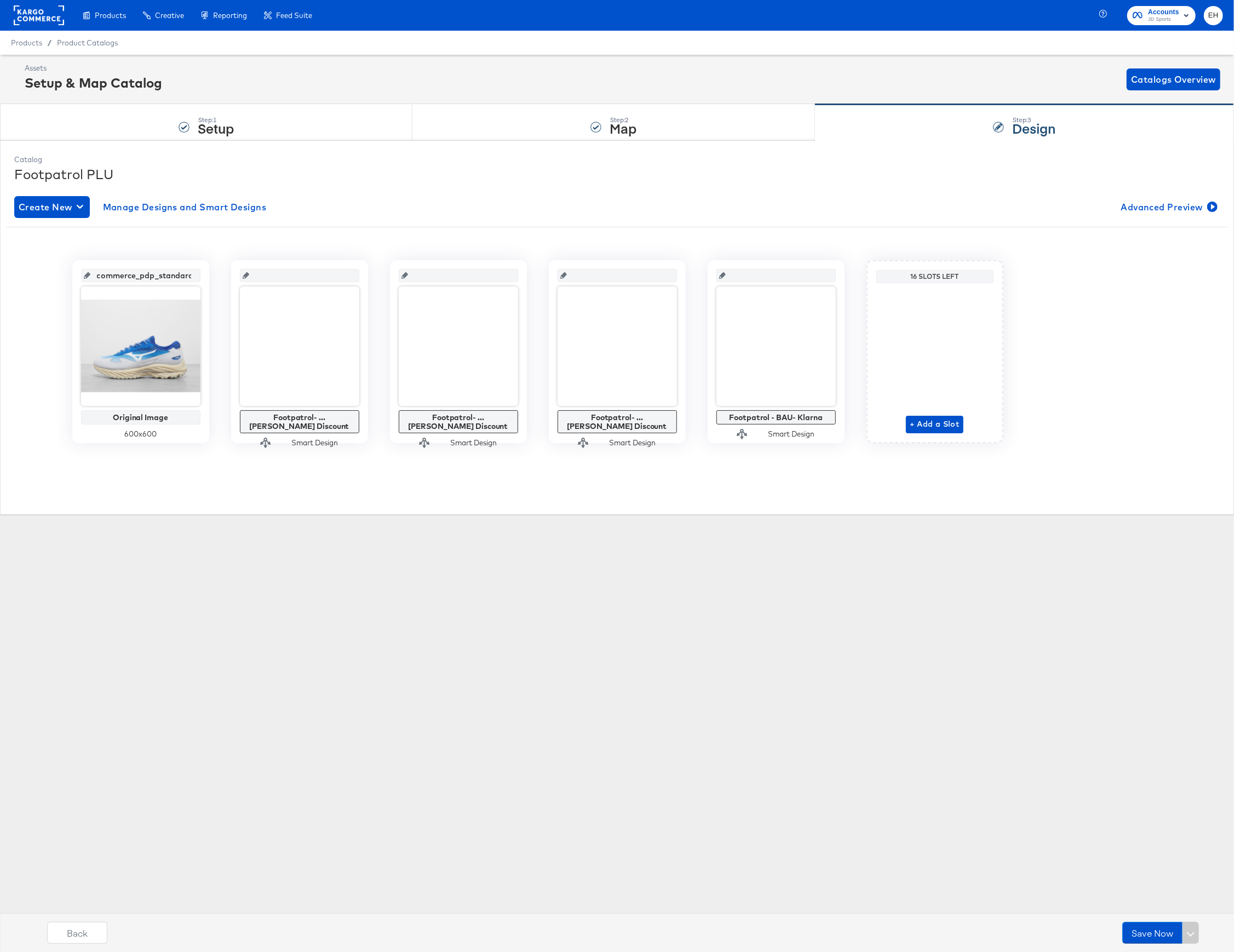
click at [371, 76] on div "Assets Setup & Map Catalog Catalogs Overview" at bounding box center [622, 79] width 1196 height 32
